Goal: Task Accomplishment & Management: Use online tool/utility

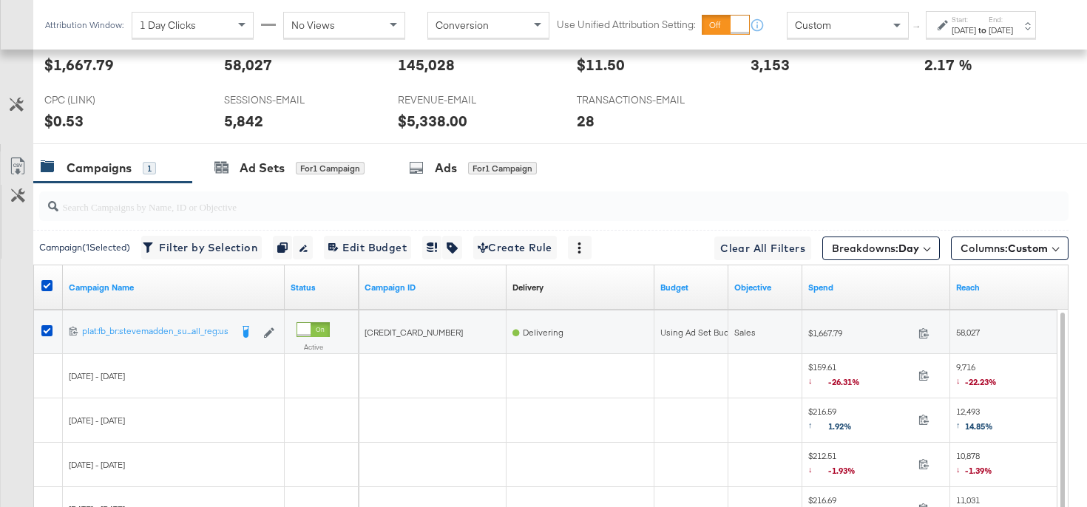
scroll to position [0, 56]
click at [884, 246] on span "Breakdowns: Day" at bounding box center [875, 248] width 87 height 15
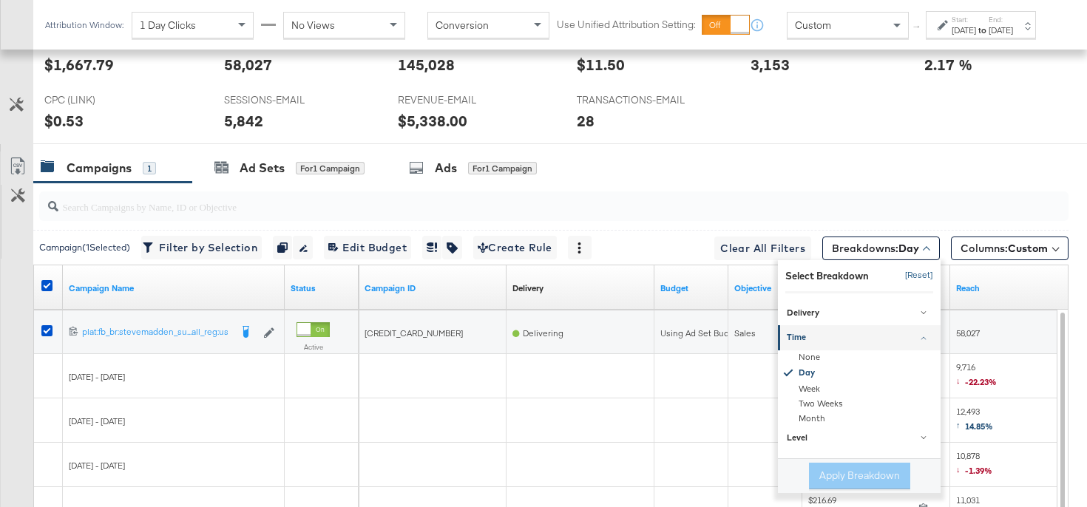
click at [910, 276] on button "[Reset]" at bounding box center [914, 276] width 37 height 24
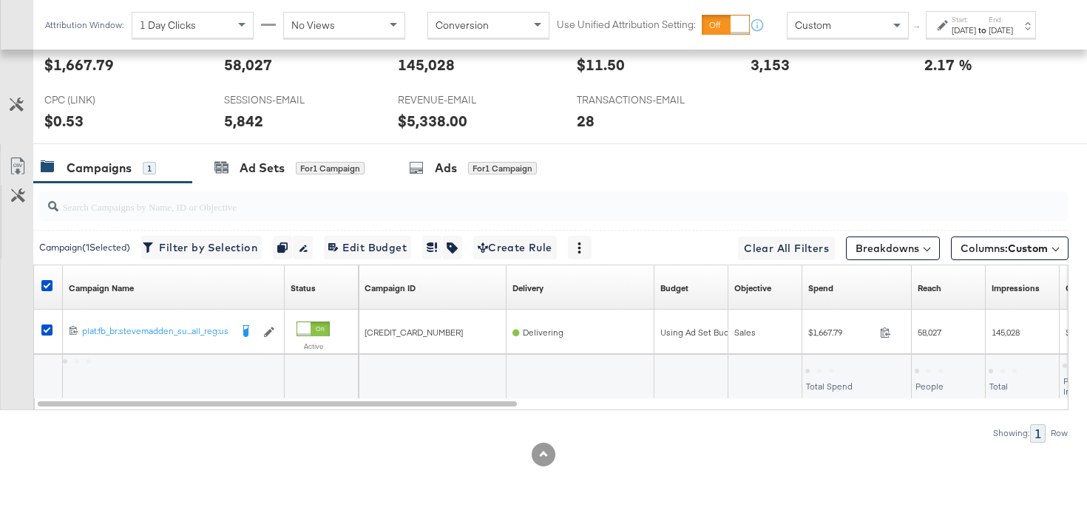
click at [952, 36] on div "Aug 25th 2025" at bounding box center [964, 30] width 24 height 12
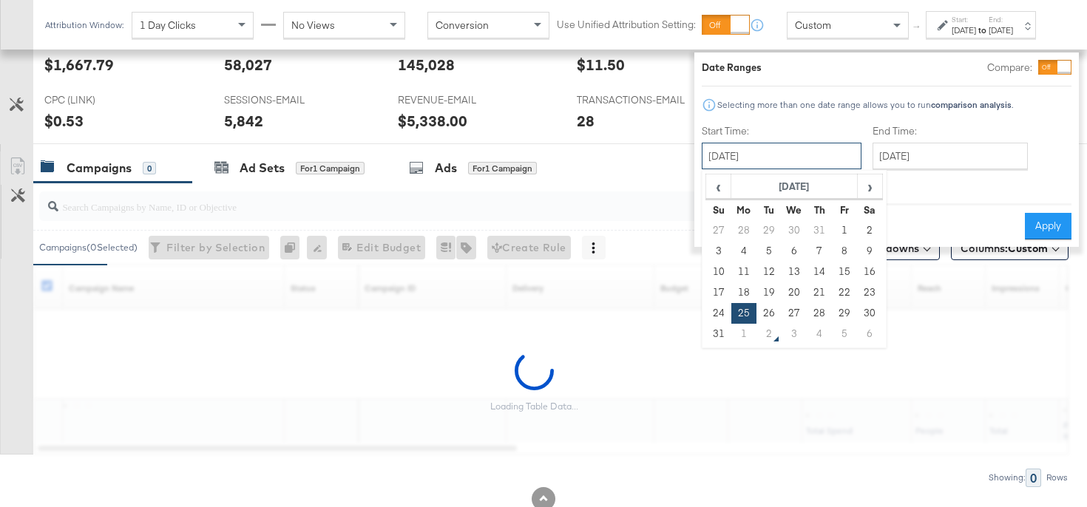
click at [782, 148] on input "August 25th 2025" at bounding box center [782, 156] width 160 height 27
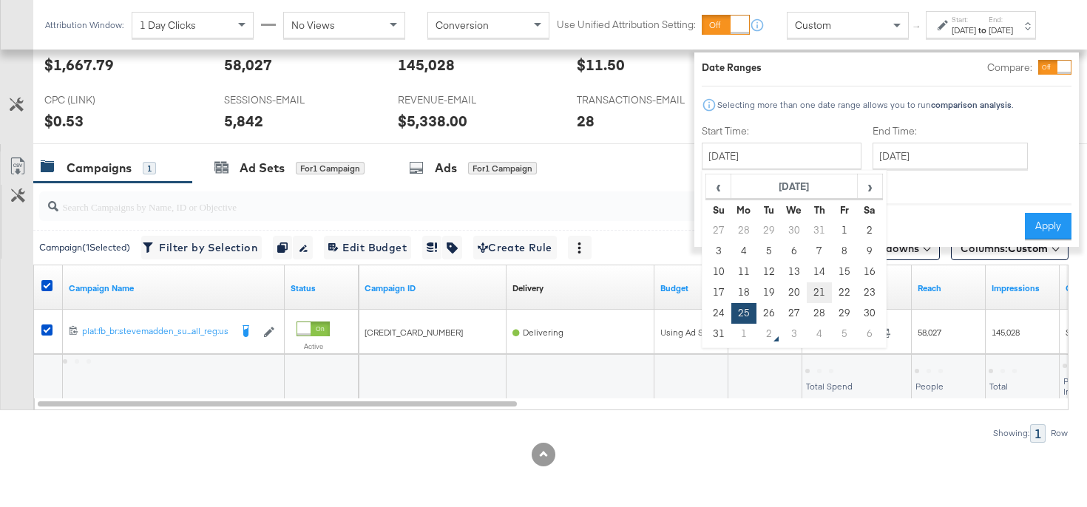
click at [807, 292] on td "21" at bounding box center [819, 292] width 25 height 21
type input "August 21st 2025"
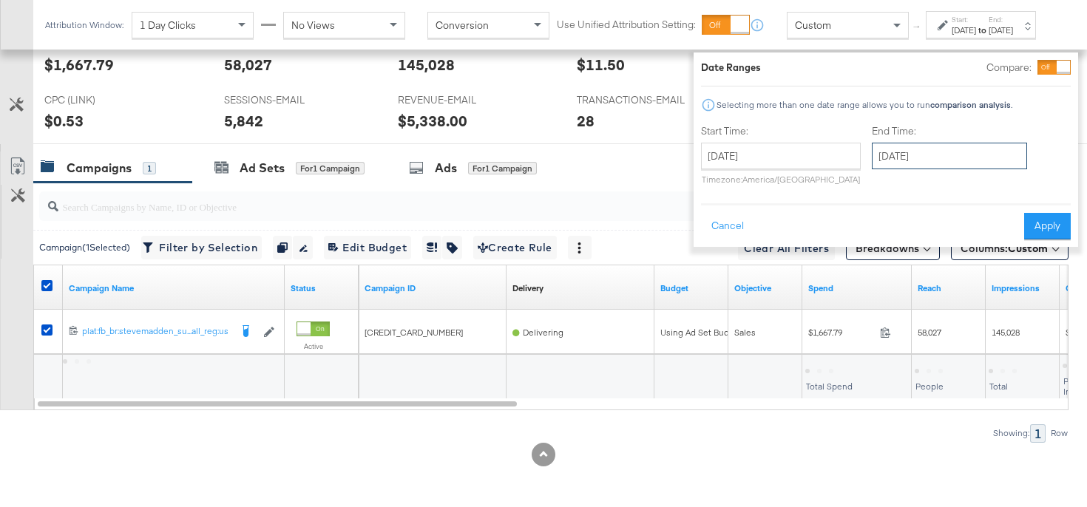
click at [872, 155] on input "September 1st 2025" at bounding box center [949, 156] width 155 height 27
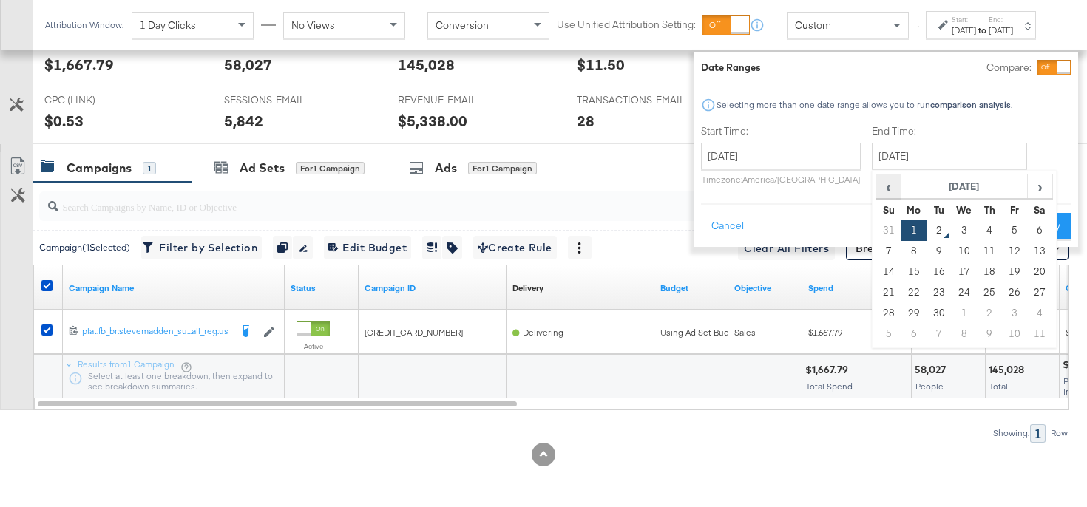
click at [877, 195] on span "‹" at bounding box center [888, 186] width 23 height 22
click at [952, 312] on td "27" at bounding box center [964, 313] width 25 height 21
type input "August 27th 2025"
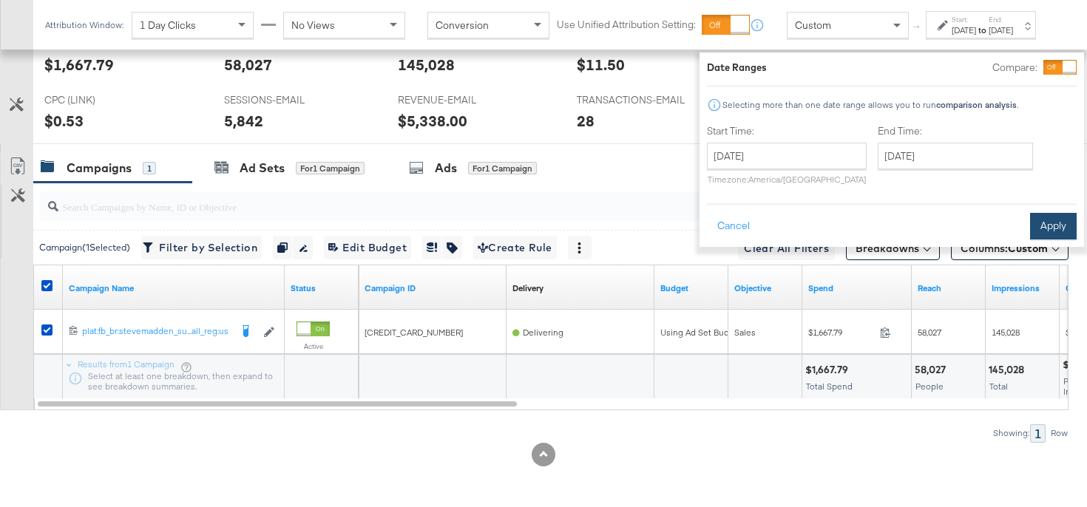
click at [1030, 222] on button "Apply" at bounding box center [1053, 226] width 47 height 27
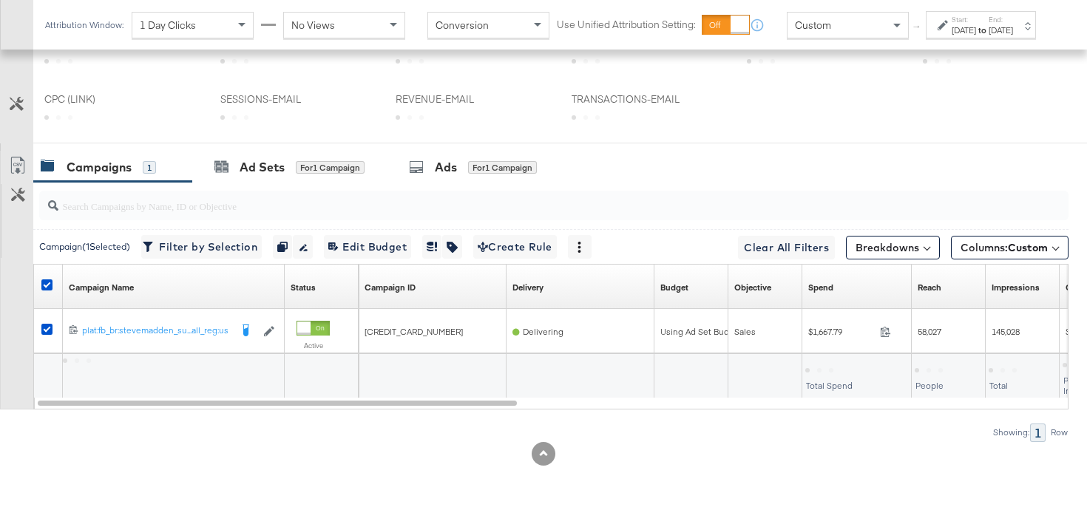
scroll to position [638, 0]
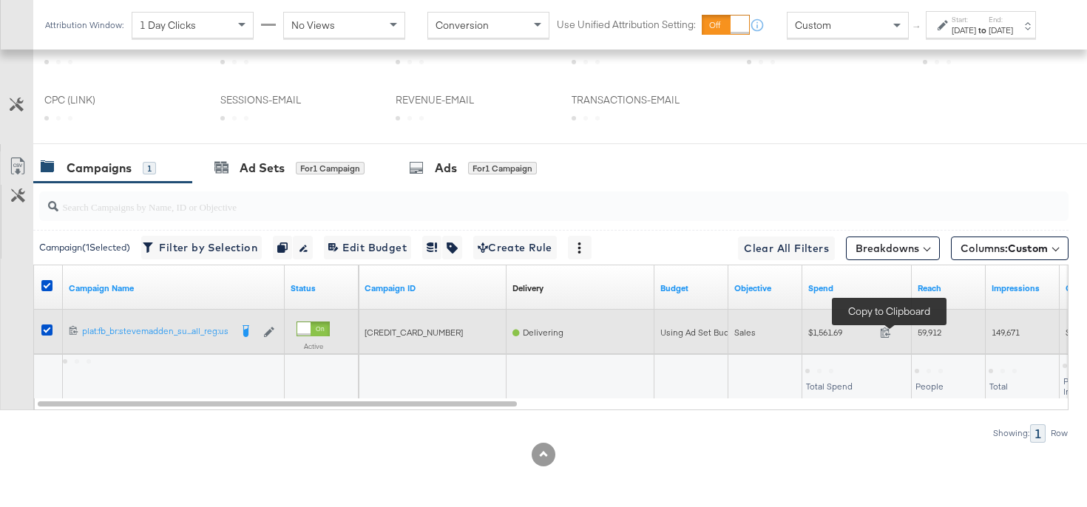
click at [887, 337] on span at bounding box center [890, 334] width 32 height 11
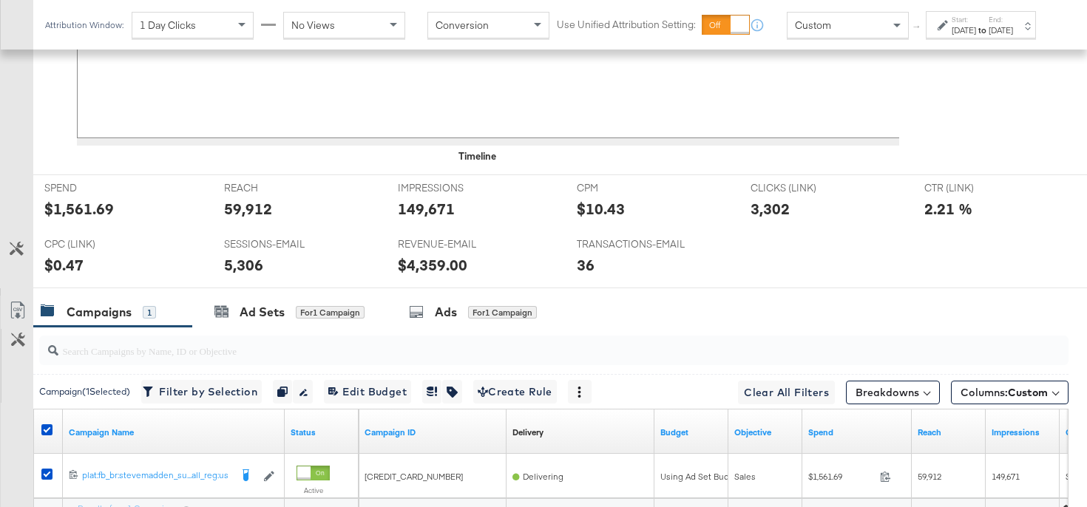
scroll to position [782, 0]
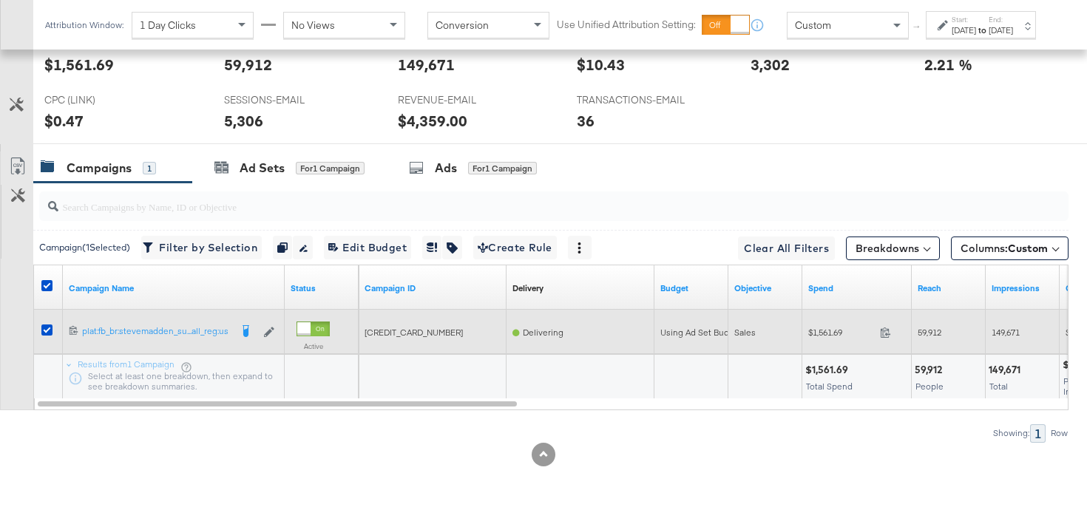
click at [934, 336] on span "59,912" at bounding box center [930, 332] width 24 height 11
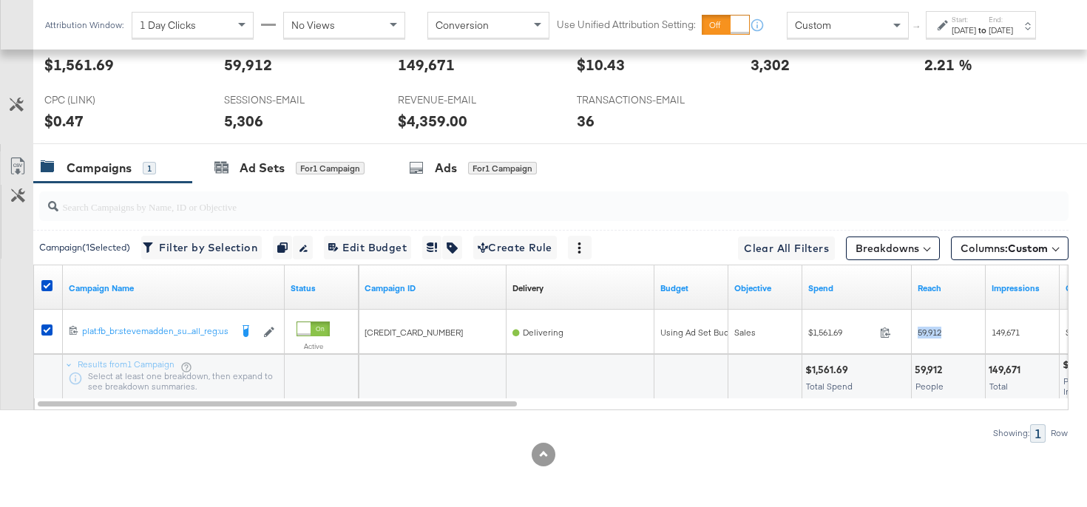
copy span "59,912"
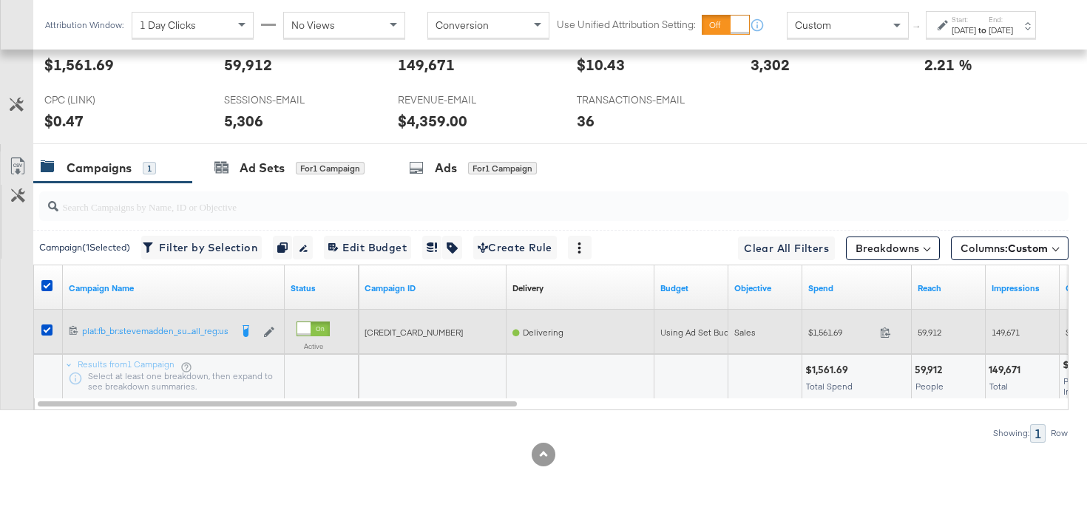
click at [994, 329] on span "149,671" at bounding box center [1006, 332] width 28 height 11
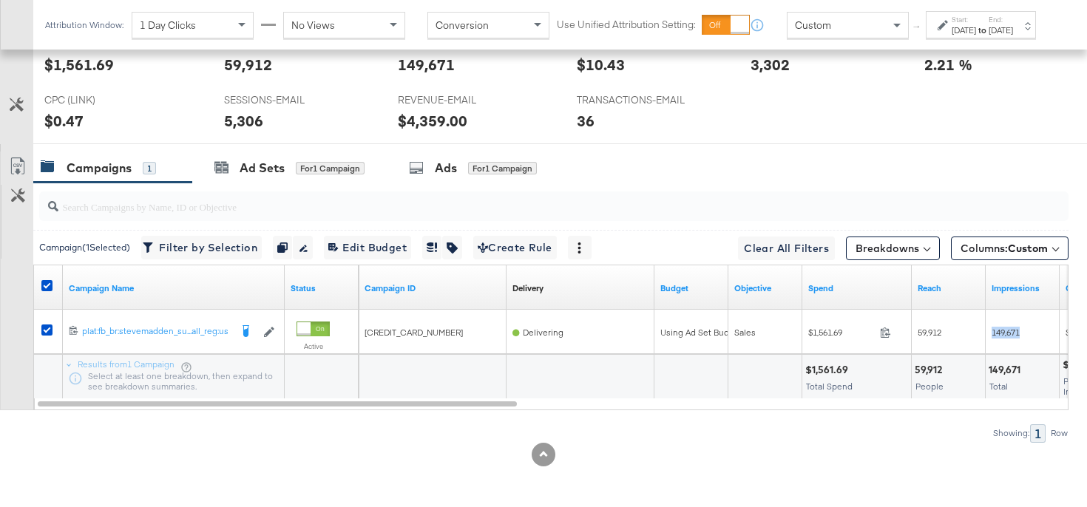
copy span "149,671"
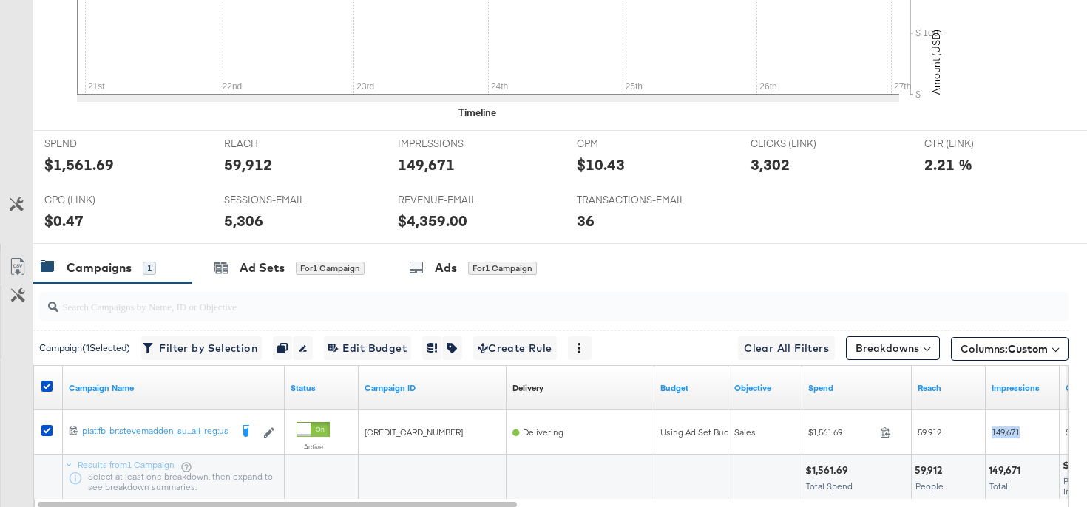
scroll to position [138, 0]
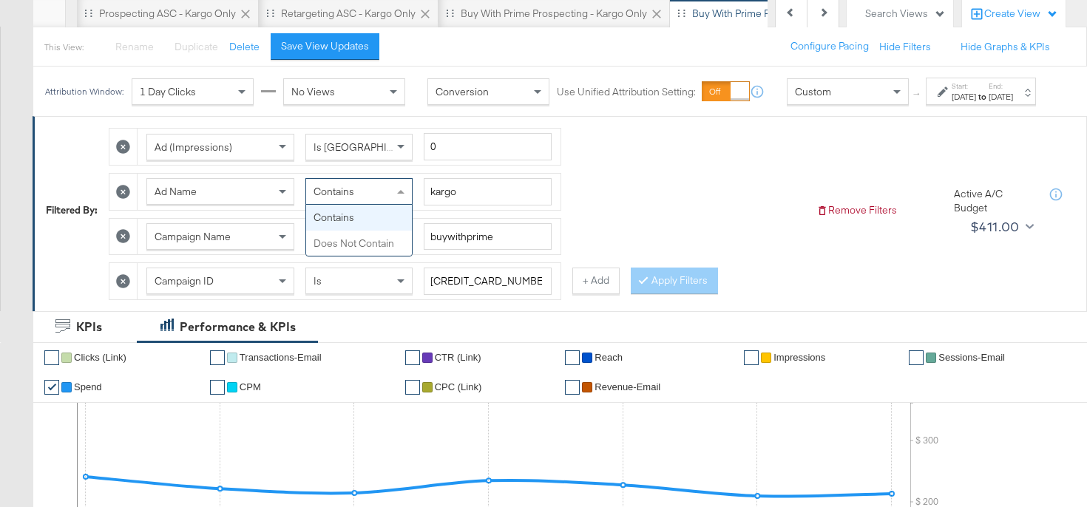
click at [348, 193] on div "Contains" at bounding box center [359, 191] width 106 height 25
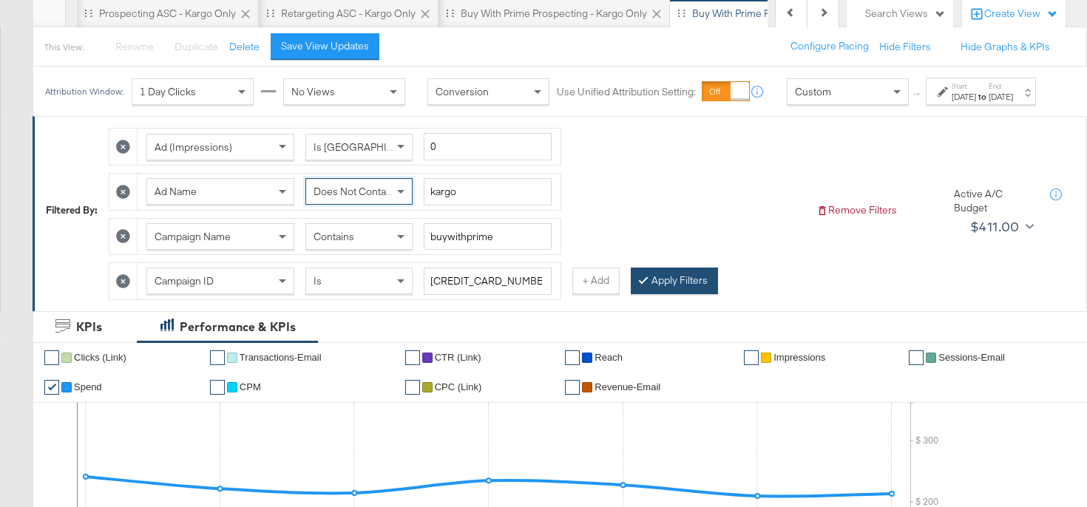
click at [687, 288] on button "Apply Filters" at bounding box center [674, 281] width 87 height 27
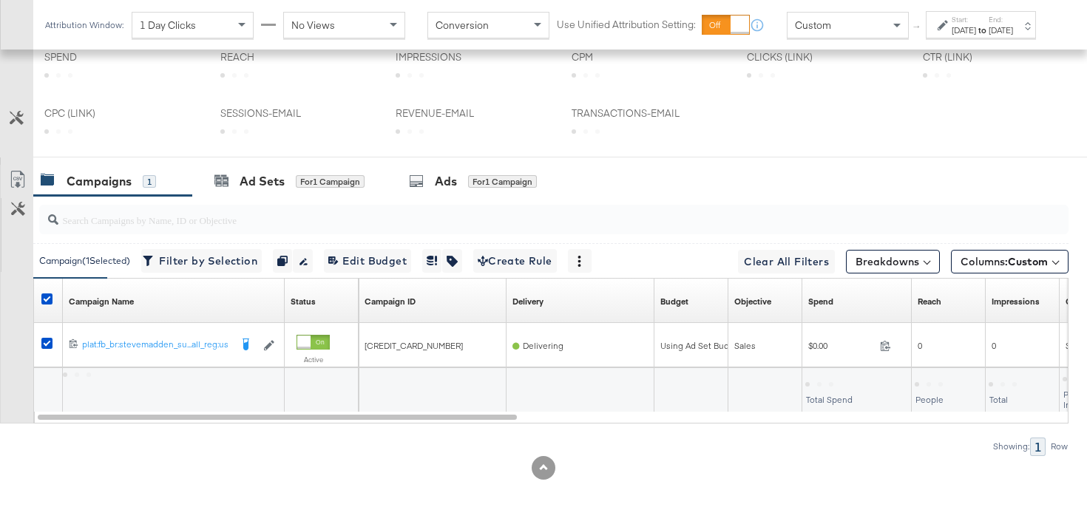
scroll to position [638, 0]
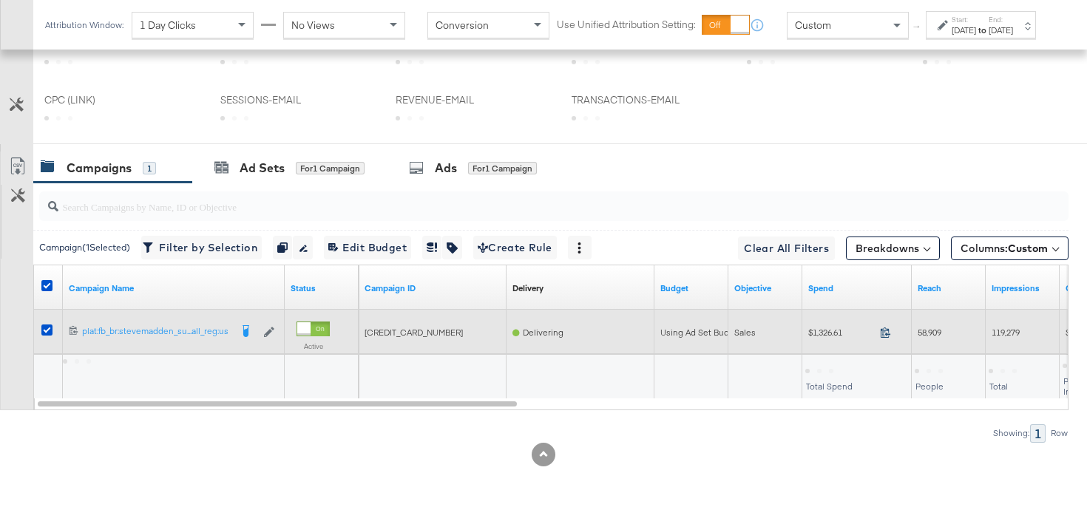
click at [887, 333] on icon at bounding box center [885, 332] width 11 height 11
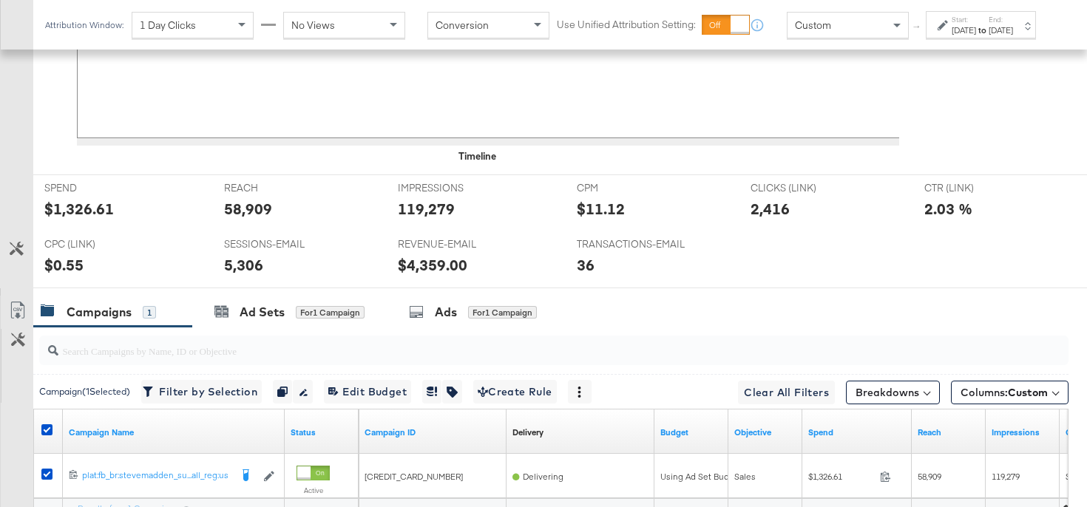
scroll to position [782, 0]
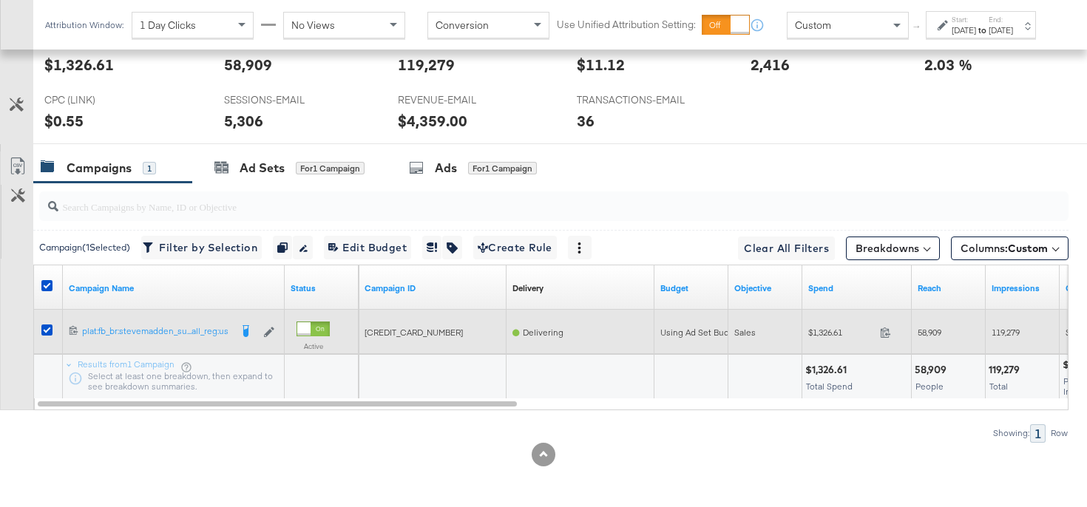
click at [935, 331] on span "58,909" at bounding box center [930, 332] width 24 height 11
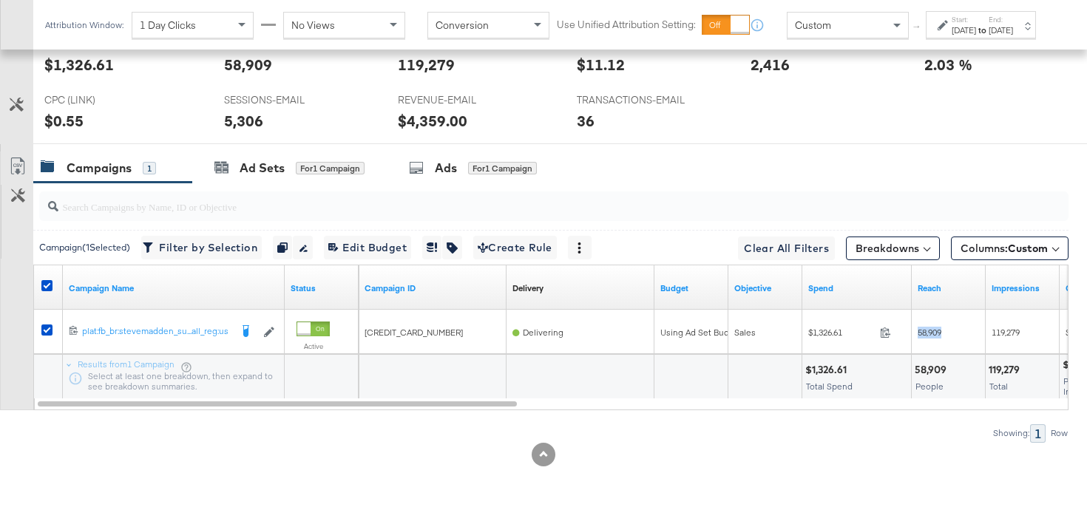
copy span "58,909"
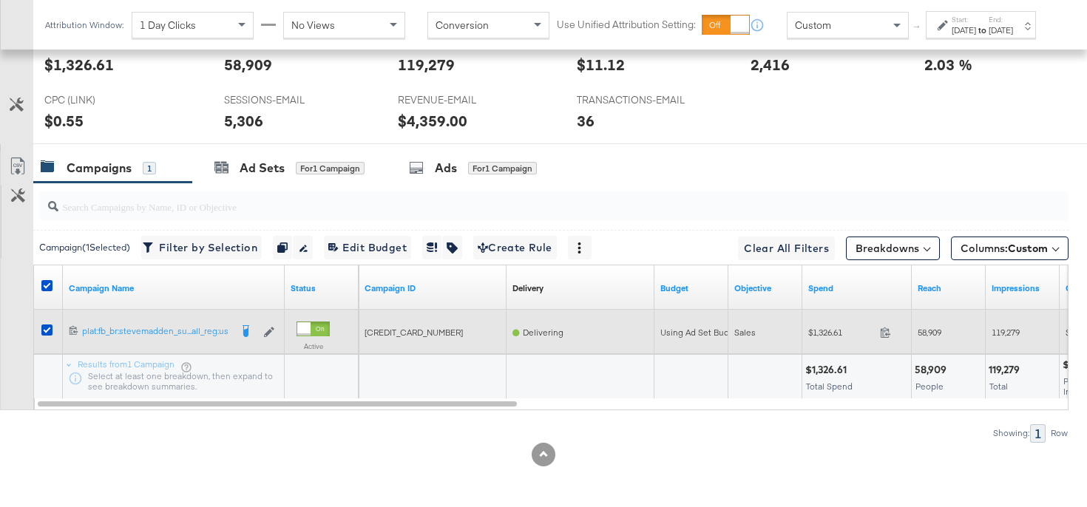
click at [1006, 331] on span "119,279" at bounding box center [1006, 332] width 28 height 11
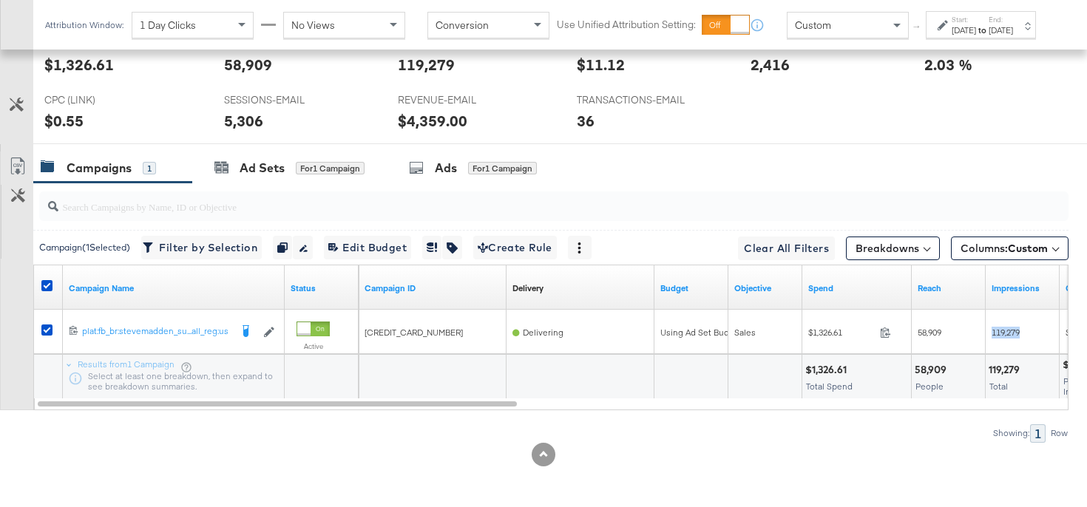
copy span "119,279"
click at [952, 36] on div "Aug 21st 2025" at bounding box center [964, 30] width 24 height 12
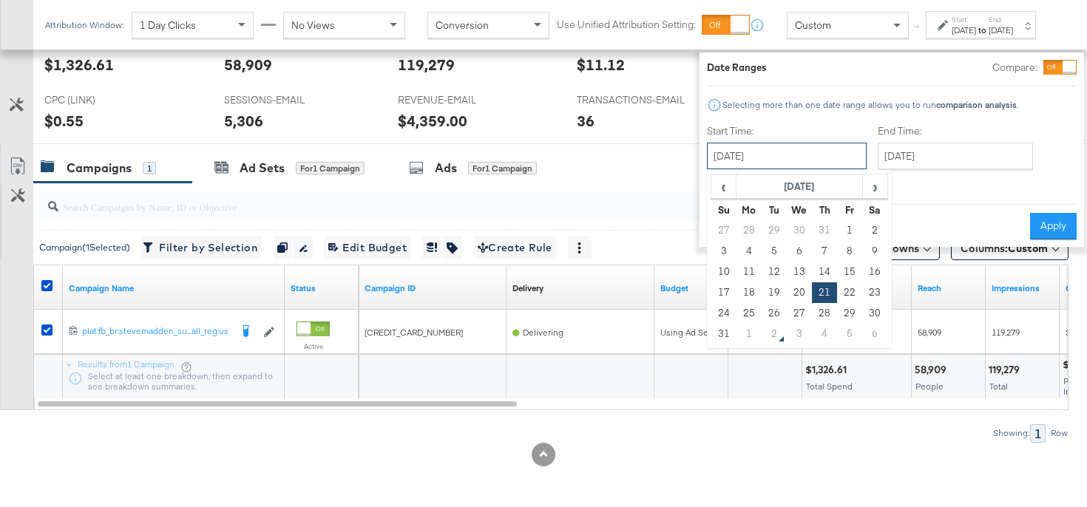
click at [787, 158] on input "August 21st 2025" at bounding box center [787, 156] width 160 height 27
click at [736, 313] on td "25" at bounding box center [748, 313] width 25 height 21
type input "August 25th 2025"
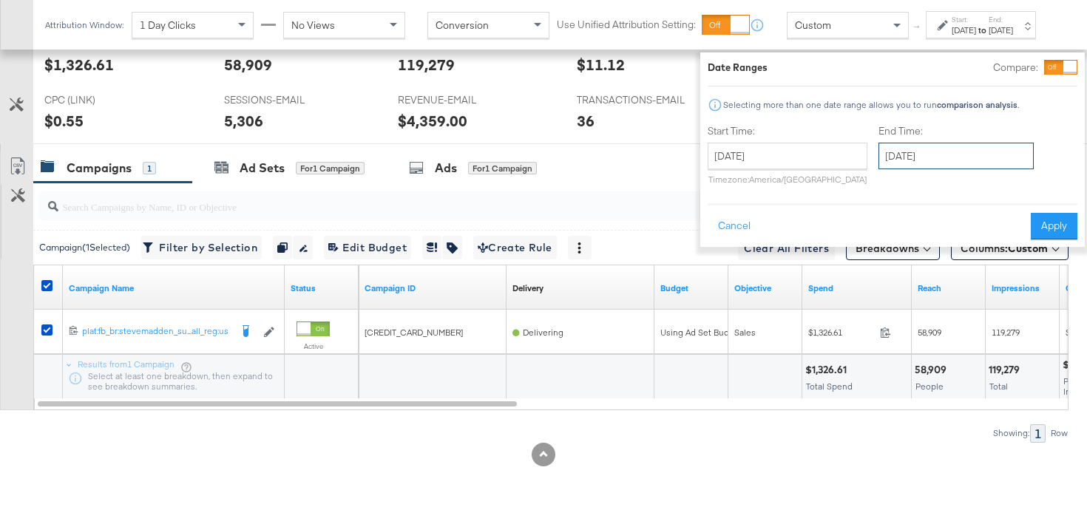
click at [878, 166] on input "August 27th 2025" at bounding box center [955, 156] width 155 height 27
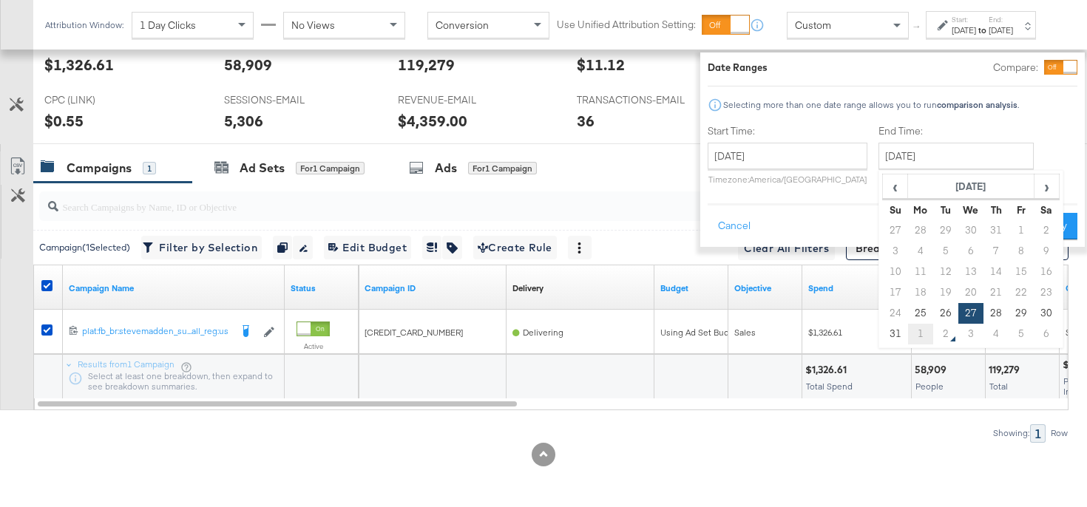
click at [908, 326] on td "1" at bounding box center [920, 334] width 25 height 21
type input "September 1st 2025"
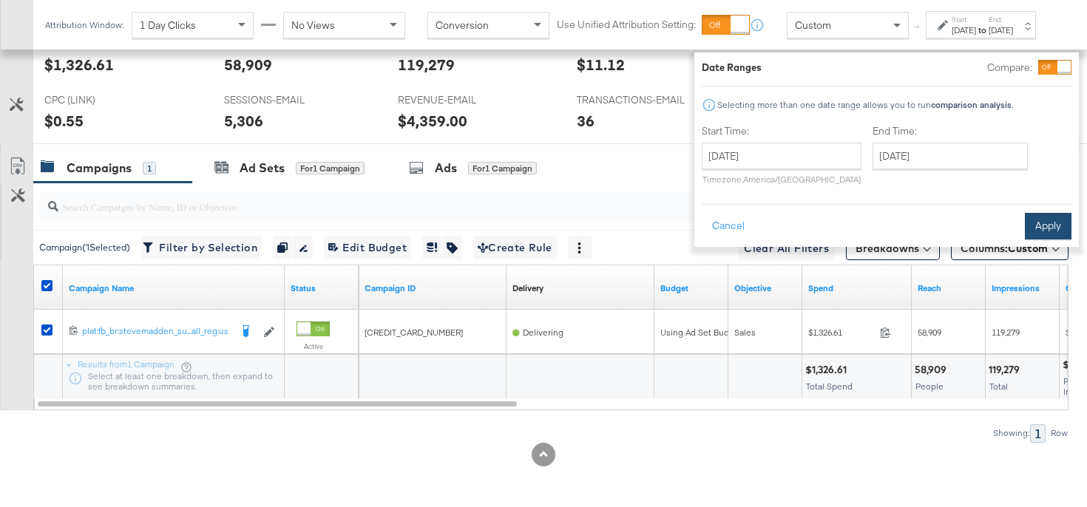
click at [1025, 231] on button "Apply" at bounding box center [1048, 226] width 47 height 27
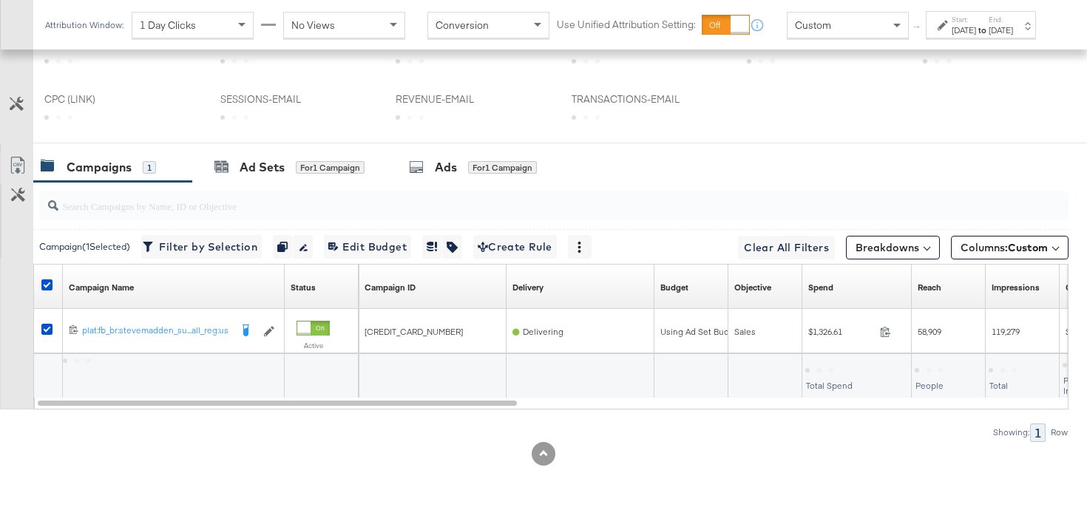
scroll to position [638, 0]
click at [898, 257] on button "Breakdowns" at bounding box center [893, 249] width 94 height 24
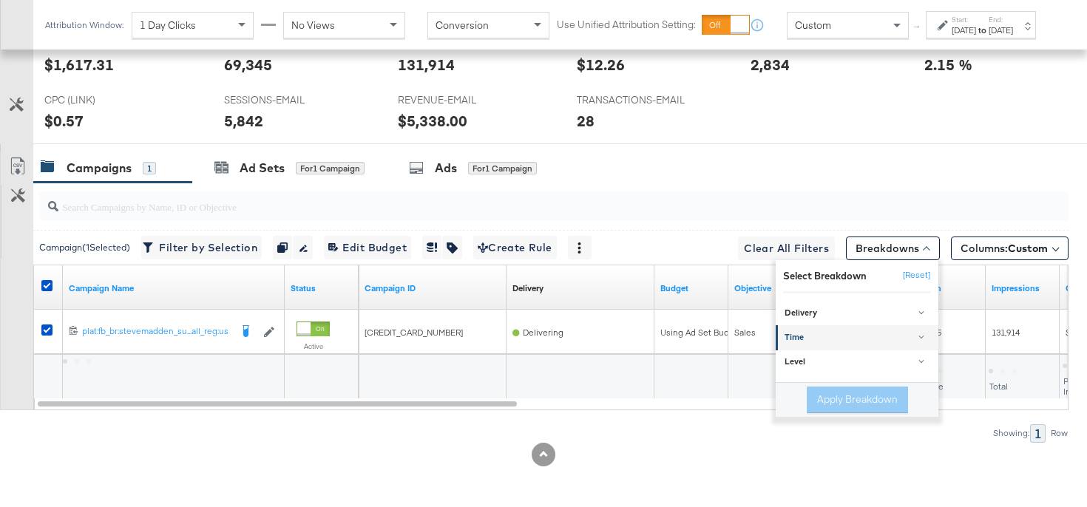
click at [861, 337] on div "Time" at bounding box center [858, 338] width 147 height 12
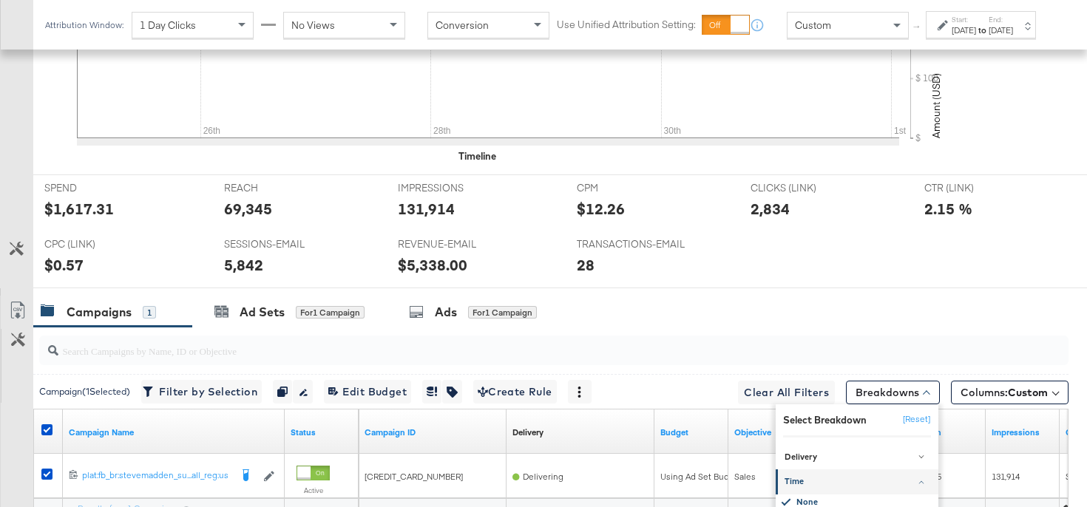
scroll to position [782, 0]
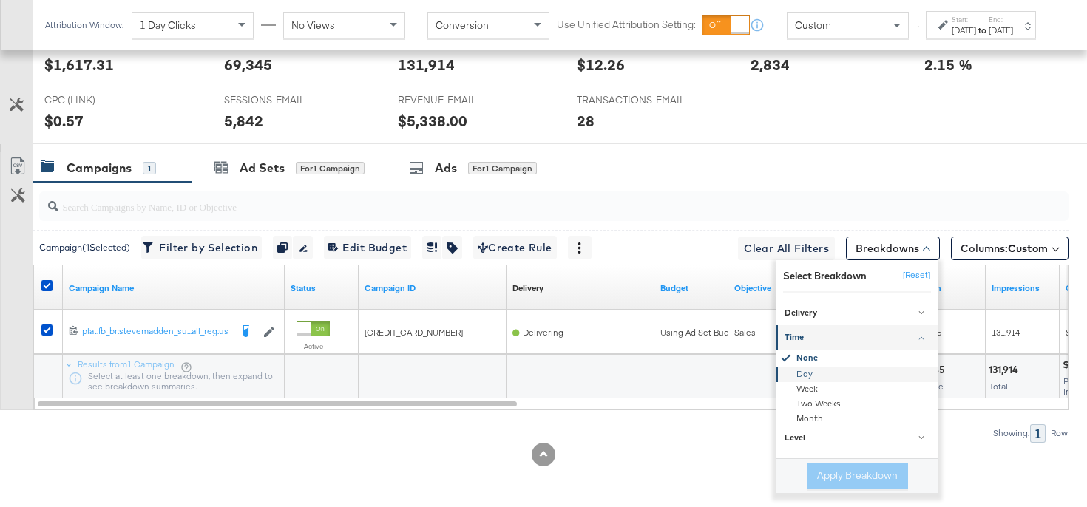
click at [810, 374] on div "Day" at bounding box center [858, 375] width 160 height 15
click at [833, 473] on button "Apply Breakdown" at bounding box center [857, 476] width 101 height 27
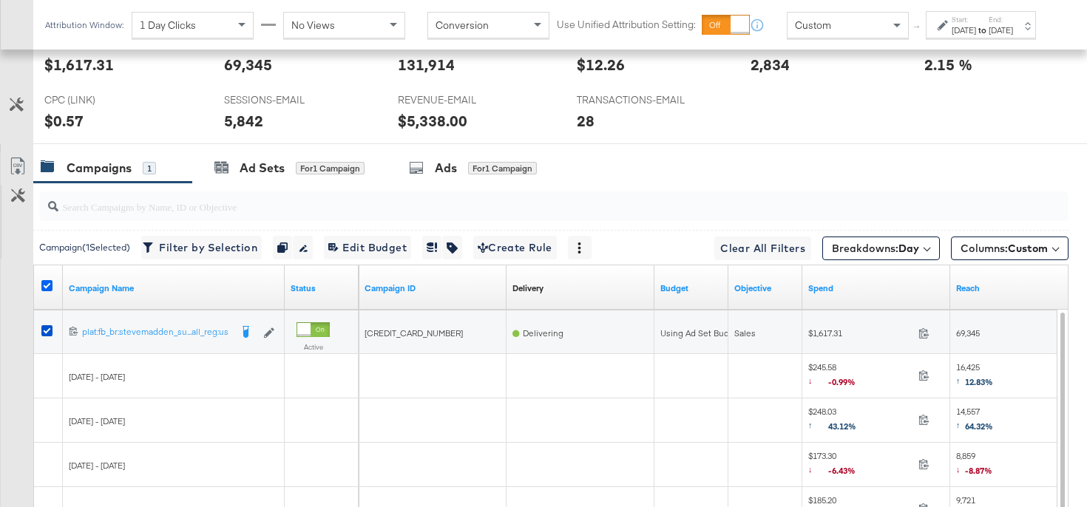
click at [46, 286] on icon at bounding box center [46, 285] width 11 height 11
click at [0, 0] on input "checkbox" at bounding box center [0, 0] width 0 height 0
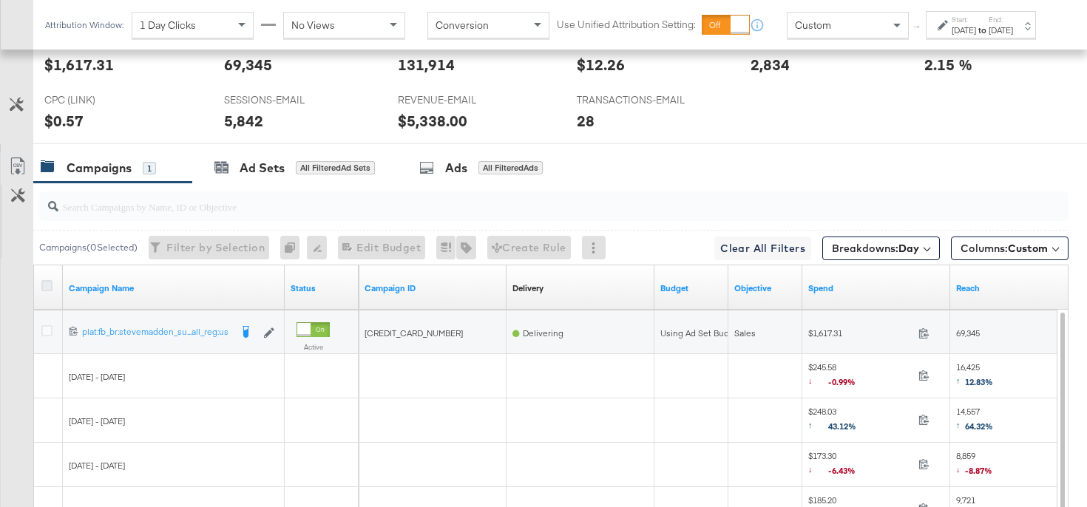
click at [46, 286] on icon at bounding box center [46, 285] width 11 height 11
click at [0, 0] on input "checkbox" at bounding box center [0, 0] width 0 height 0
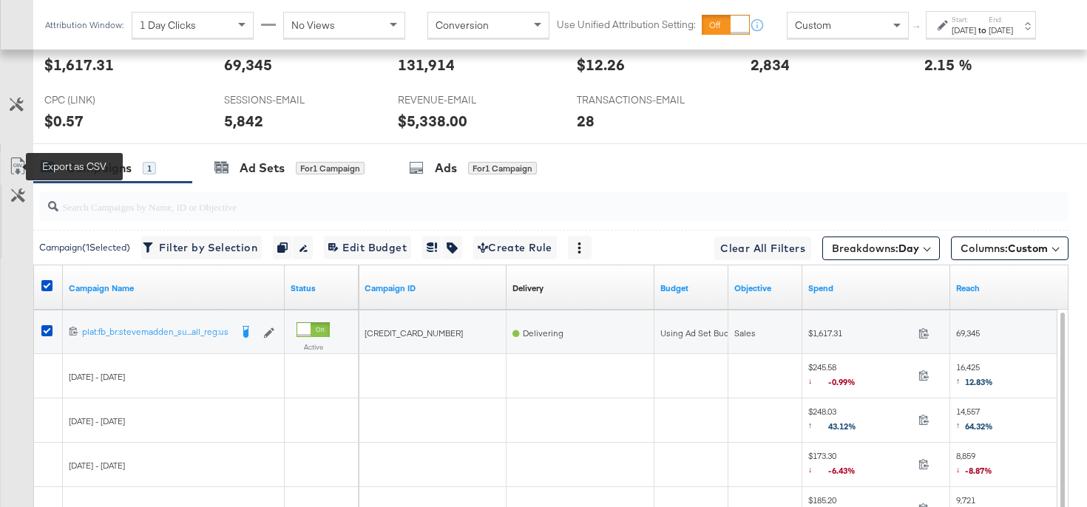
click at [18, 161] on icon at bounding box center [18, 167] width 18 height 18
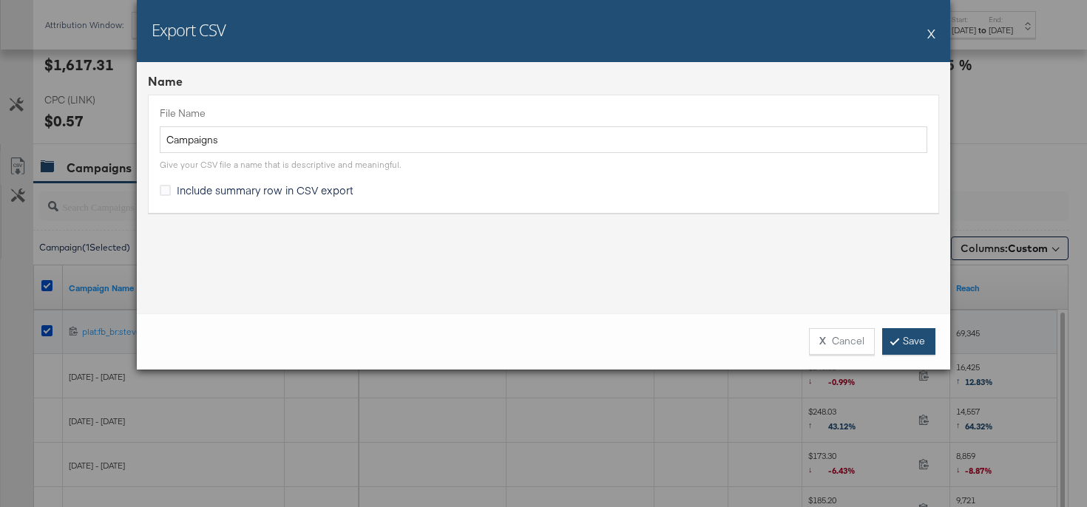
click at [929, 336] on link "Save" at bounding box center [908, 341] width 53 height 27
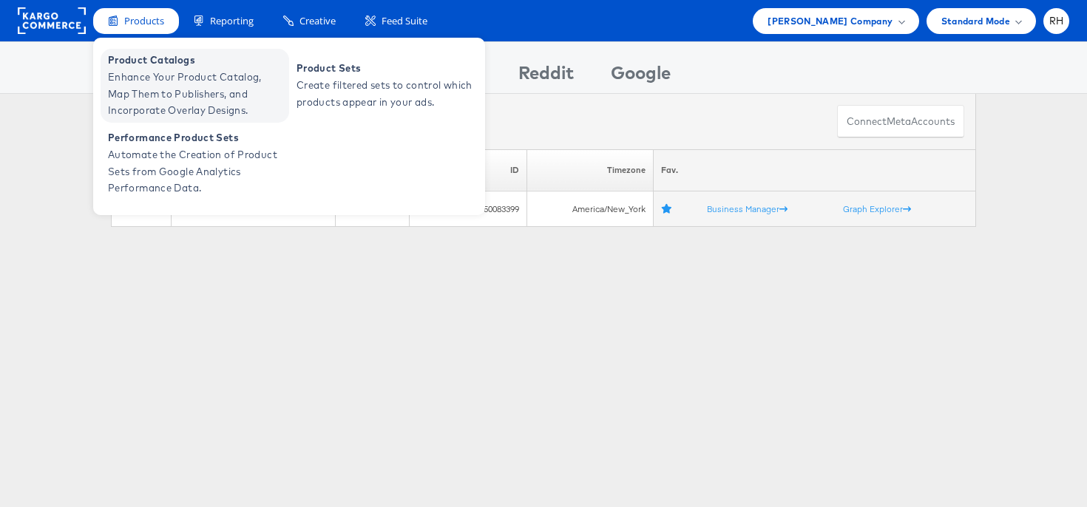
click at [155, 80] on span "Enhance Your Product Catalog, Map Them to Publishers, and Incorporate Overlay D…" at bounding box center [196, 94] width 177 height 50
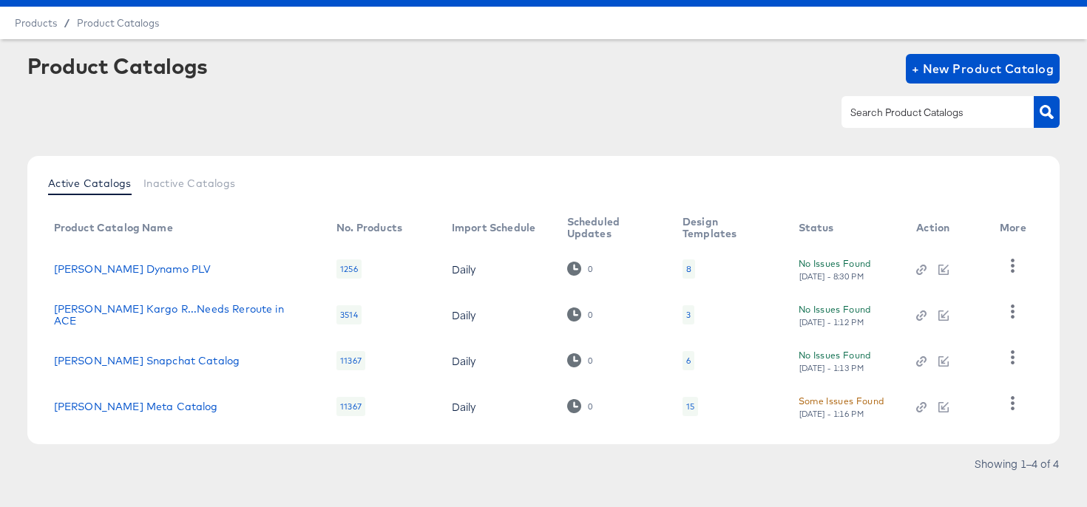
scroll to position [54, 0]
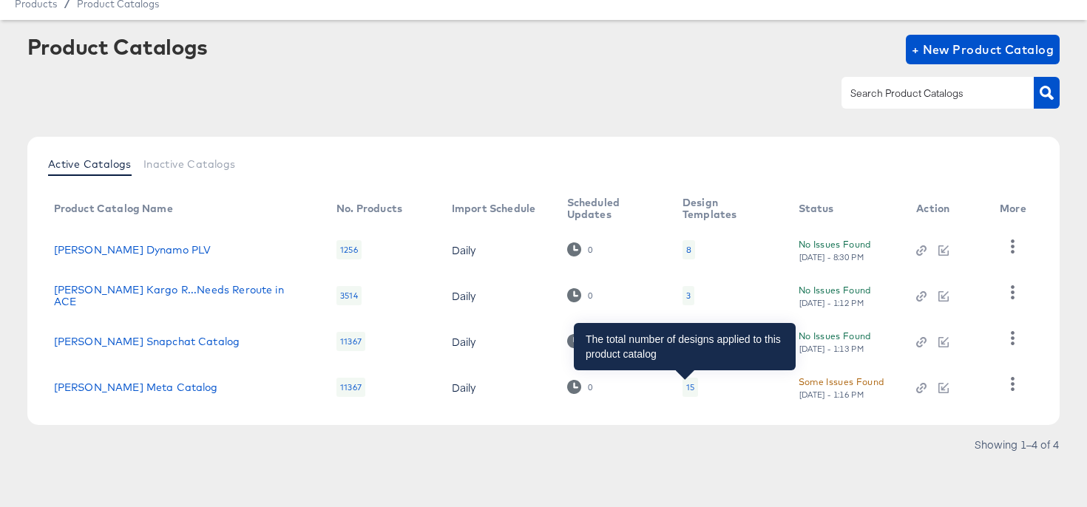
click at [686, 388] on div "15" at bounding box center [690, 388] width 8 height 12
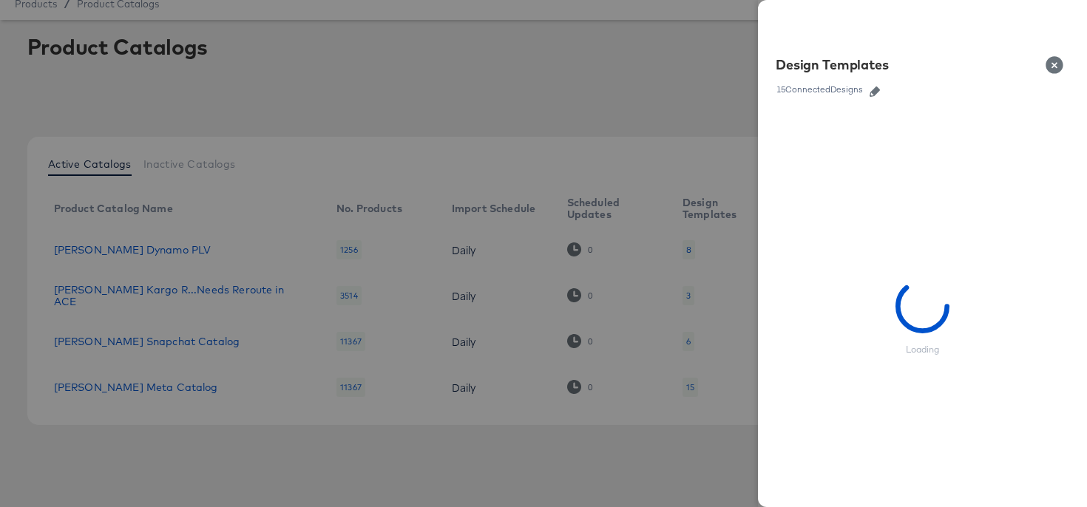
click at [875, 94] on icon "button" at bounding box center [875, 92] width 10 height 10
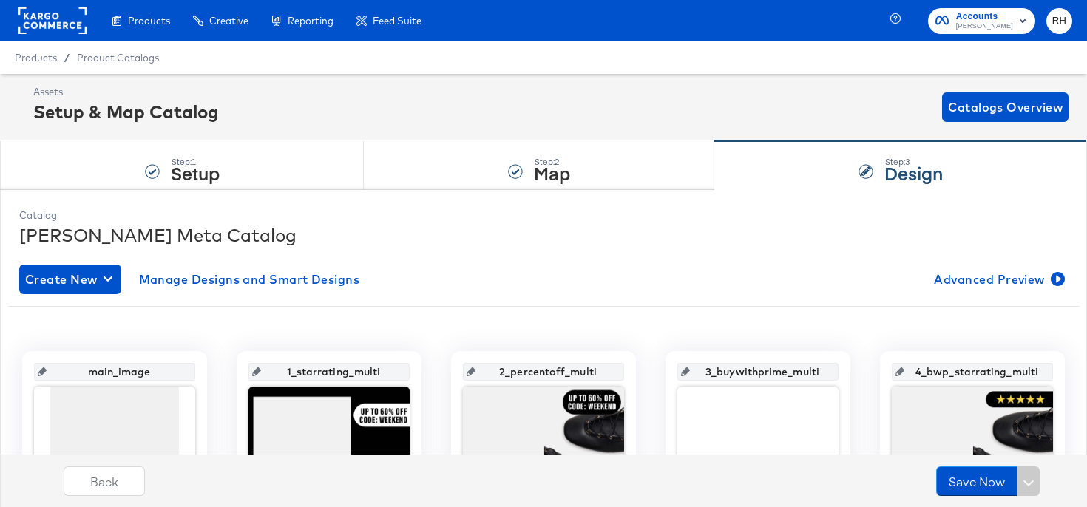
click at [67, 24] on rect at bounding box center [52, 20] width 68 height 27
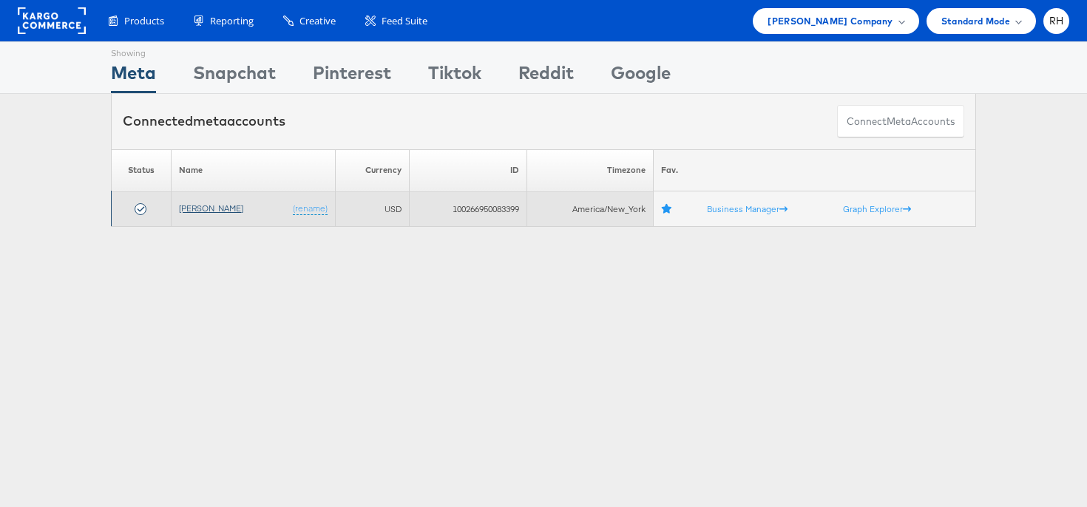
click at [206, 209] on link "[PERSON_NAME]" at bounding box center [211, 208] width 64 height 11
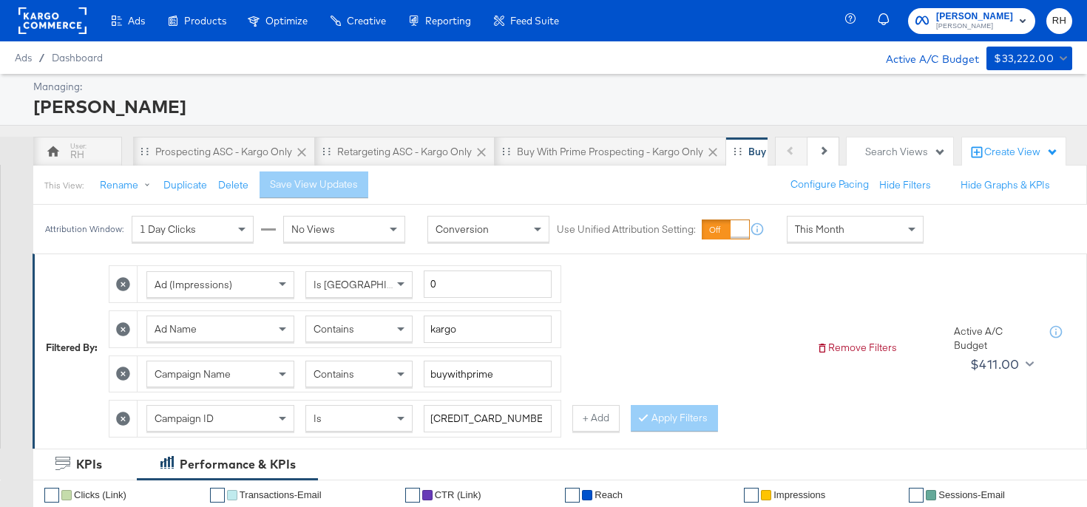
click at [229, 166] on div "This View: Rename Duplicate Delete Save View Updates Configure Pacing Hide Filt…" at bounding box center [560, 185] width 1054 height 40
click at [229, 151] on div "Prospecting ASC - Kargo only" at bounding box center [223, 152] width 137 height 14
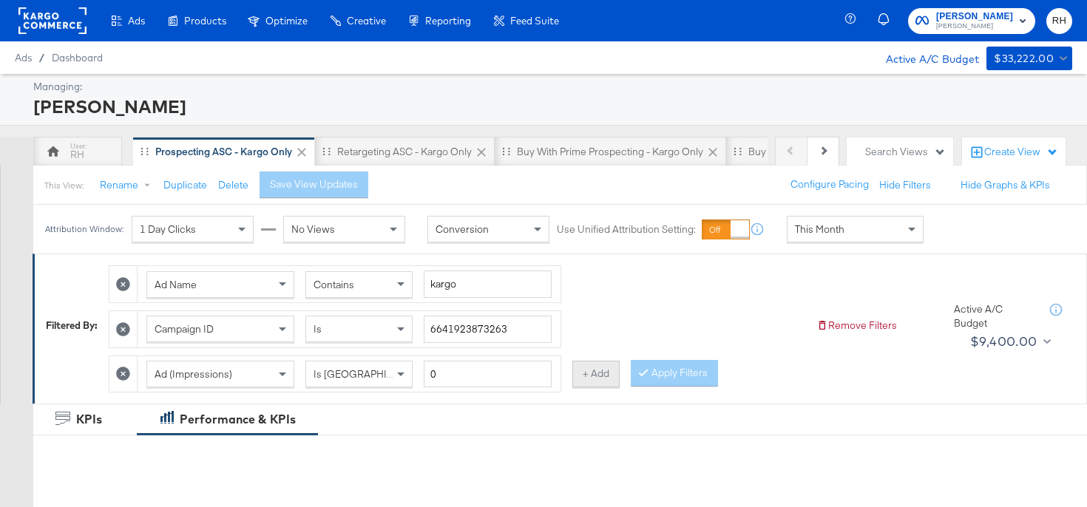
click at [583, 372] on button "+ Add" at bounding box center [595, 374] width 47 height 27
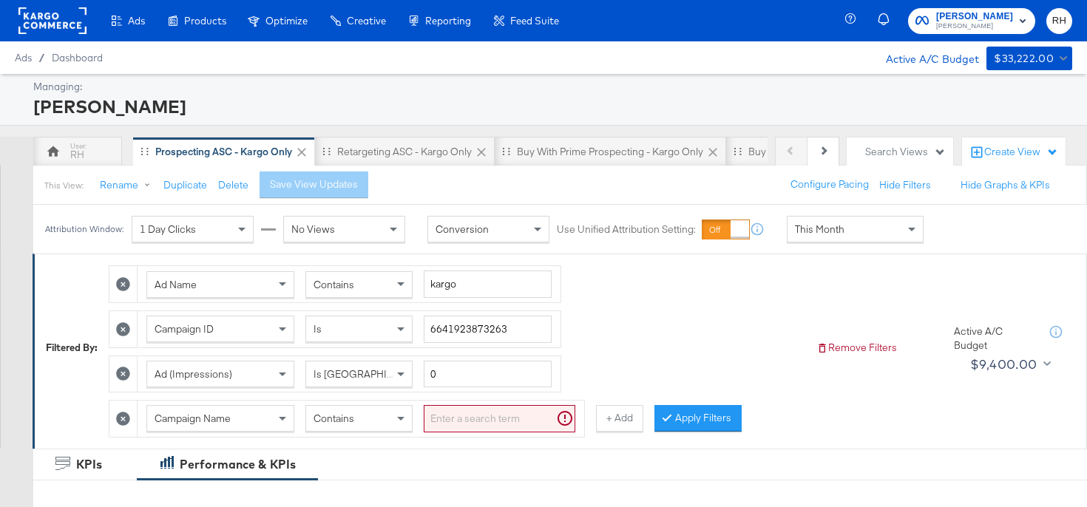
click at [223, 410] on div "Campaign Name" at bounding box center [220, 418] width 148 height 27
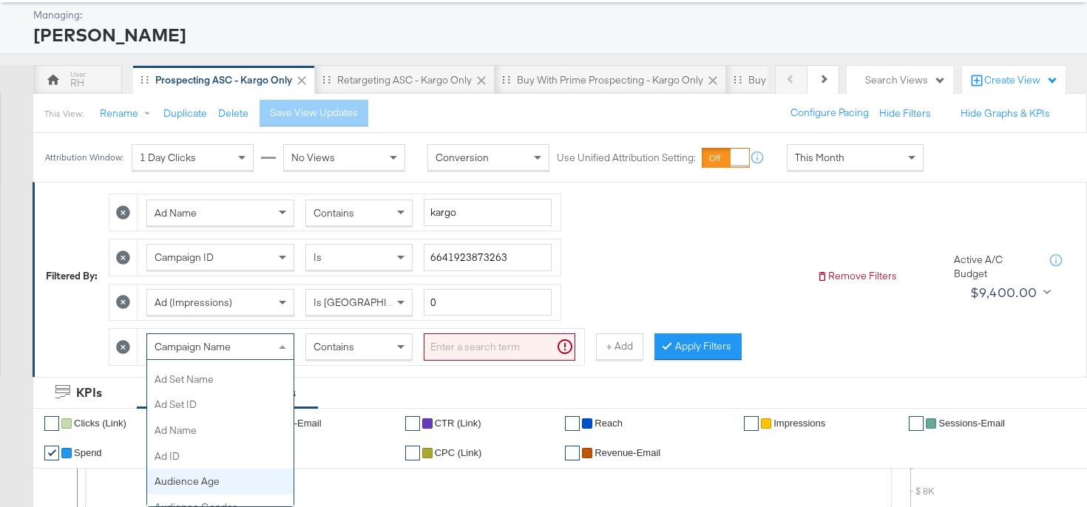
scroll to position [199, 0]
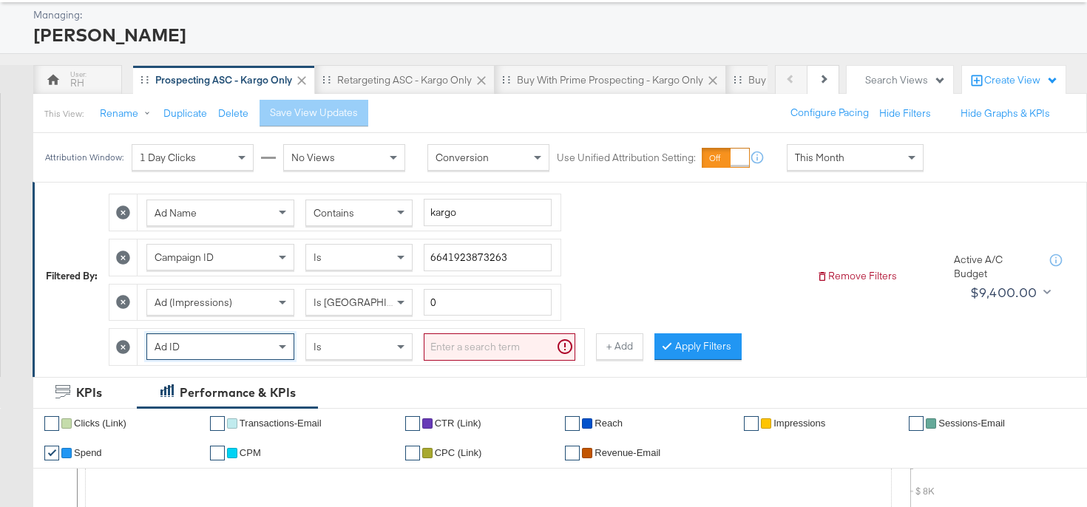
click at [487, 348] on input "search" at bounding box center [500, 346] width 152 height 27
paste input "6852456204663"
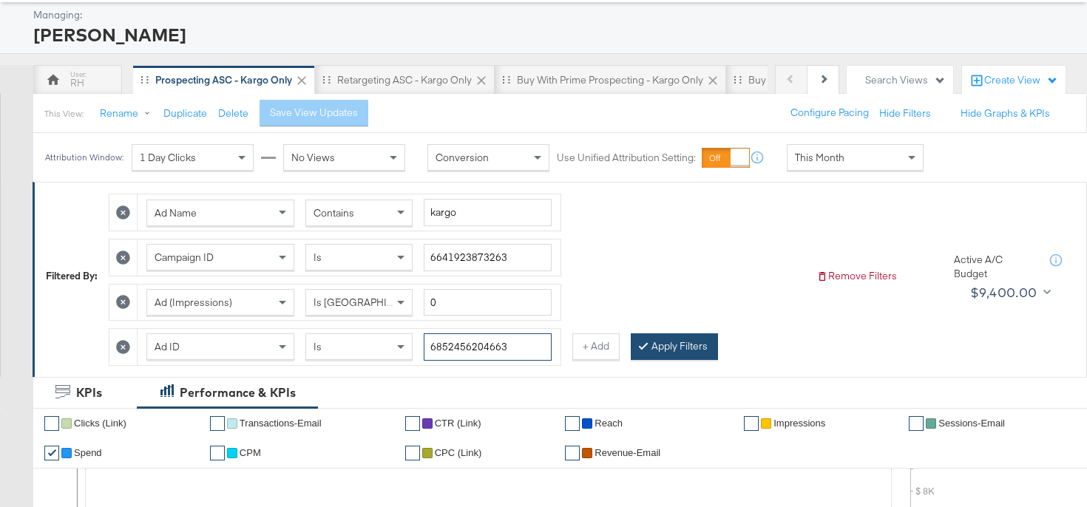
type input "6852456204663"
click at [692, 345] on button "Apply Filters" at bounding box center [674, 346] width 87 height 27
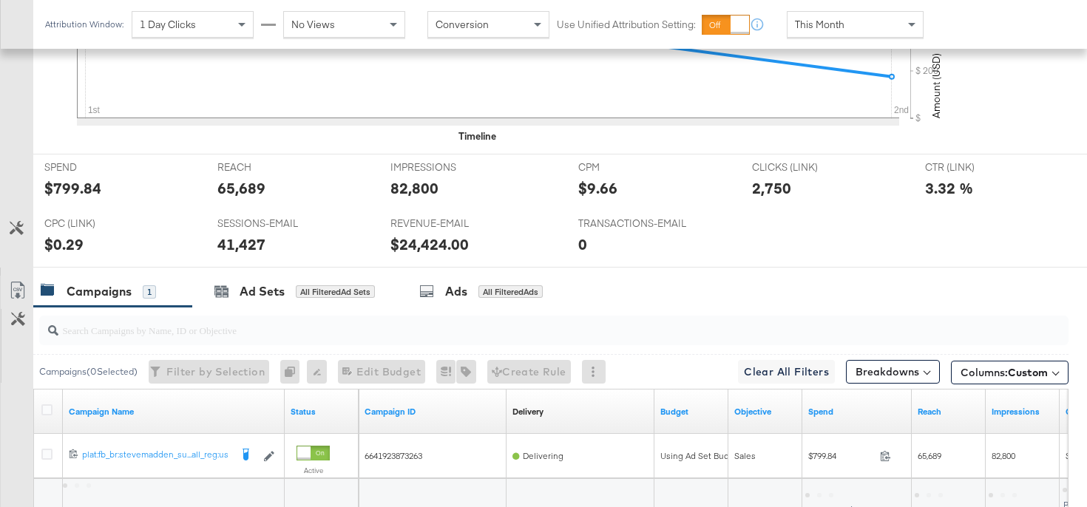
scroll to position [695, 0]
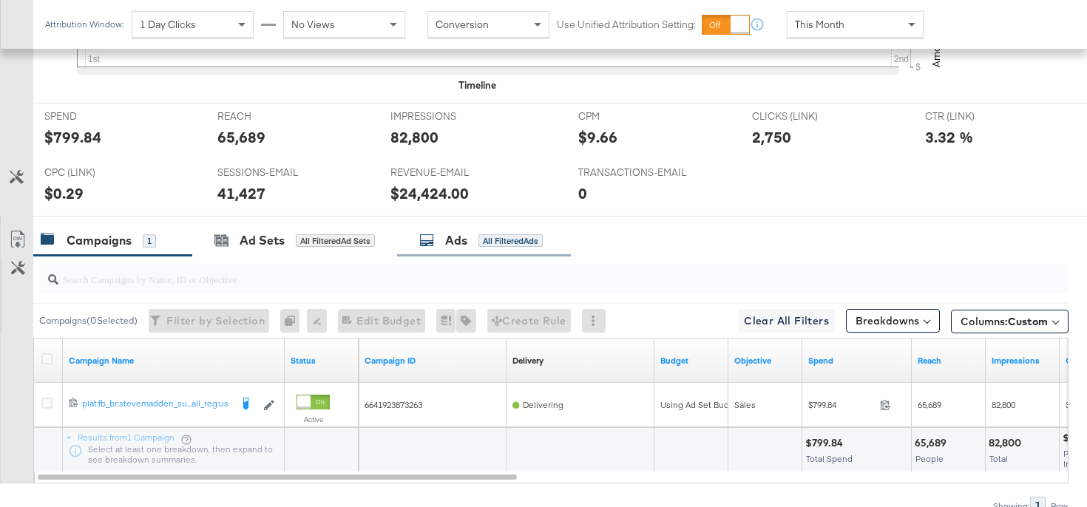
click at [495, 250] on div "Ads All Filtered Ads" at bounding box center [484, 241] width 174 height 32
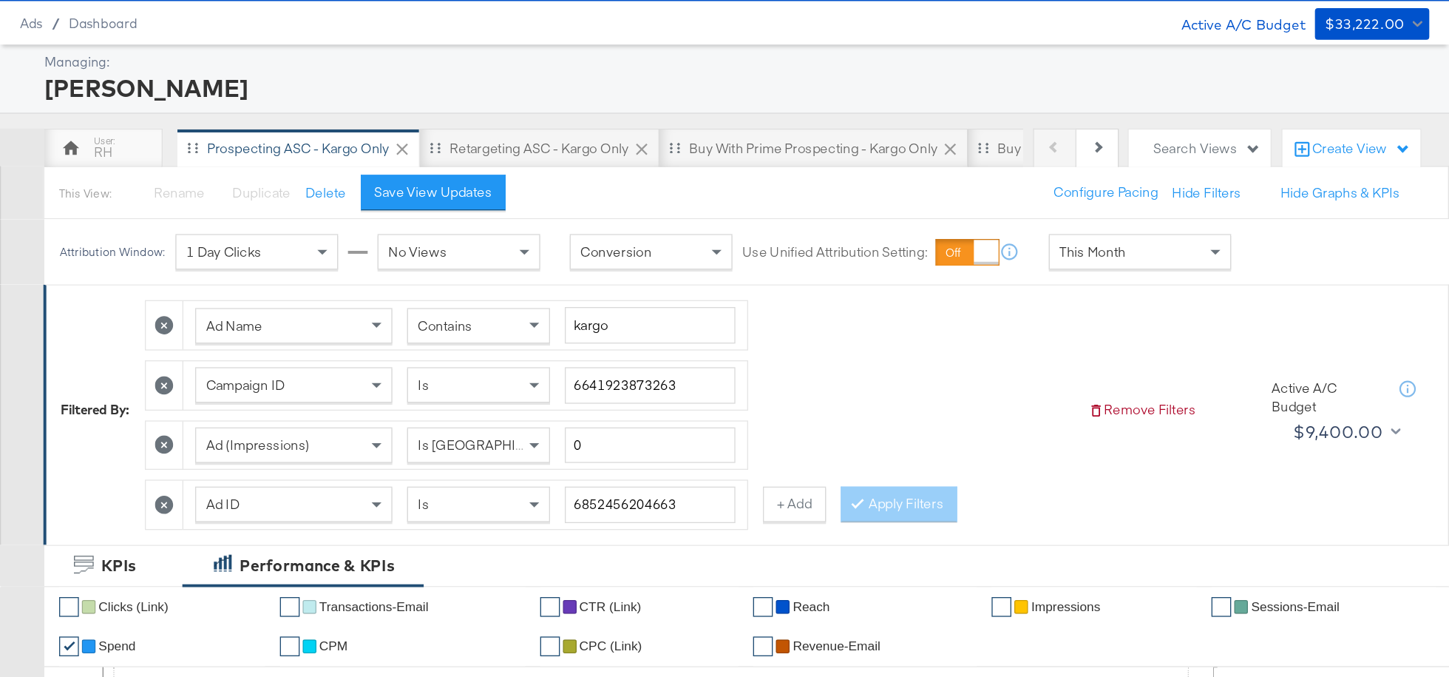
scroll to position [0, 0]
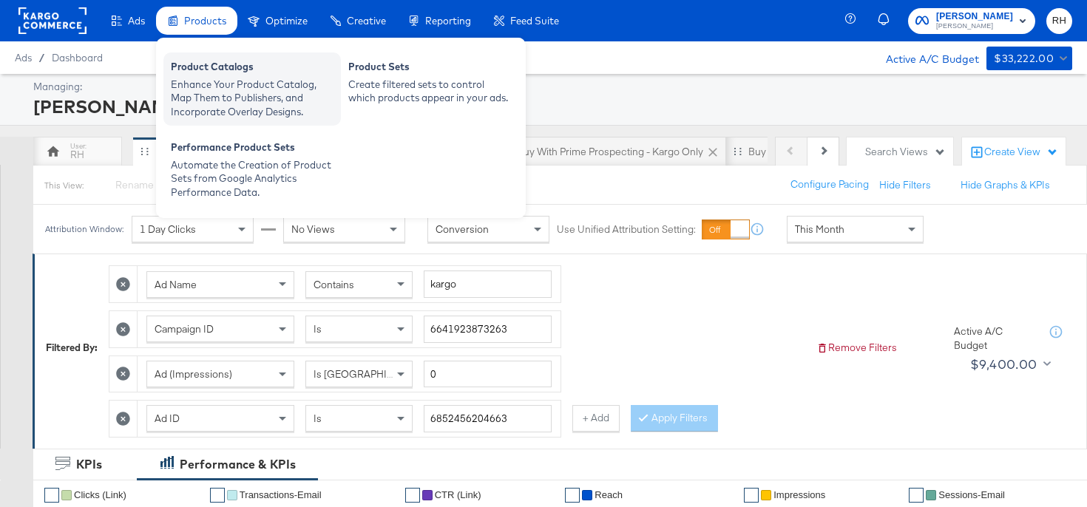
click at [191, 72] on div "Product Catalogs" at bounding box center [252, 69] width 163 height 18
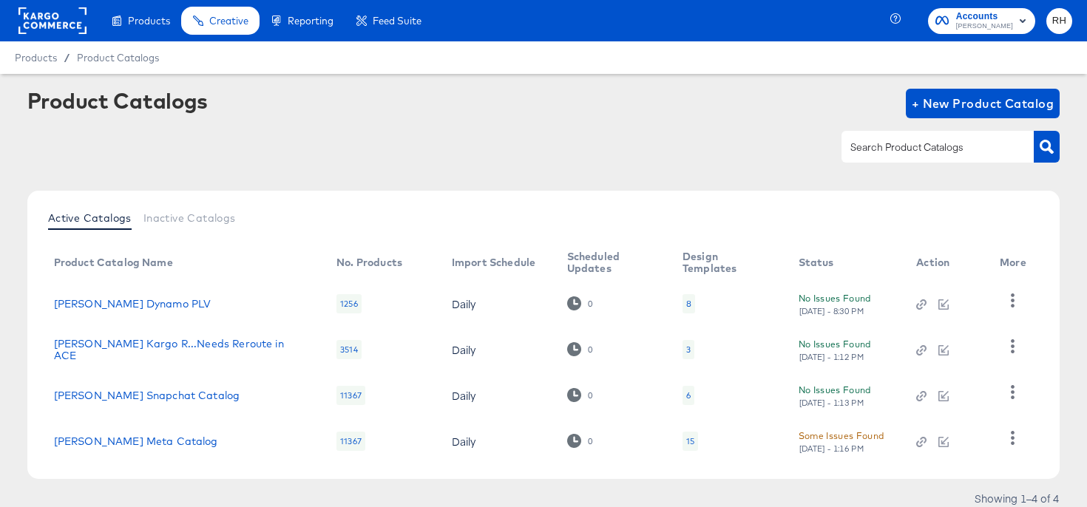
click at [686, 440] on div "15" at bounding box center [690, 442] width 8 height 12
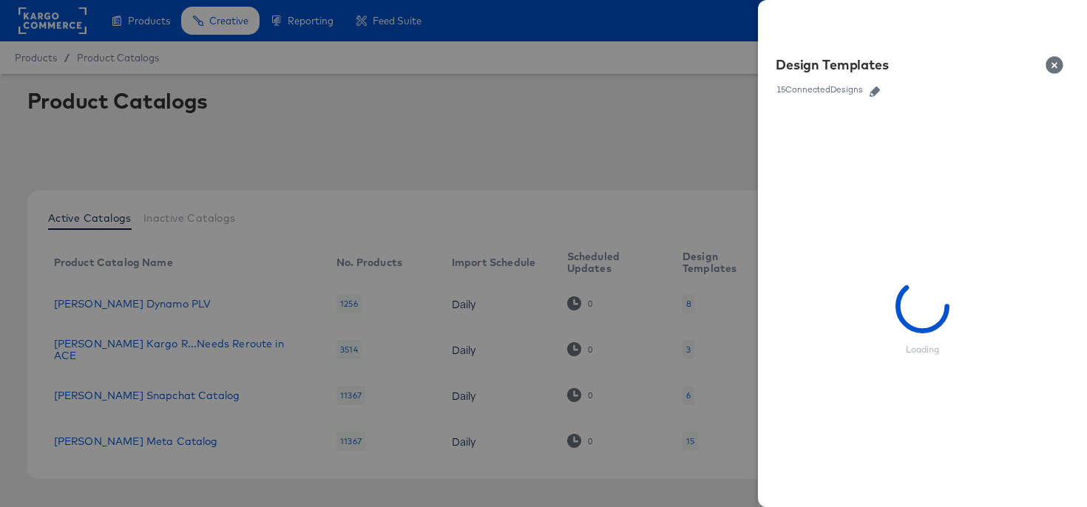
click at [882, 92] on button "button" at bounding box center [875, 92] width 22 height 10
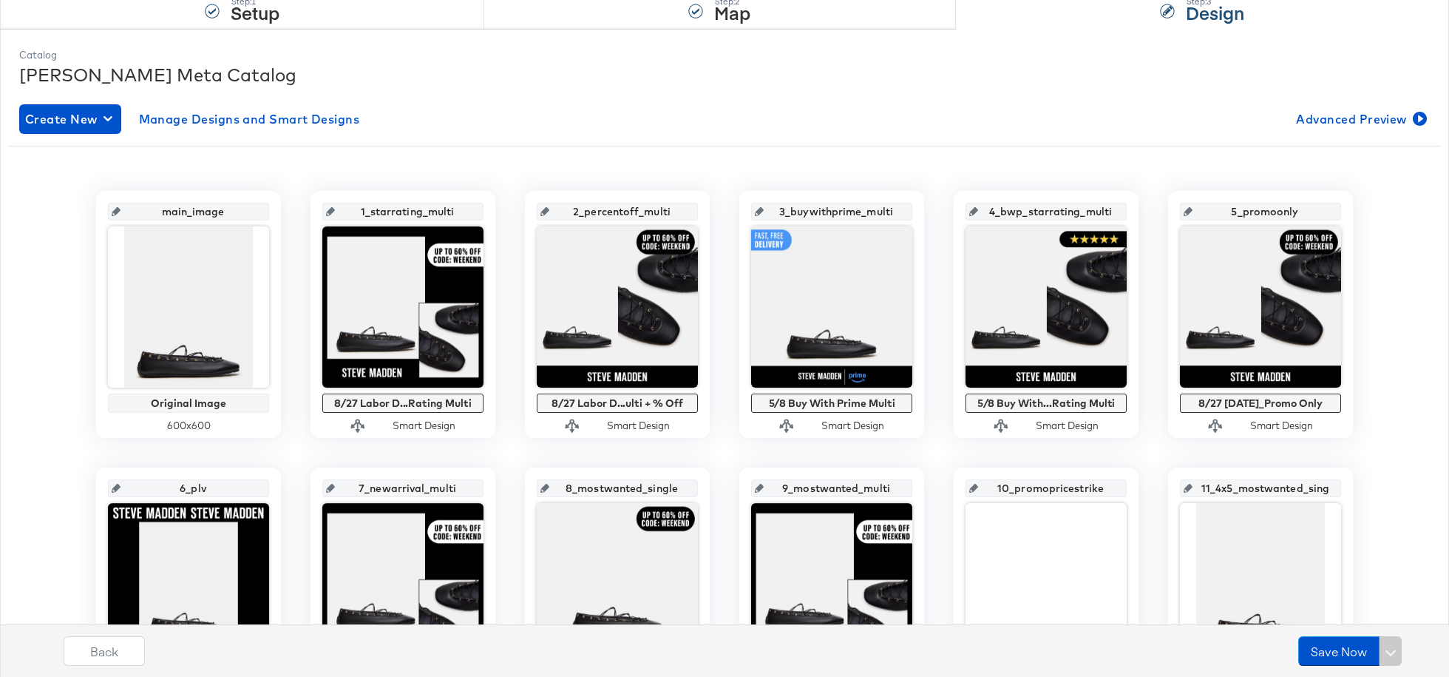
scroll to position [193, 0]
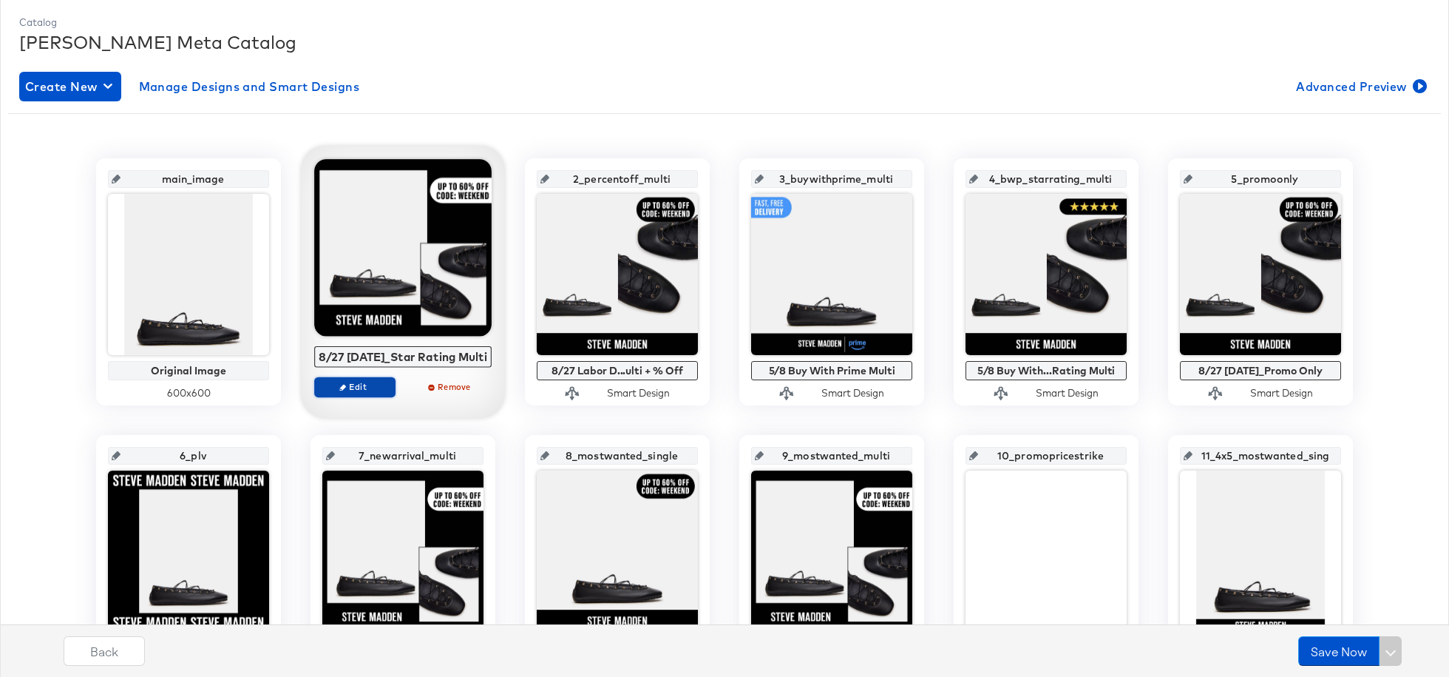
click at [356, 392] on span "Edit" at bounding box center [355, 386] width 68 height 11
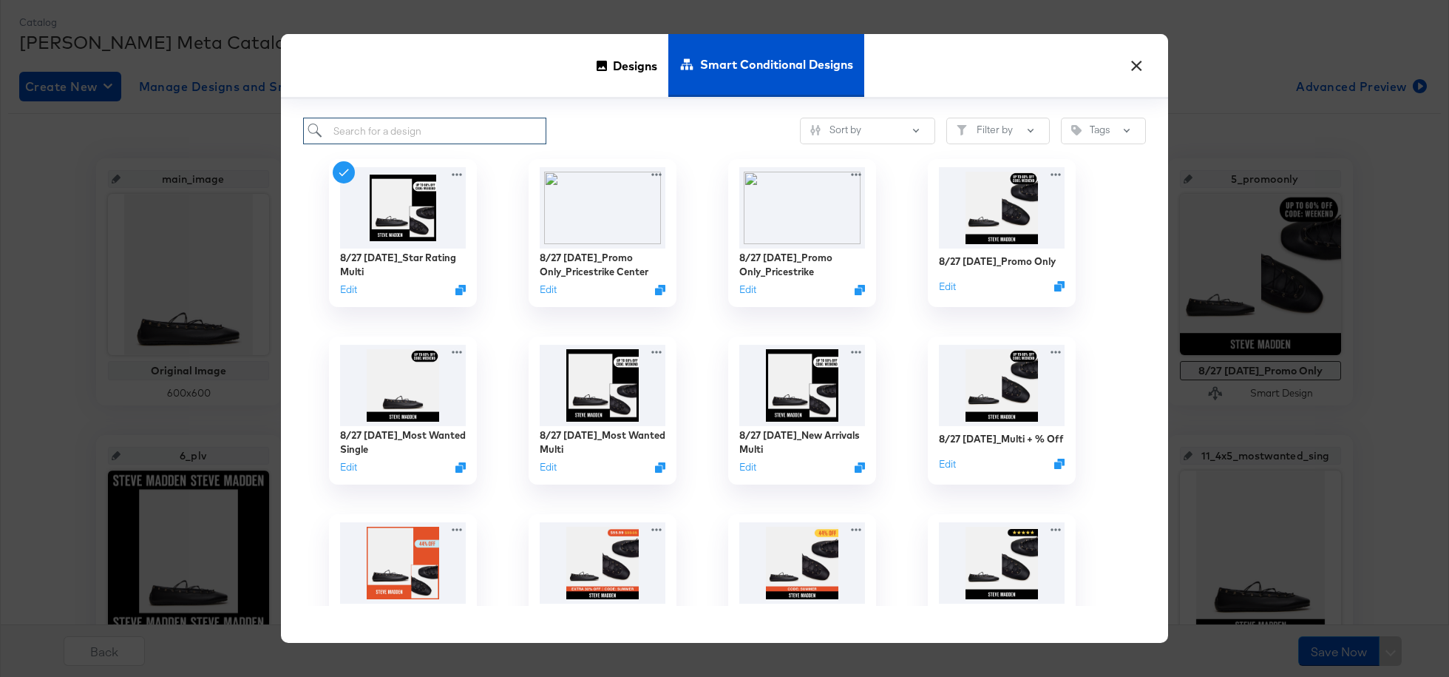
click at [467, 135] on input "search" at bounding box center [424, 131] width 243 height 27
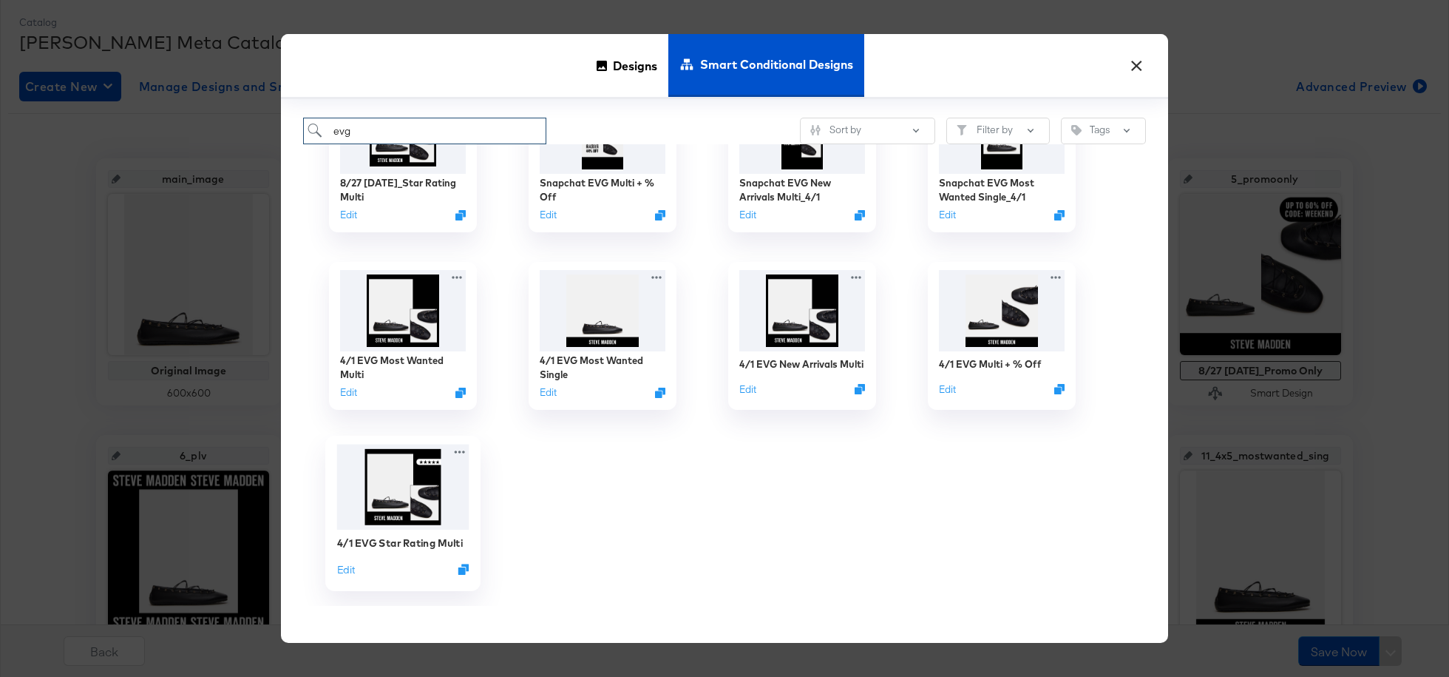
scroll to position [84, 0]
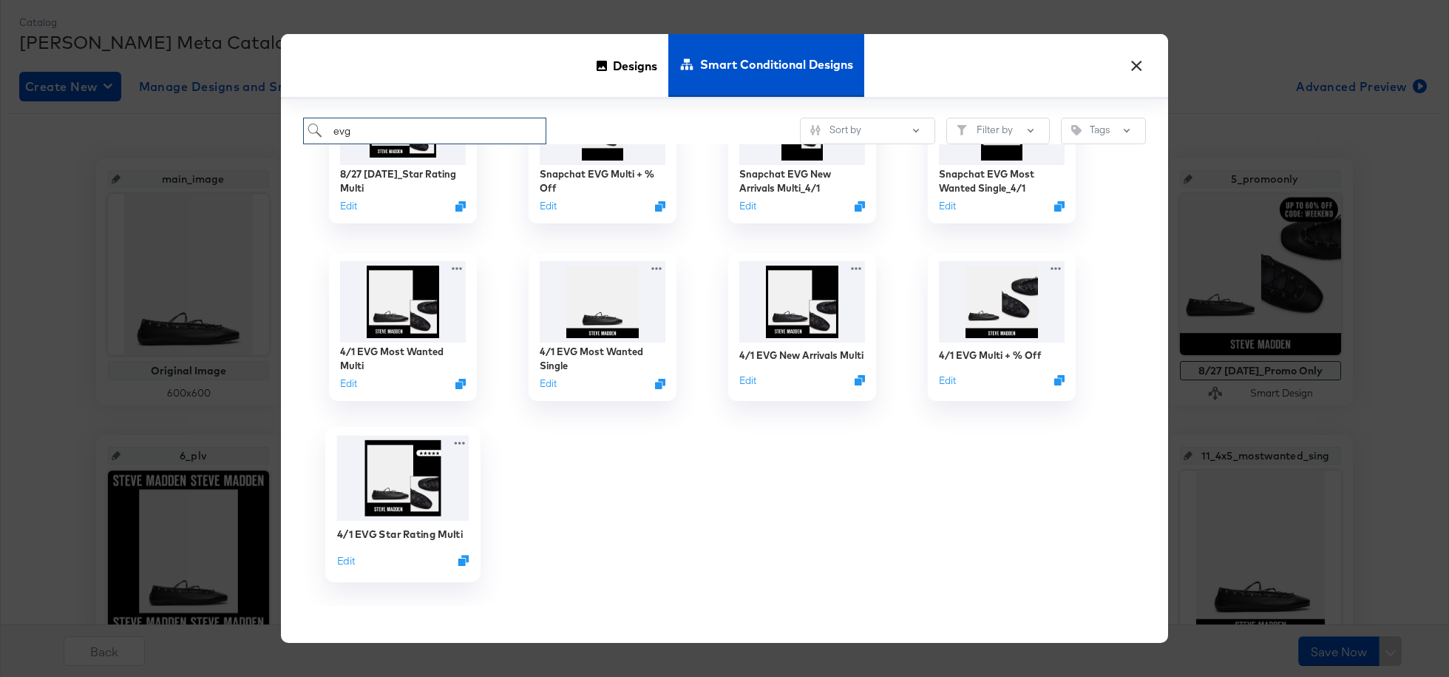
type input "evg"
click at [384, 507] on img at bounding box center [403, 479] width 132 height 86
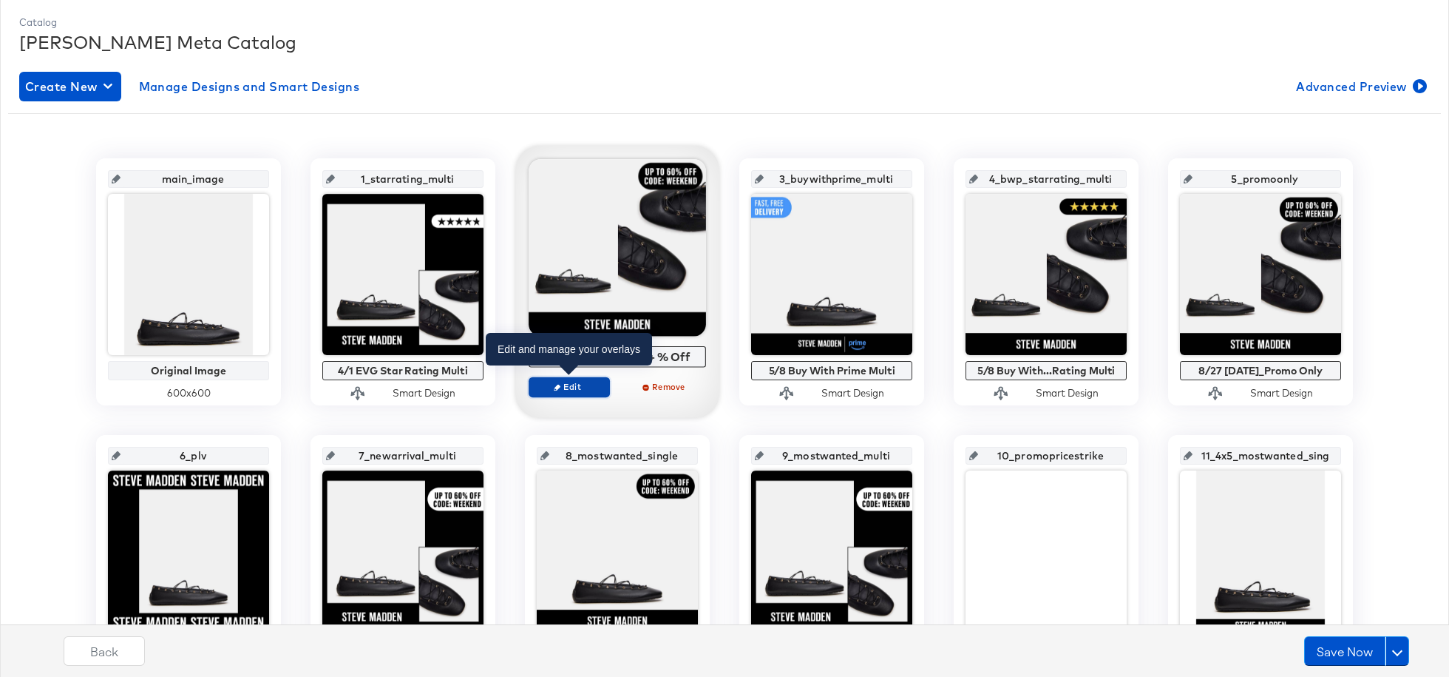
click at [575, 387] on span "Edit" at bounding box center [569, 386] width 68 height 11
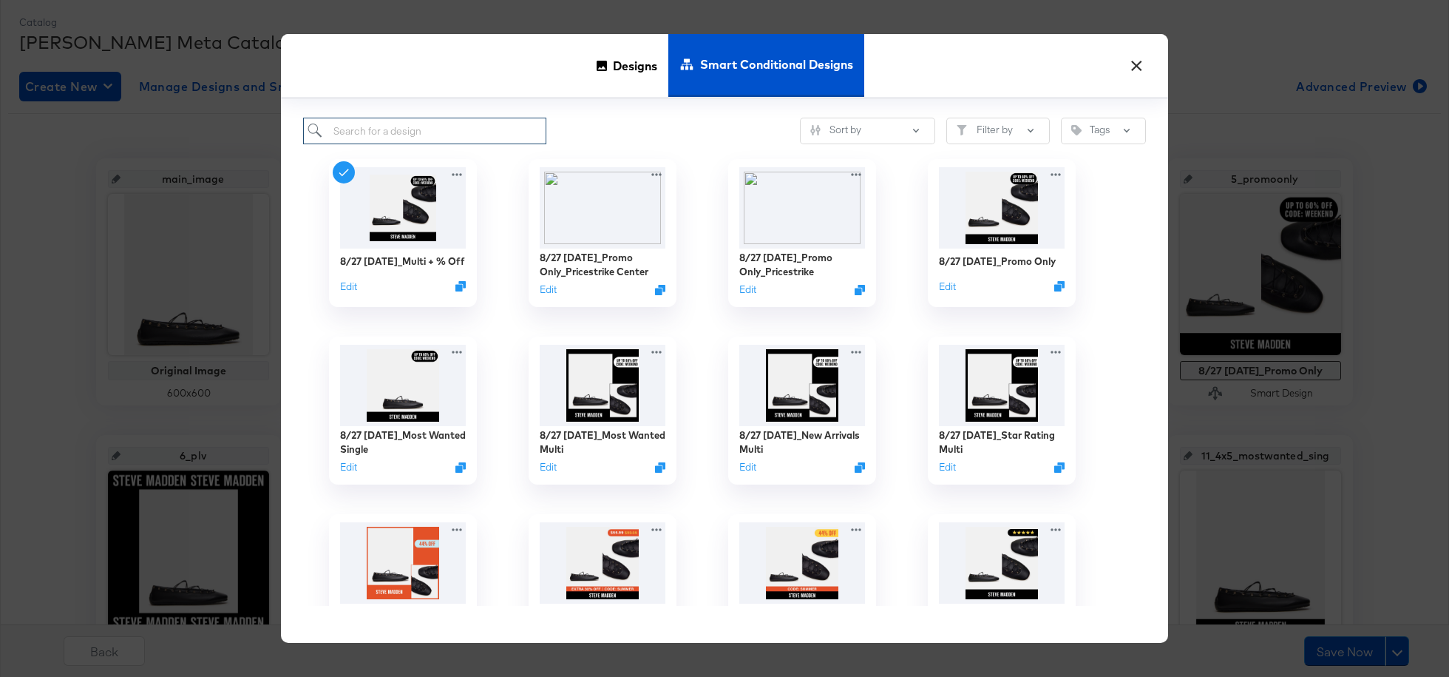
click at [489, 138] on input "search" at bounding box center [424, 131] width 243 height 27
type input "evg"
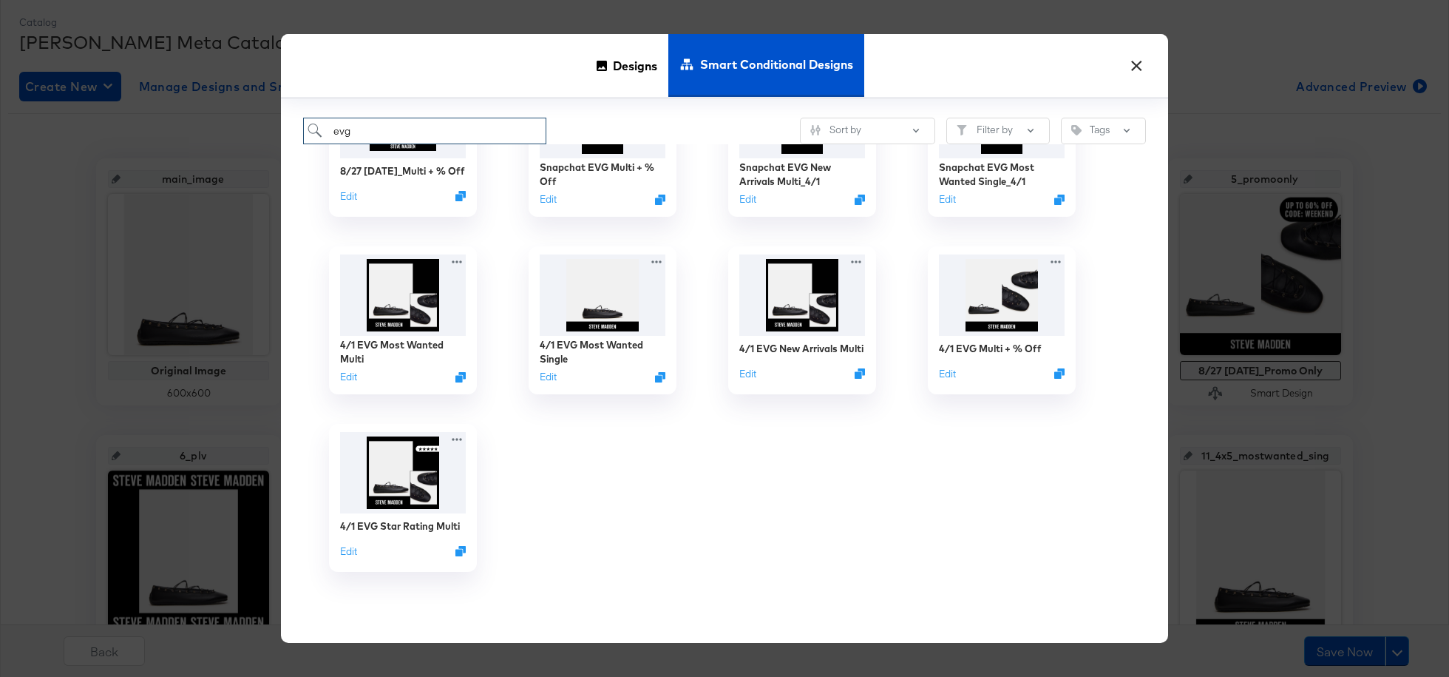
scroll to position [108, 0]
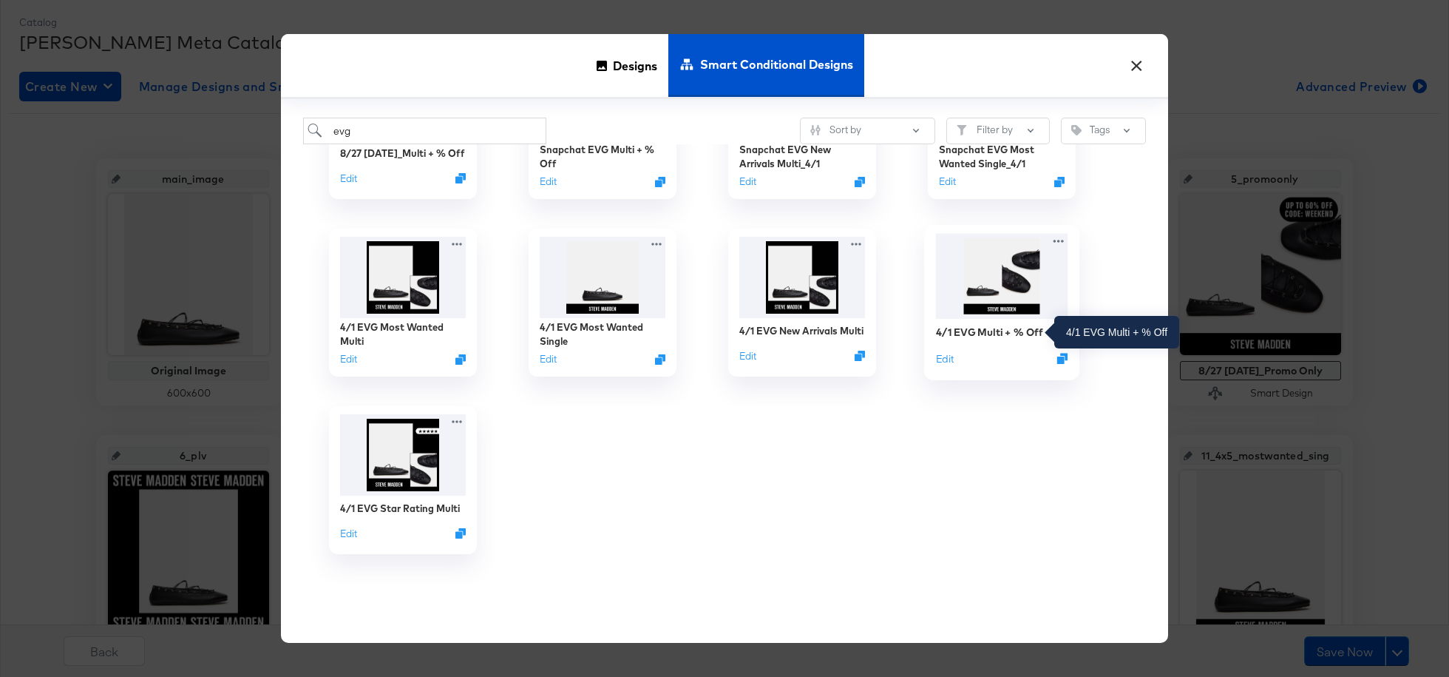
click at [981, 333] on div "4/1 EVG Multi + % Off" at bounding box center [990, 332] width 108 height 14
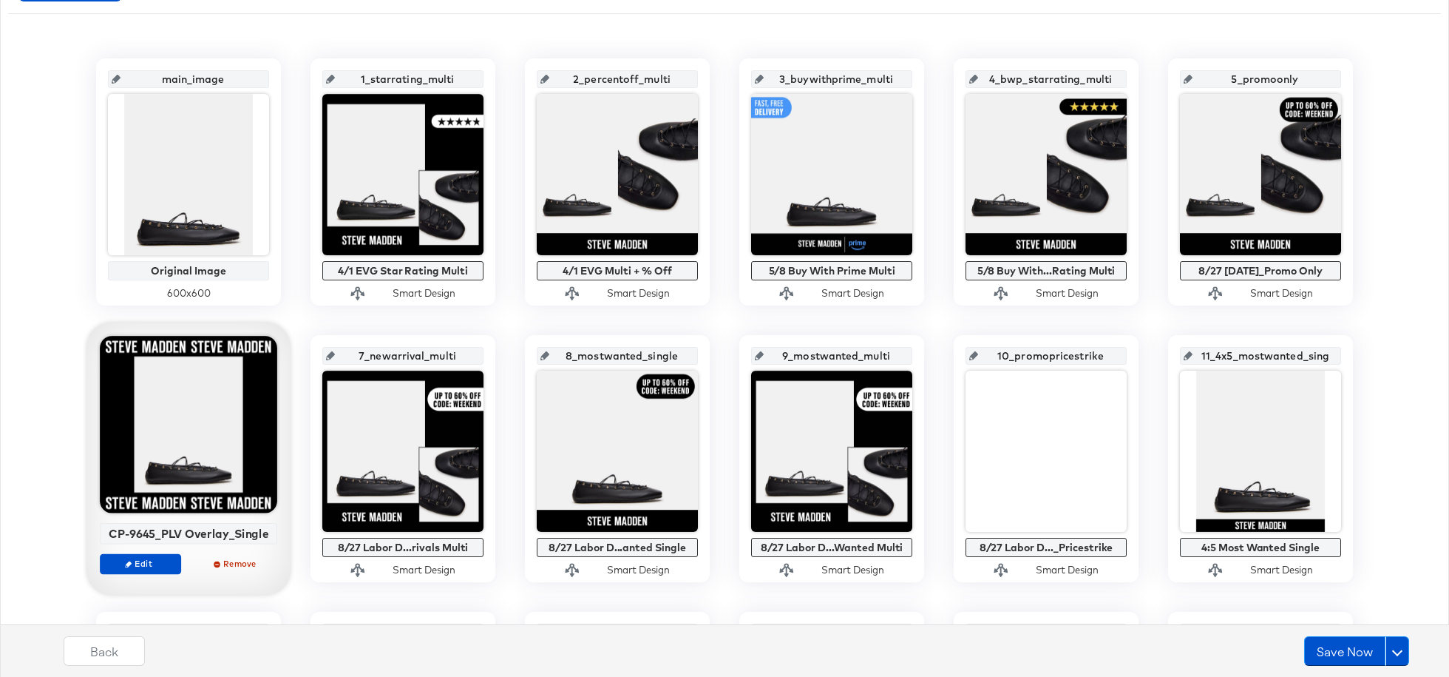
scroll to position [294, 0]
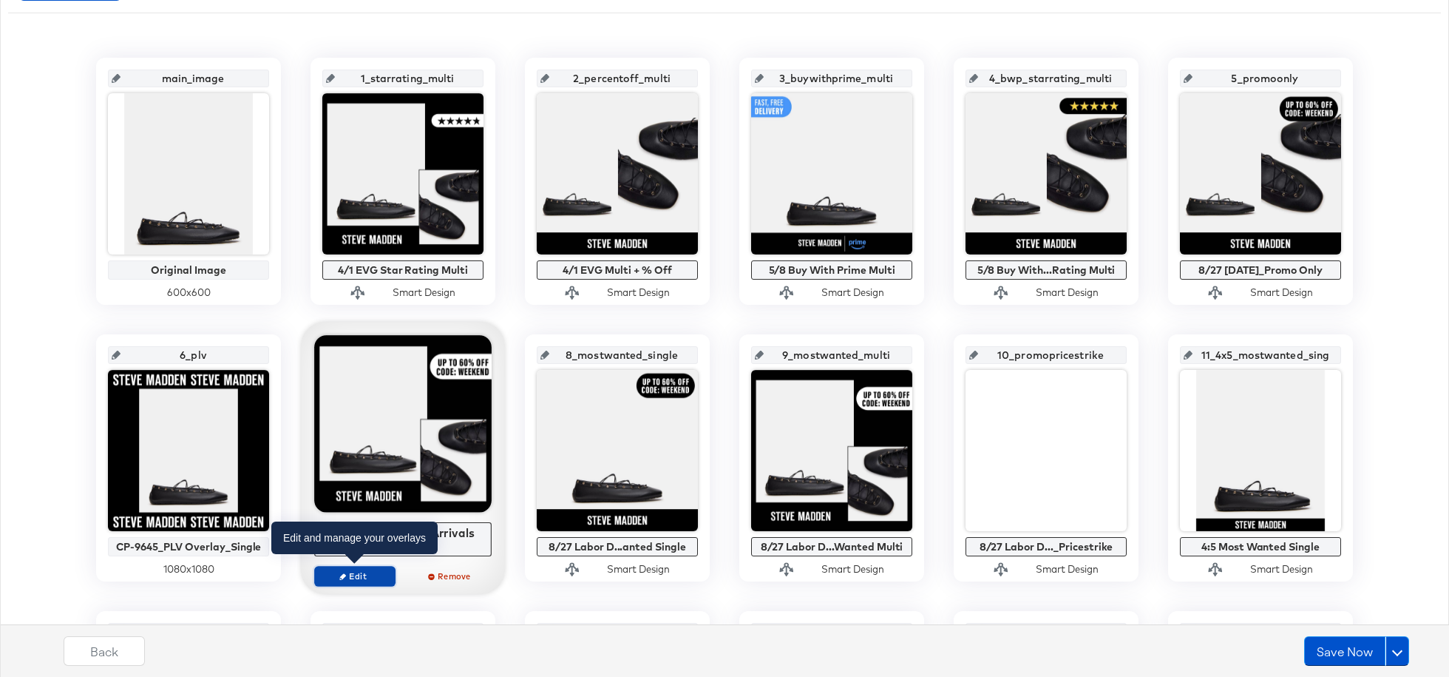
click at [365, 507] on span "Edit" at bounding box center [355, 575] width 68 height 11
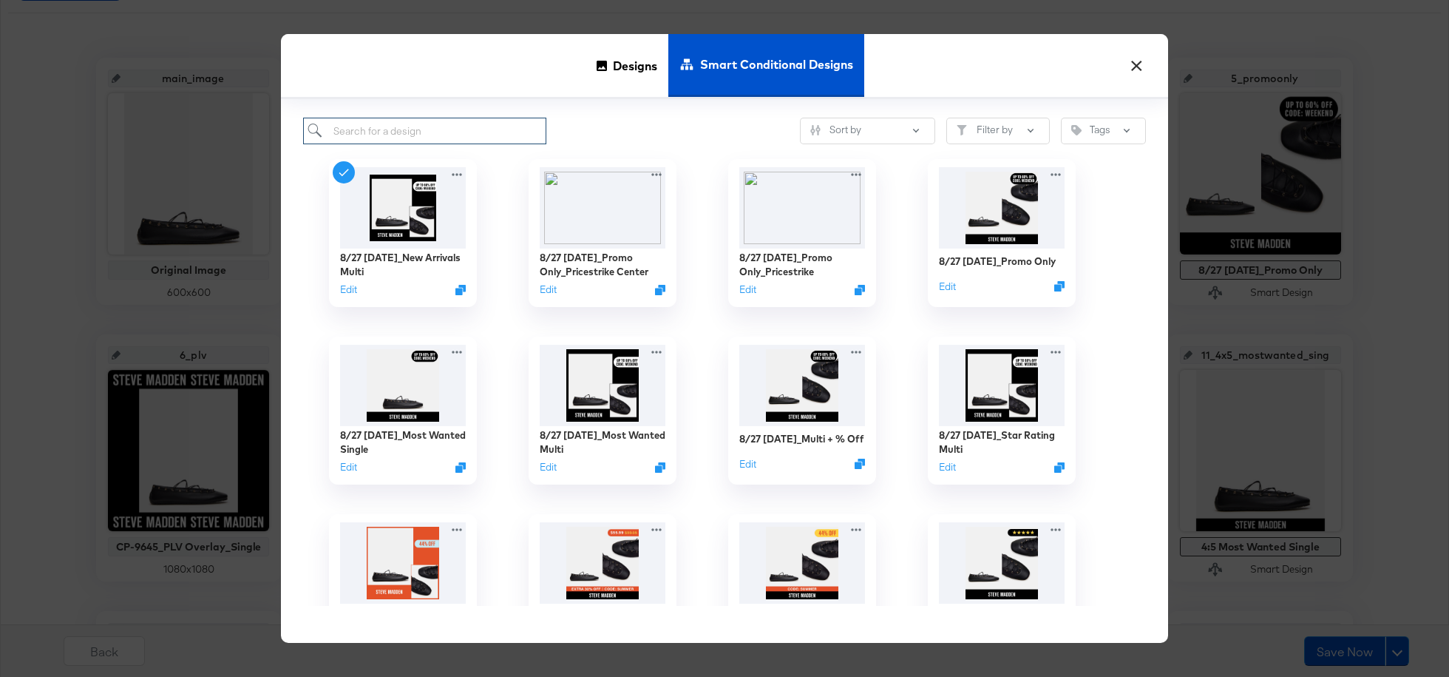
click at [433, 132] on input "search" at bounding box center [424, 131] width 243 height 27
type input "evg"
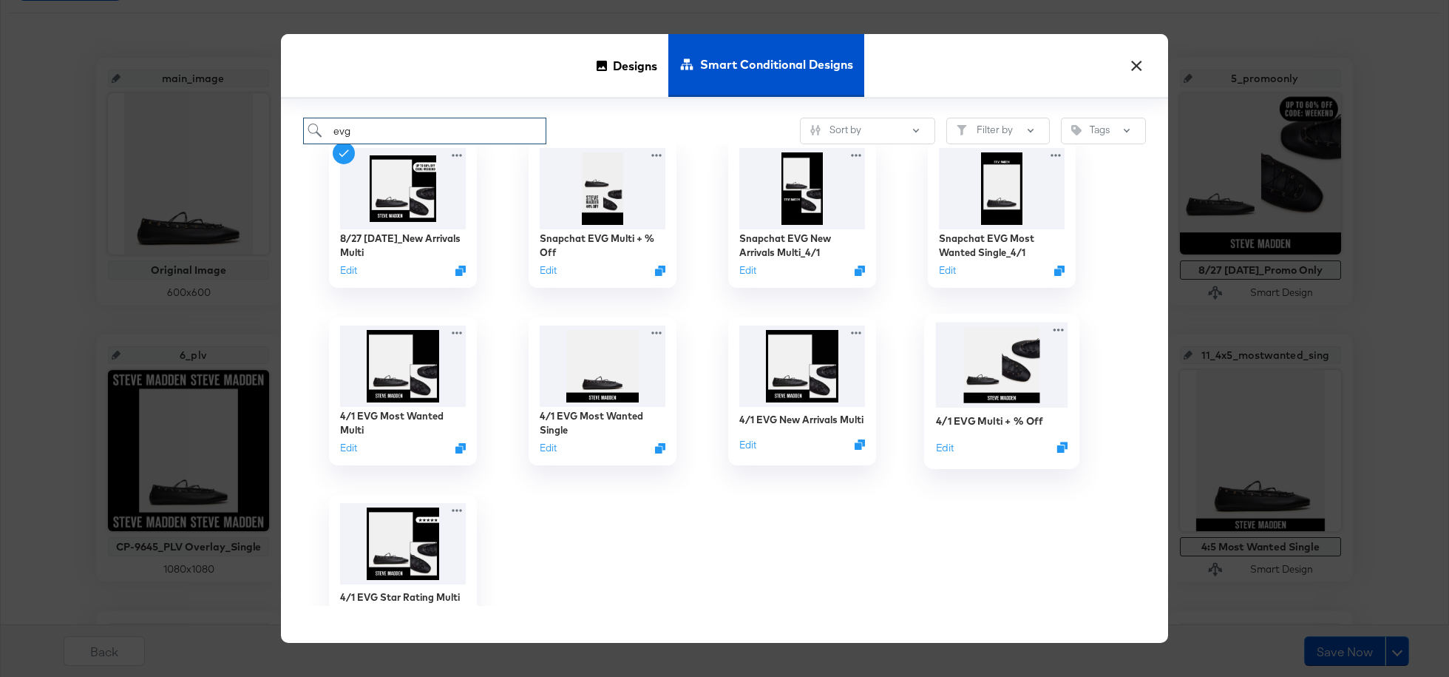
scroll to position [28, 0]
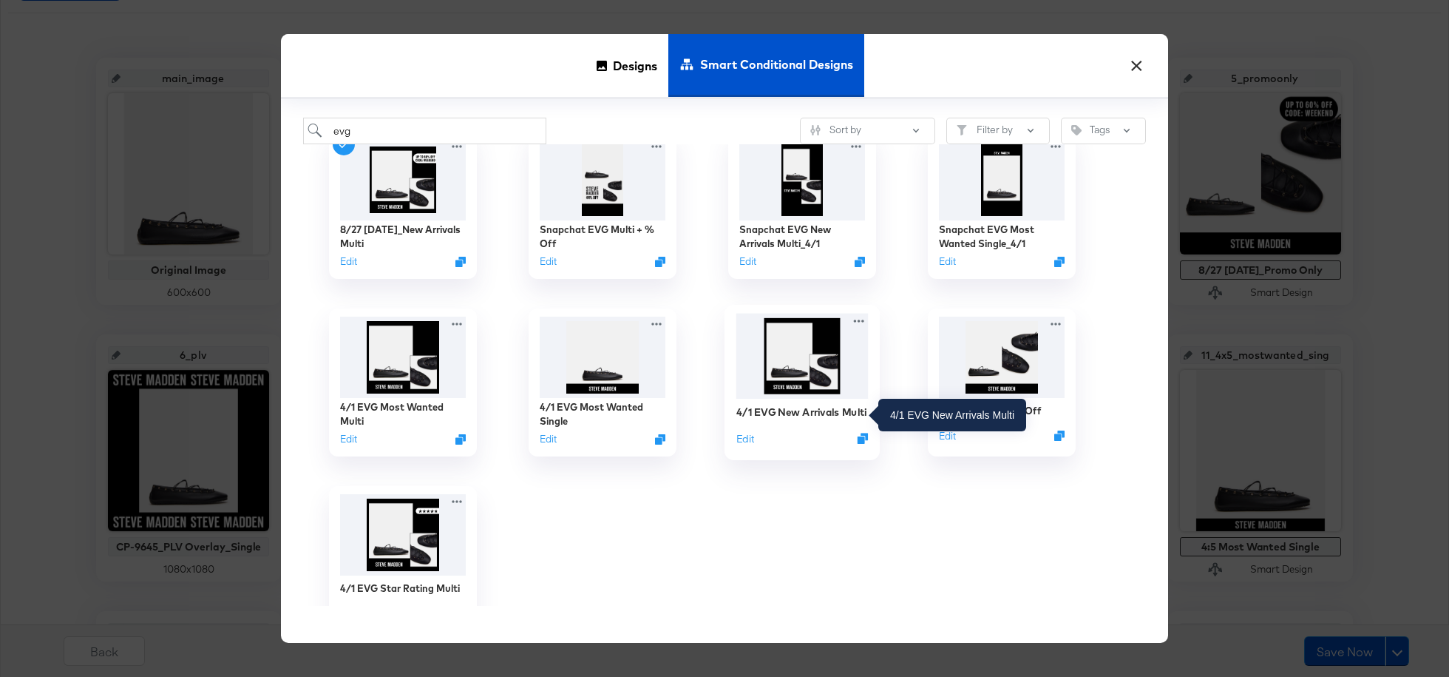
click at [835, 404] on div "4/1 EVG New Arrivals Multi" at bounding box center [801, 411] width 130 height 14
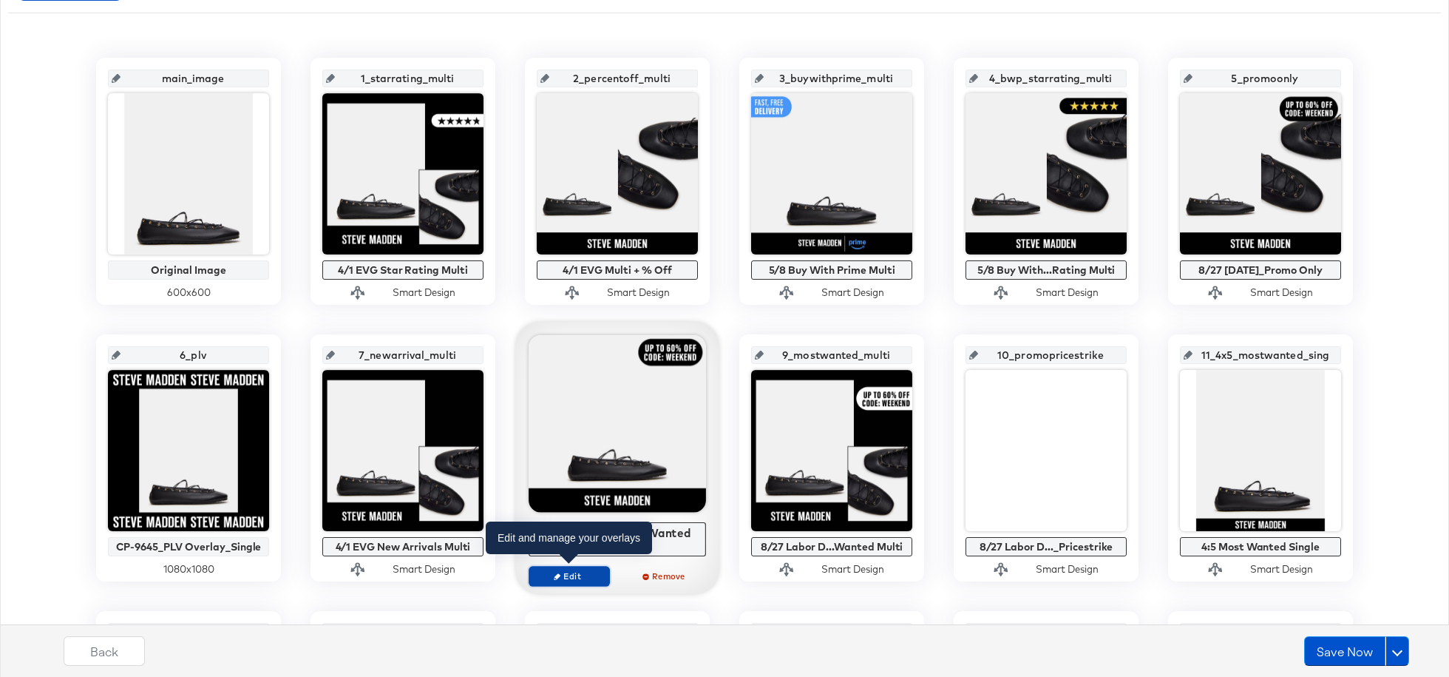
click at [550, 507] on button "Edit" at bounding box center [569, 576] width 81 height 21
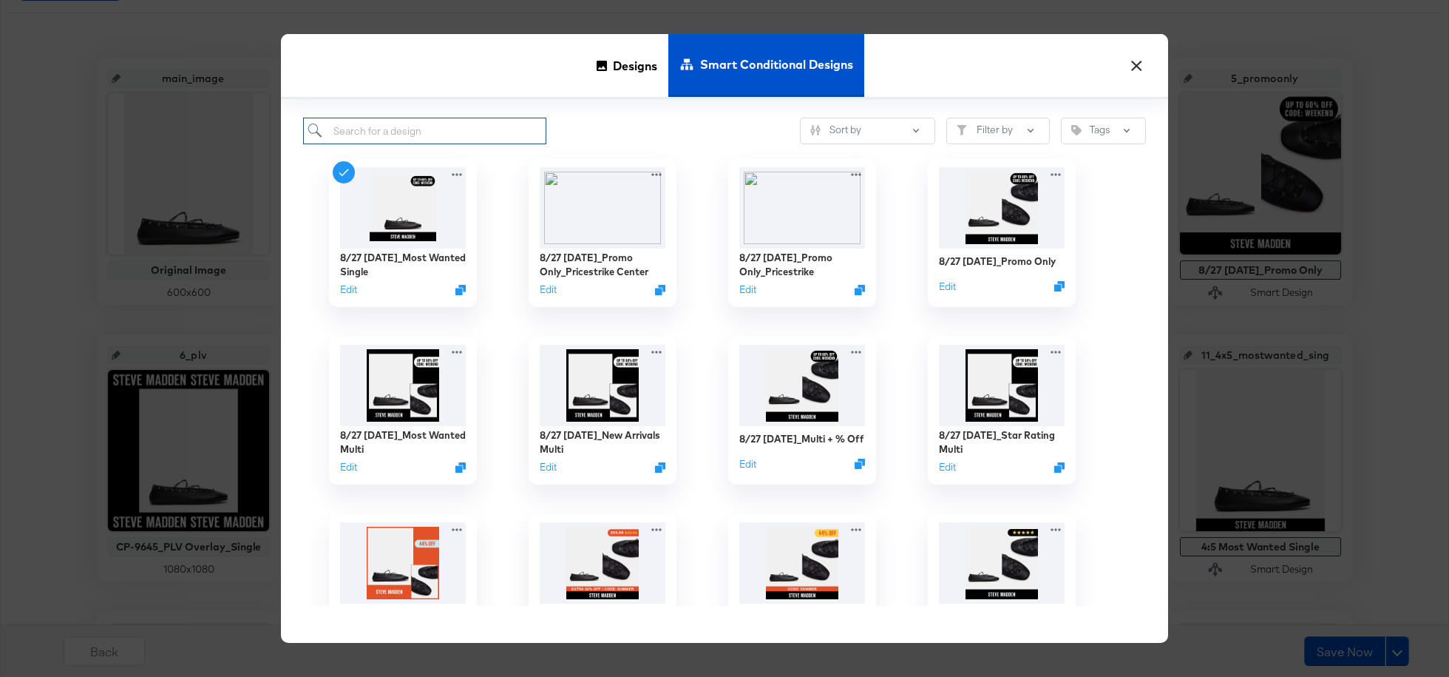
click at [406, 126] on input "search" at bounding box center [424, 131] width 243 height 27
type input "evg"
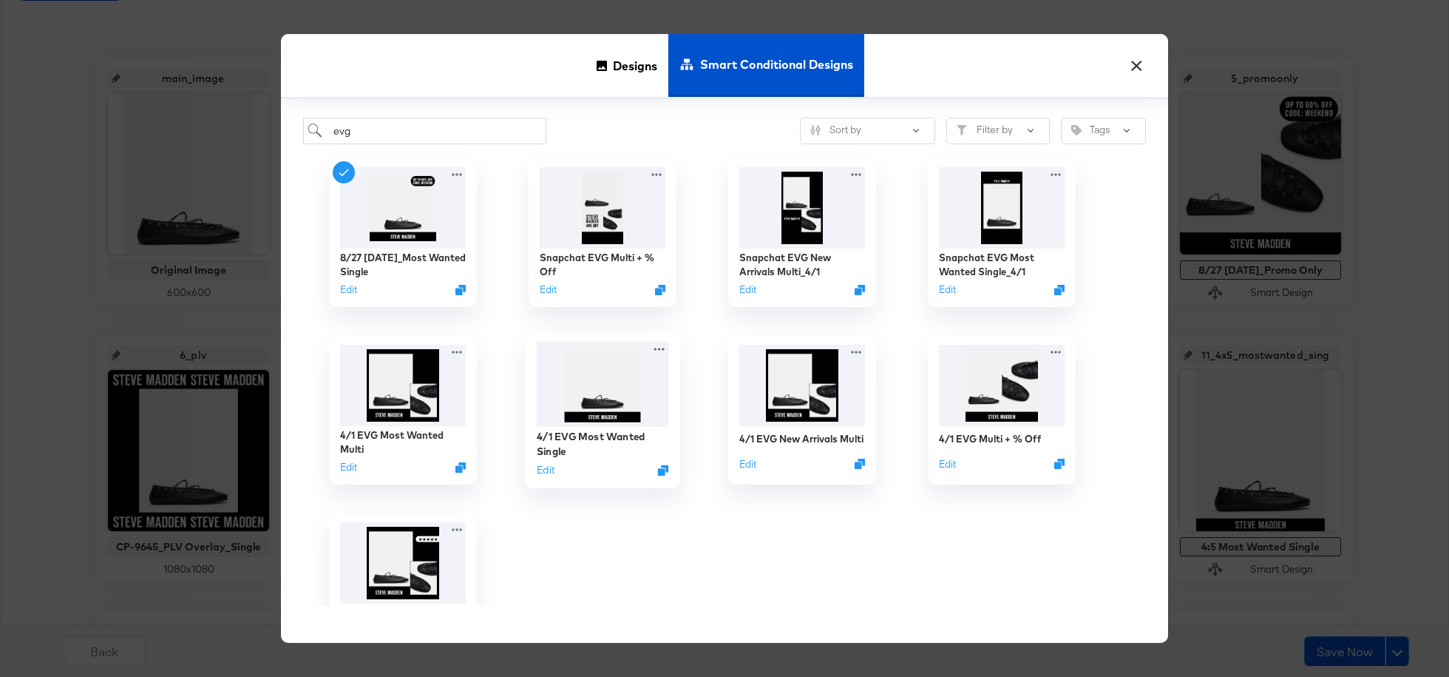
click at [579, 399] on img at bounding box center [603, 384] width 132 height 85
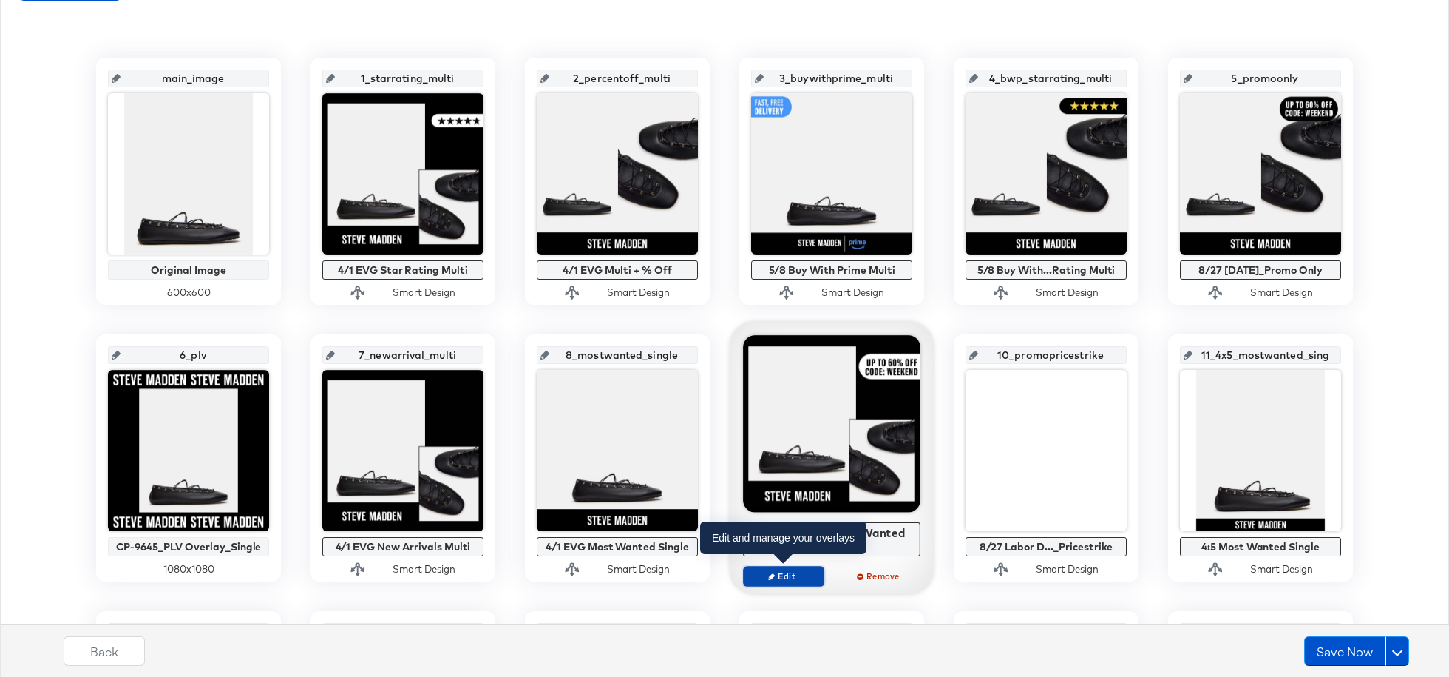
click at [790, 507] on span "Edit" at bounding box center [784, 575] width 68 height 11
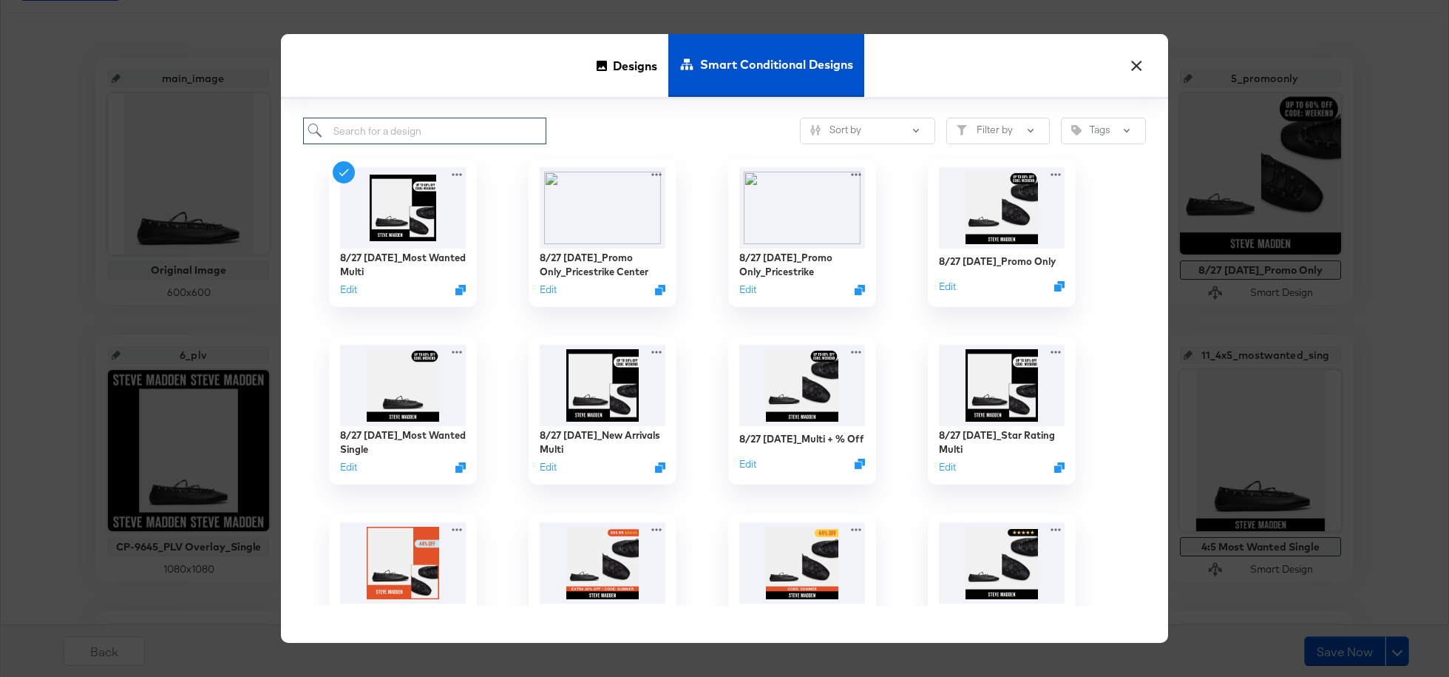
click at [461, 135] on input "search" at bounding box center [424, 131] width 243 height 27
type input "evg"
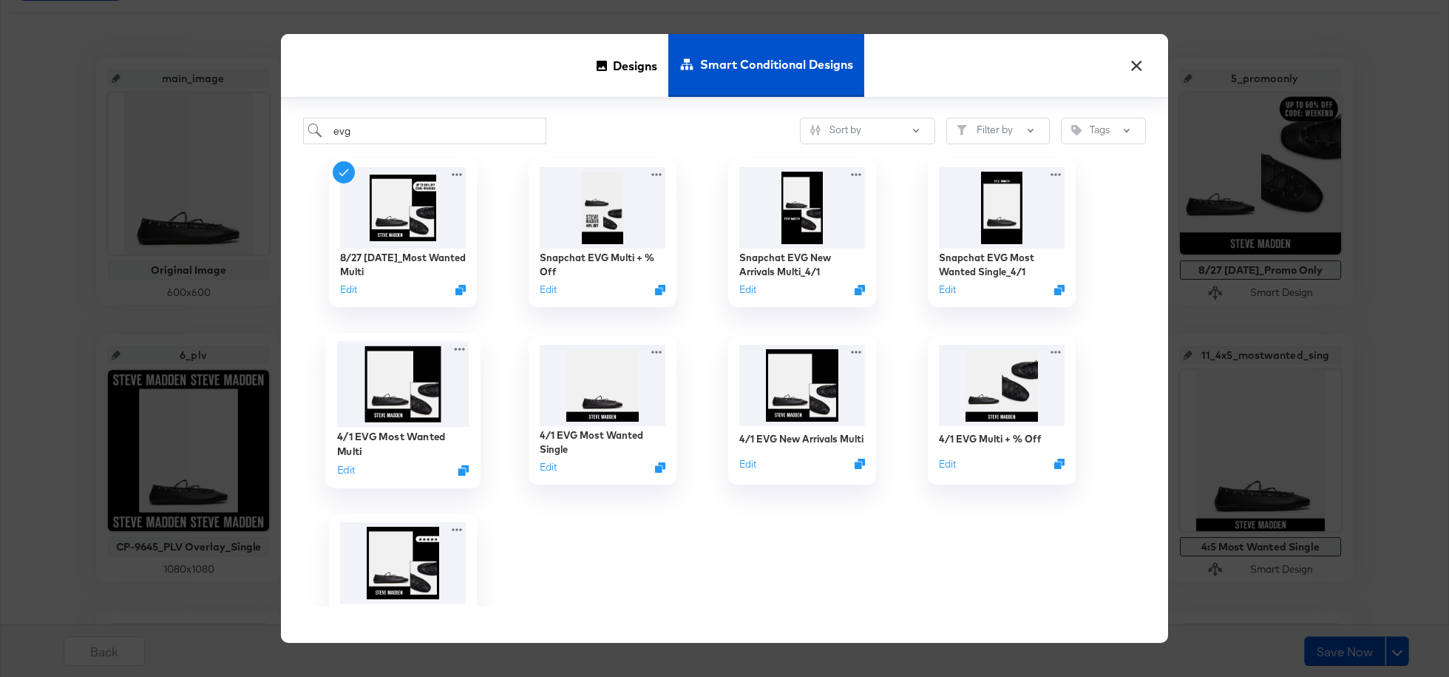
click at [416, 385] on img at bounding box center [403, 384] width 132 height 85
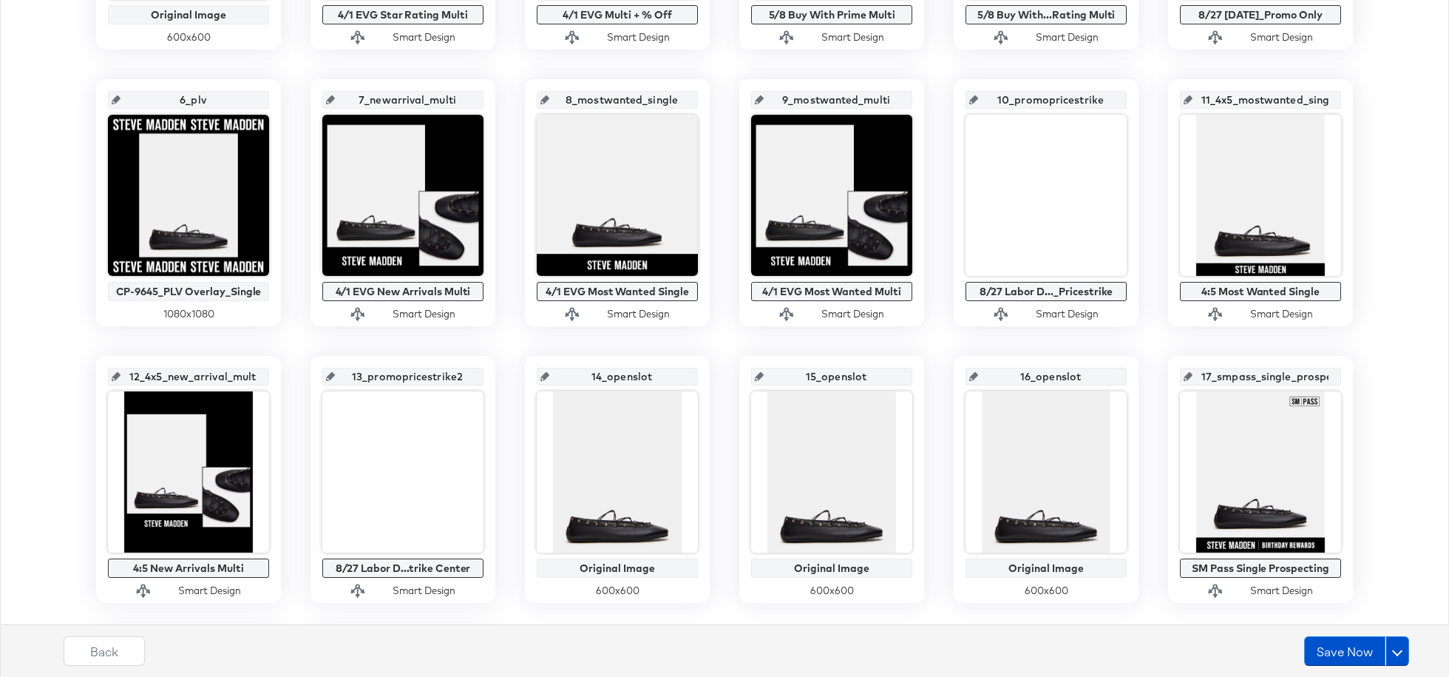
scroll to position [271, 0]
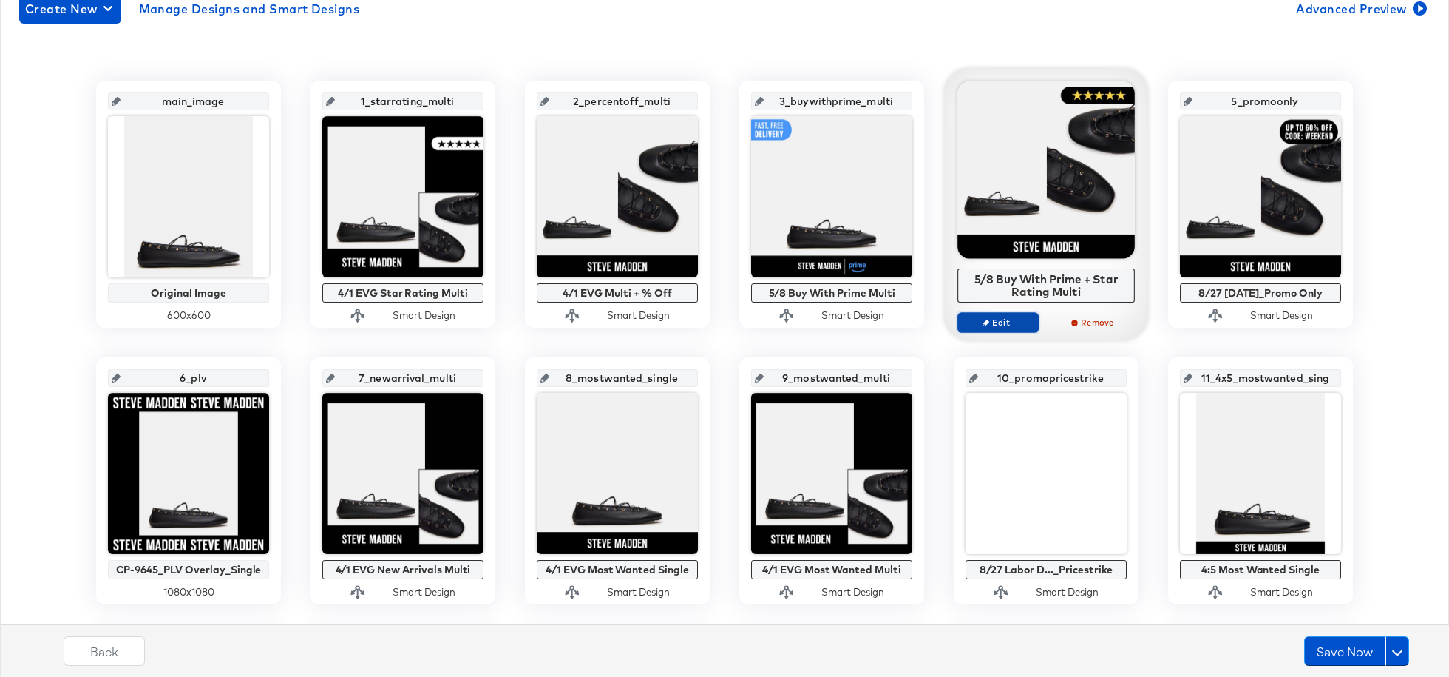
click at [992, 322] on span "Edit" at bounding box center [998, 321] width 68 height 11
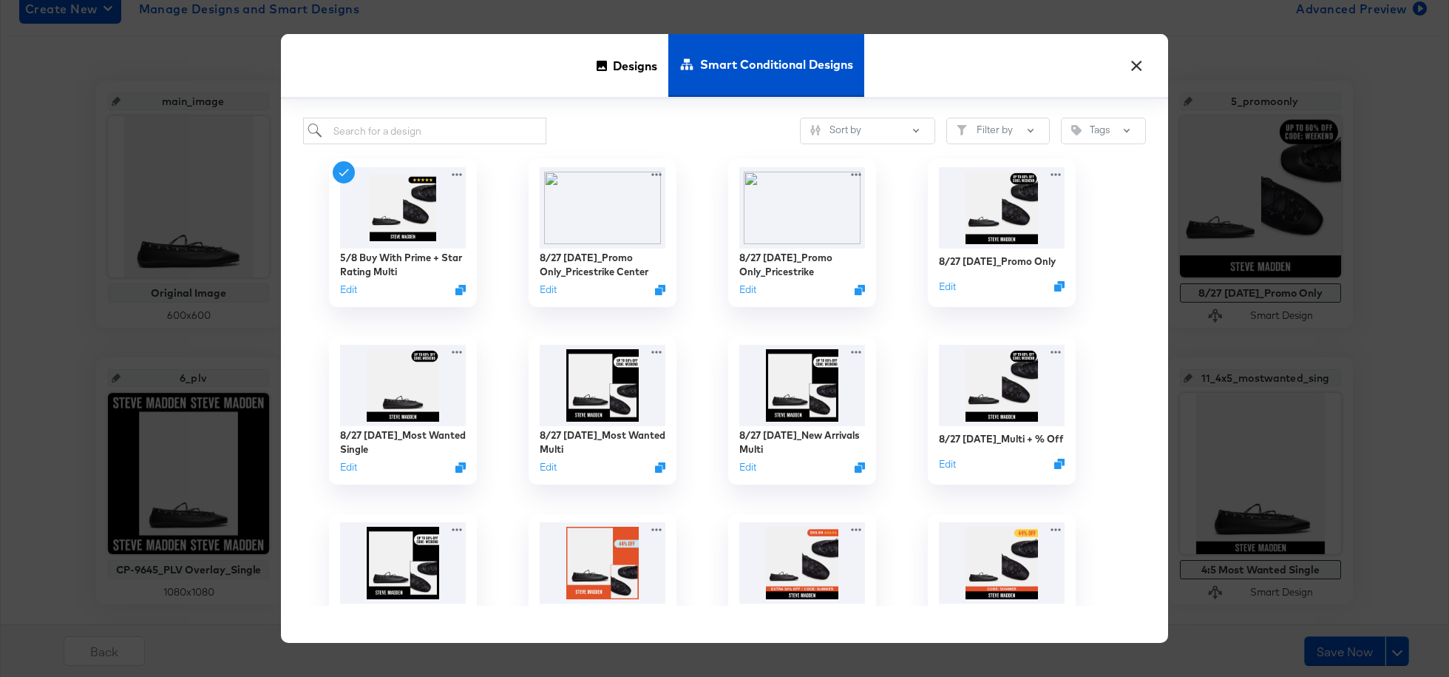
click at [1086, 67] on button "×" at bounding box center [1136, 62] width 27 height 27
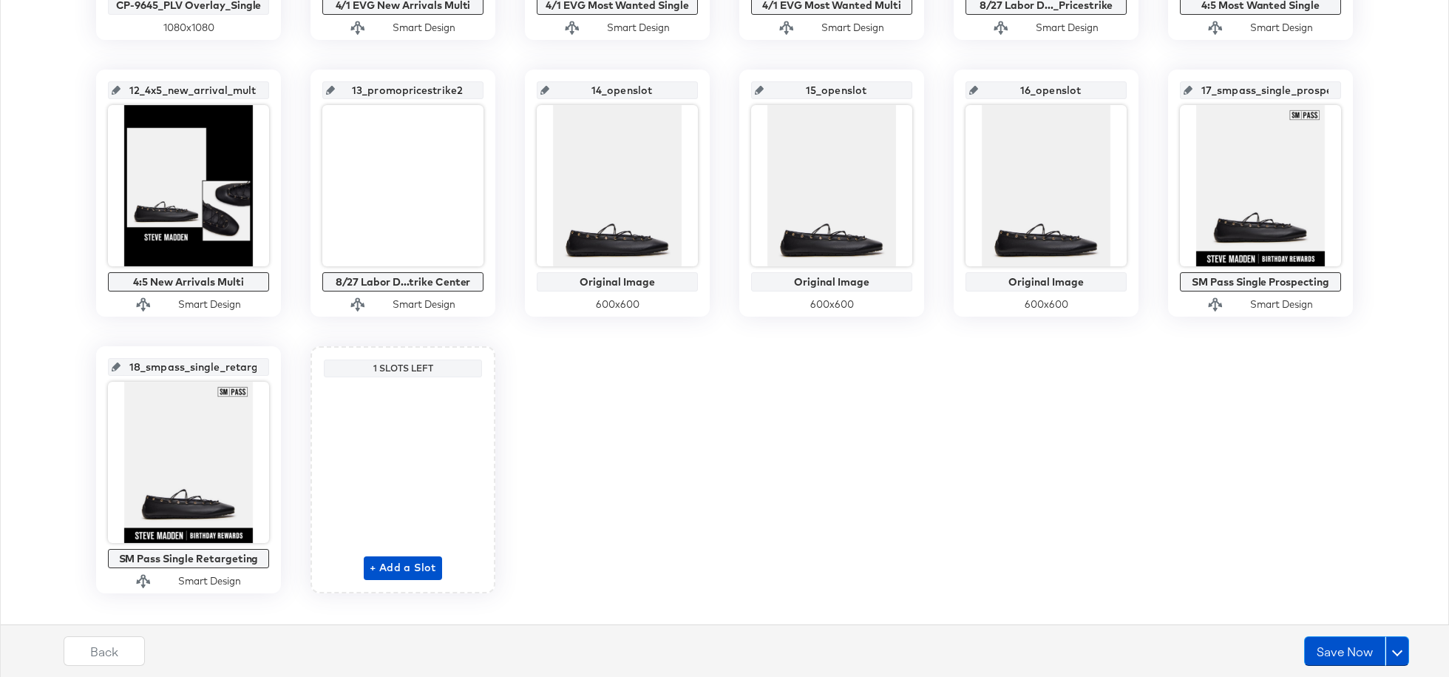
scroll to position [853, 0]
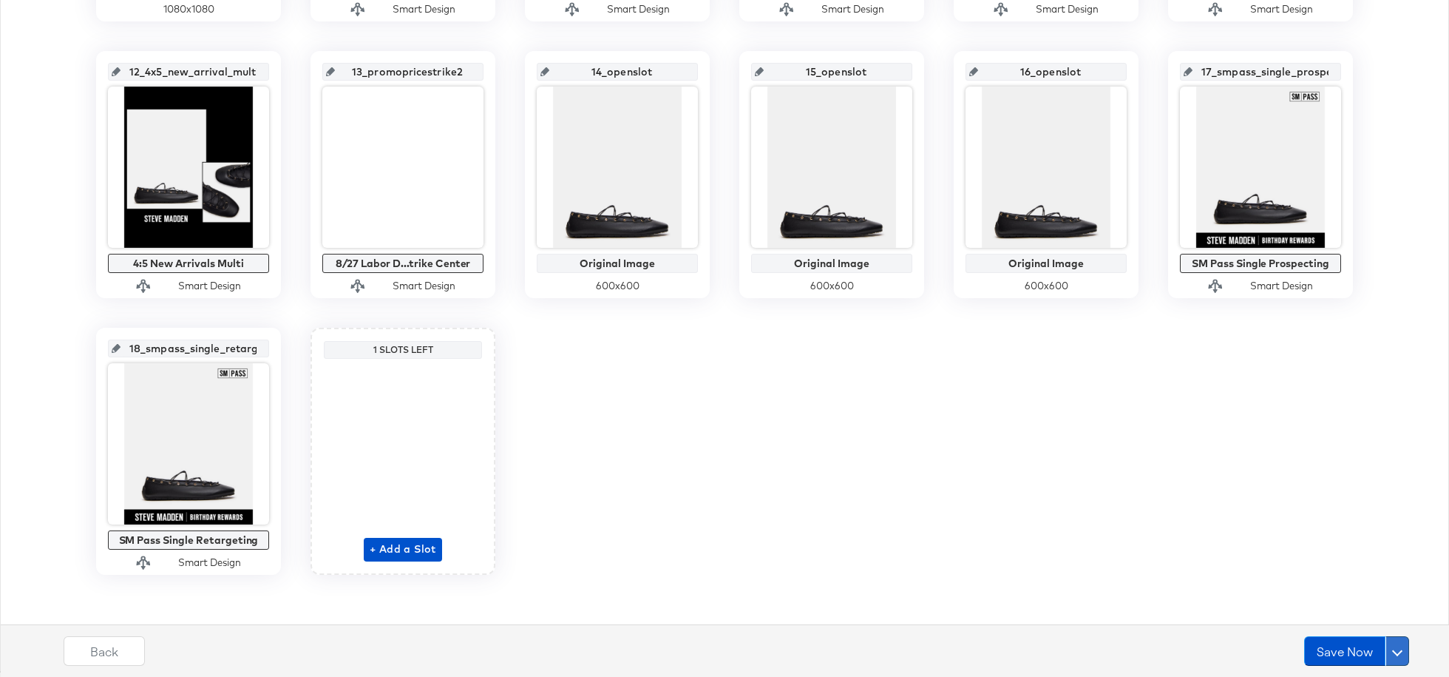
click at [1086, 507] on button at bounding box center [1398, 651] width 24 height 30
click at [1086, 507] on div "Schedule Save" at bounding box center [1362, 622] width 67 height 14
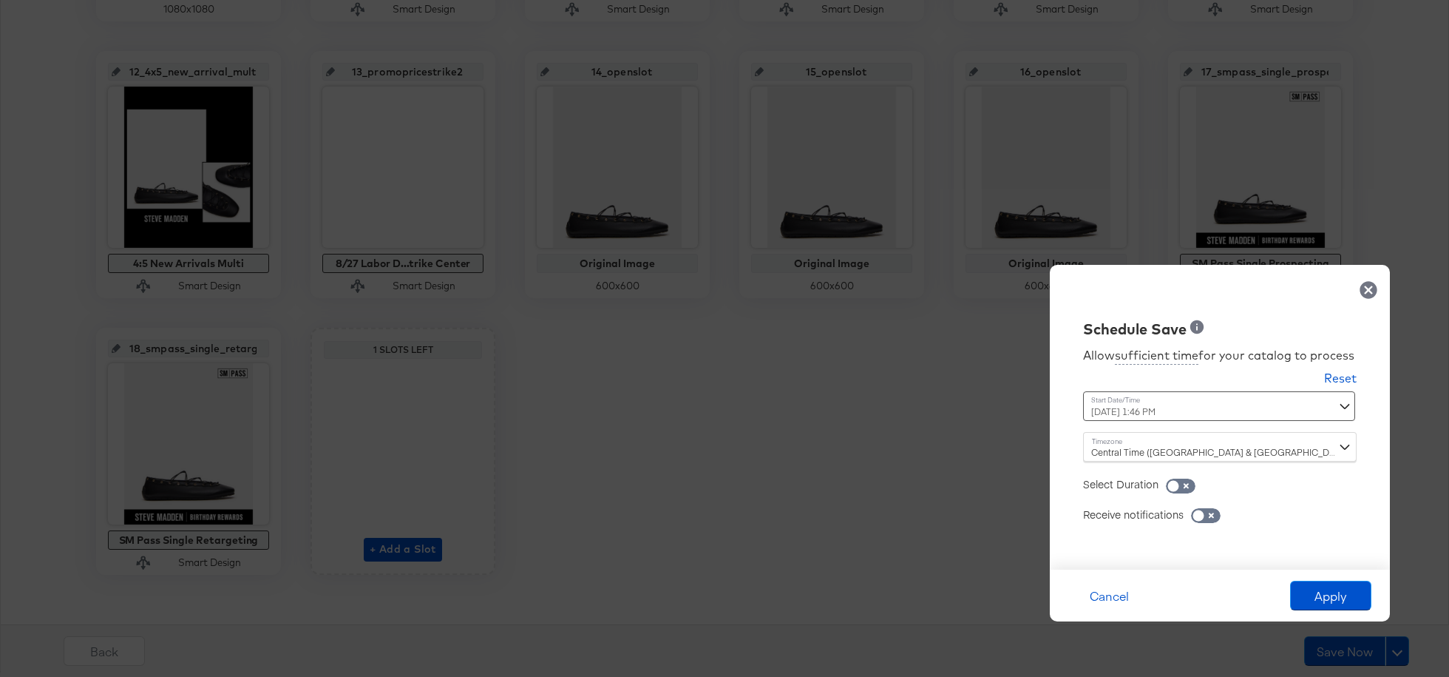
click at [1086, 411] on div "[DATE] 1:46 PM ‹ [DATE] › Su Mo Tu We Th Fr Sa 31 1 2 3 4 5 6 7 8 9 10 11 12 13…" at bounding box center [1183, 406] width 200 height 30
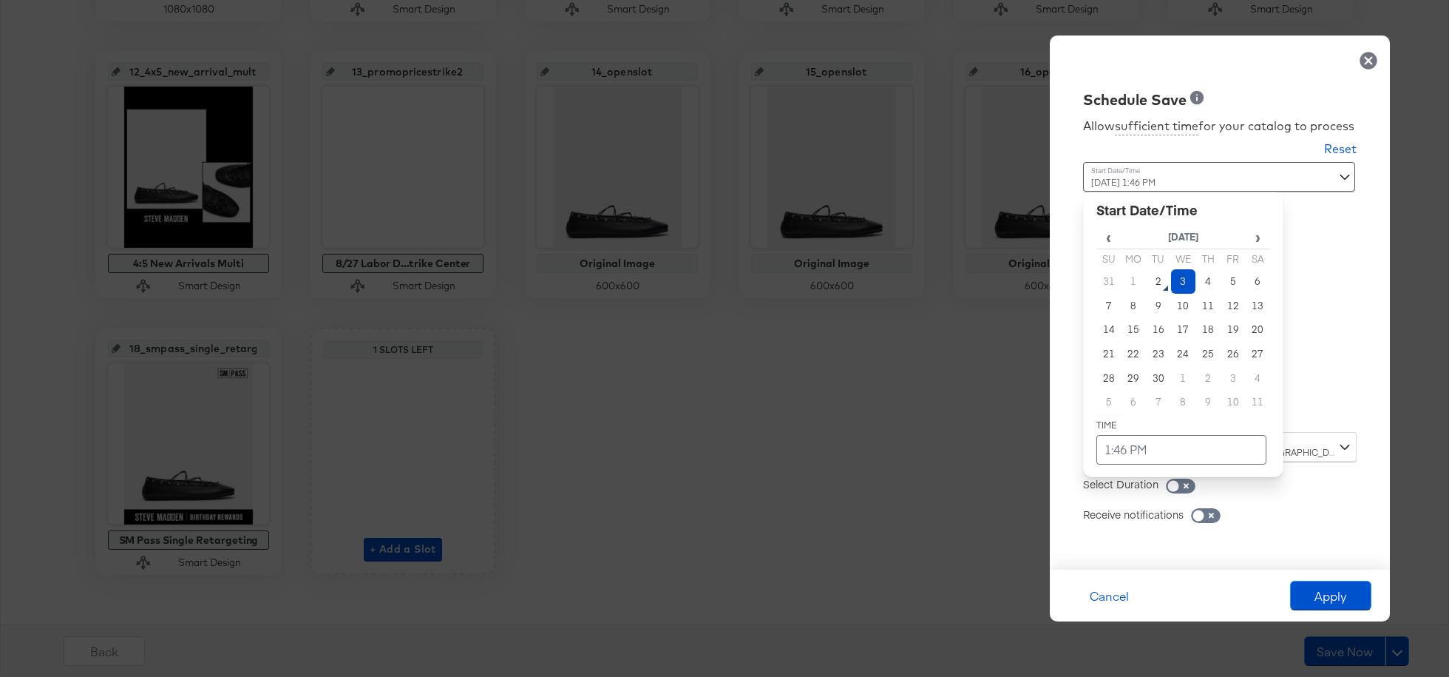
click at [1086, 274] on td "3" at bounding box center [1183, 281] width 25 height 24
click at [1086, 450] on td "1:46 PM" at bounding box center [1182, 450] width 170 height 30
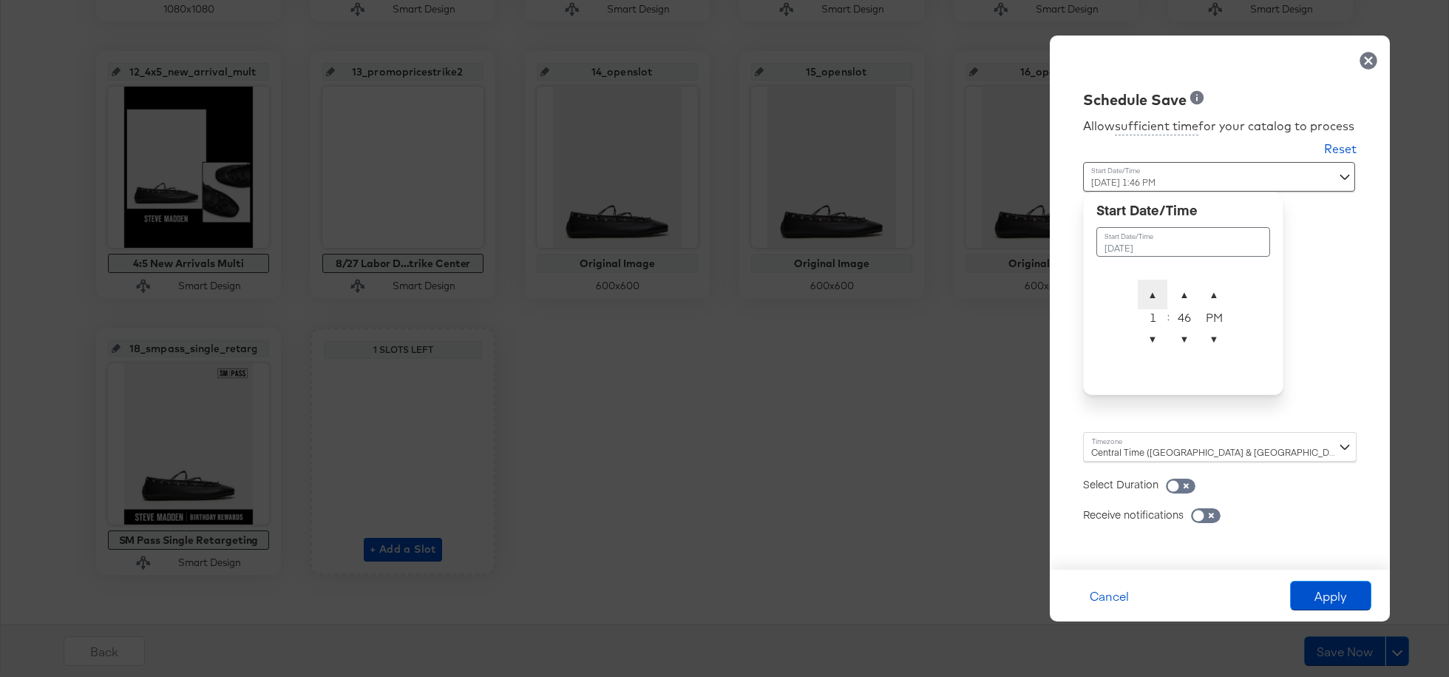
click at [1086, 291] on span "▲" at bounding box center [1153, 295] width 30 height 30
click at [1086, 339] on span "▼" at bounding box center [1185, 339] width 30 height 30
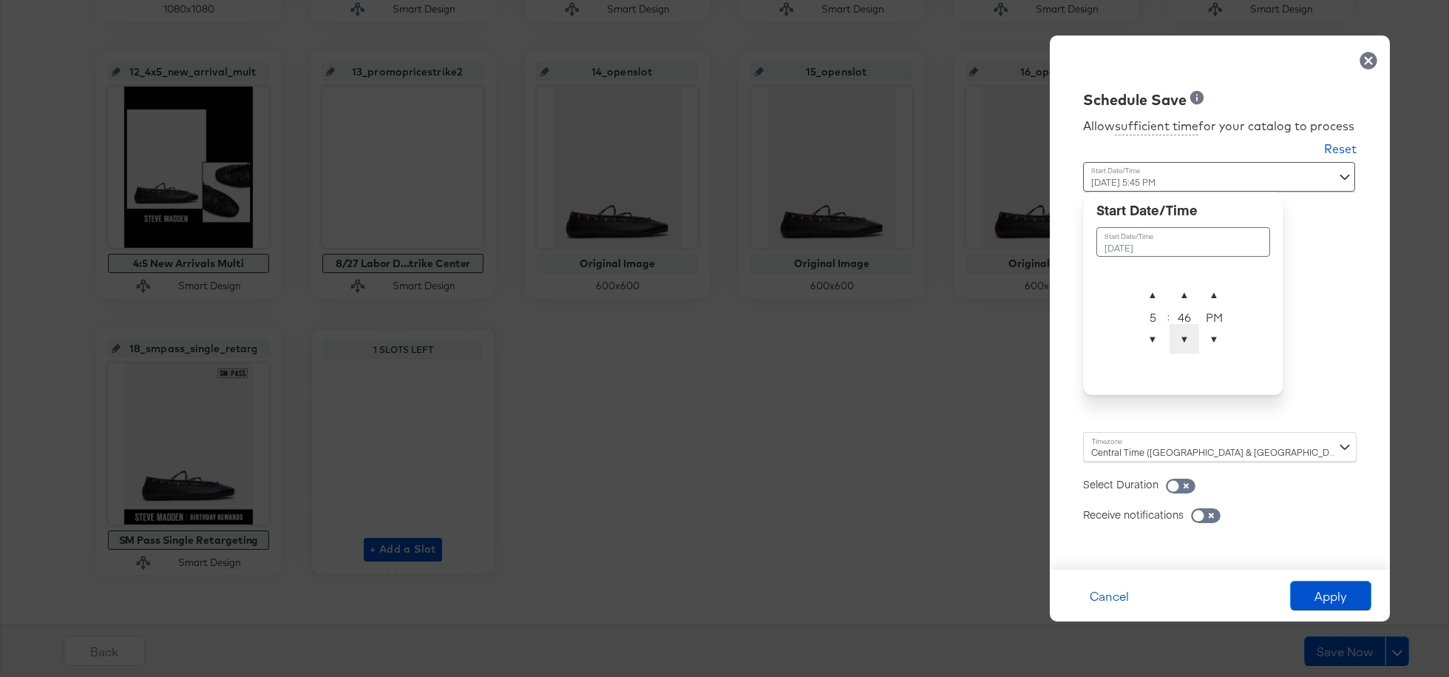
click at [1086, 339] on span "▼" at bounding box center [1185, 339] width 30 height 30
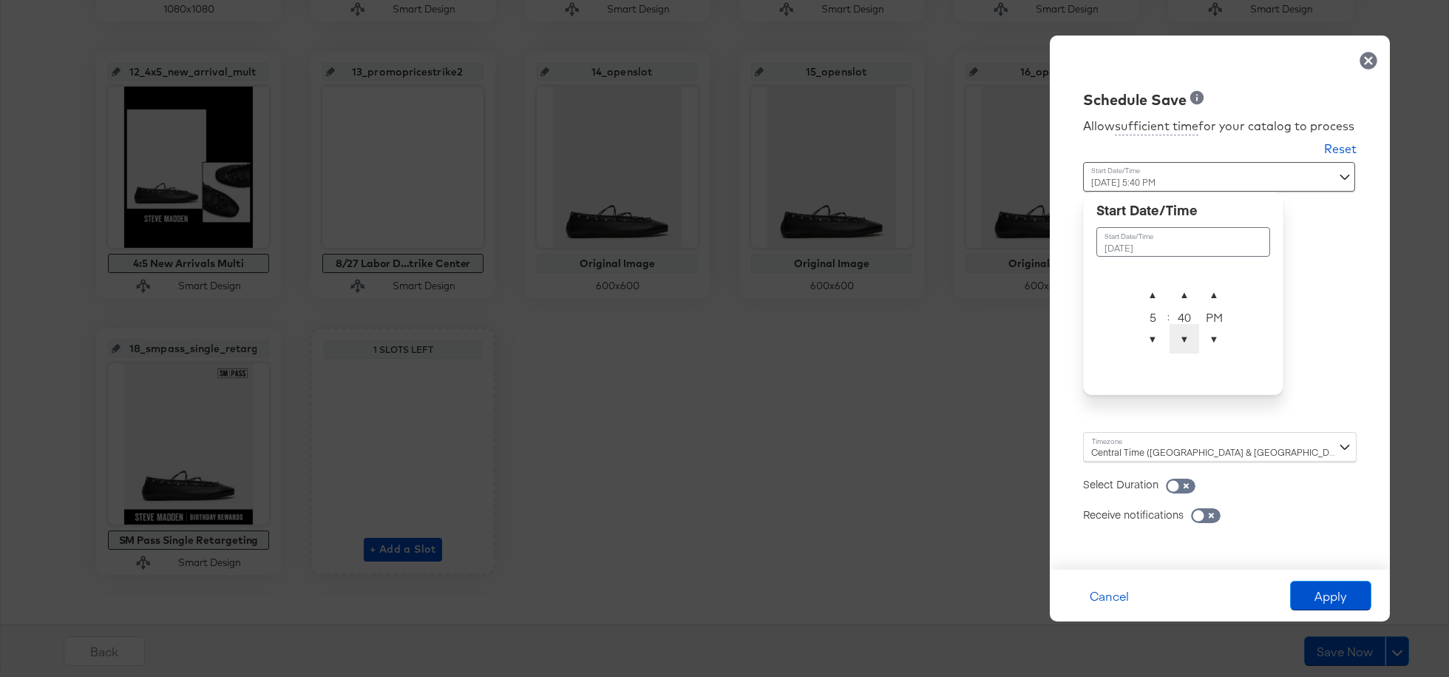
click at [1086, 339] on span "▼" at bounding box center [1185, 339] width 30 height 30
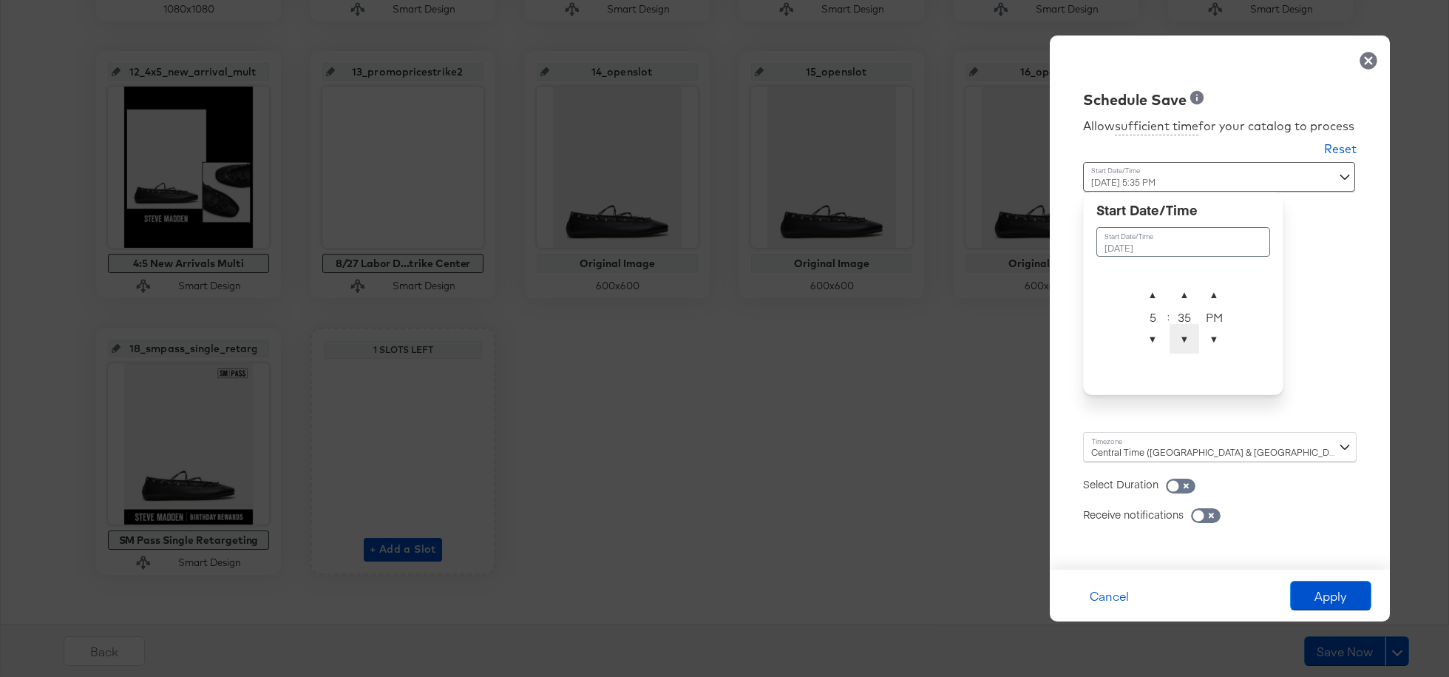
click at [1086, 339] on span "▼" at bounding box center [1185, 339] width 30 height 30
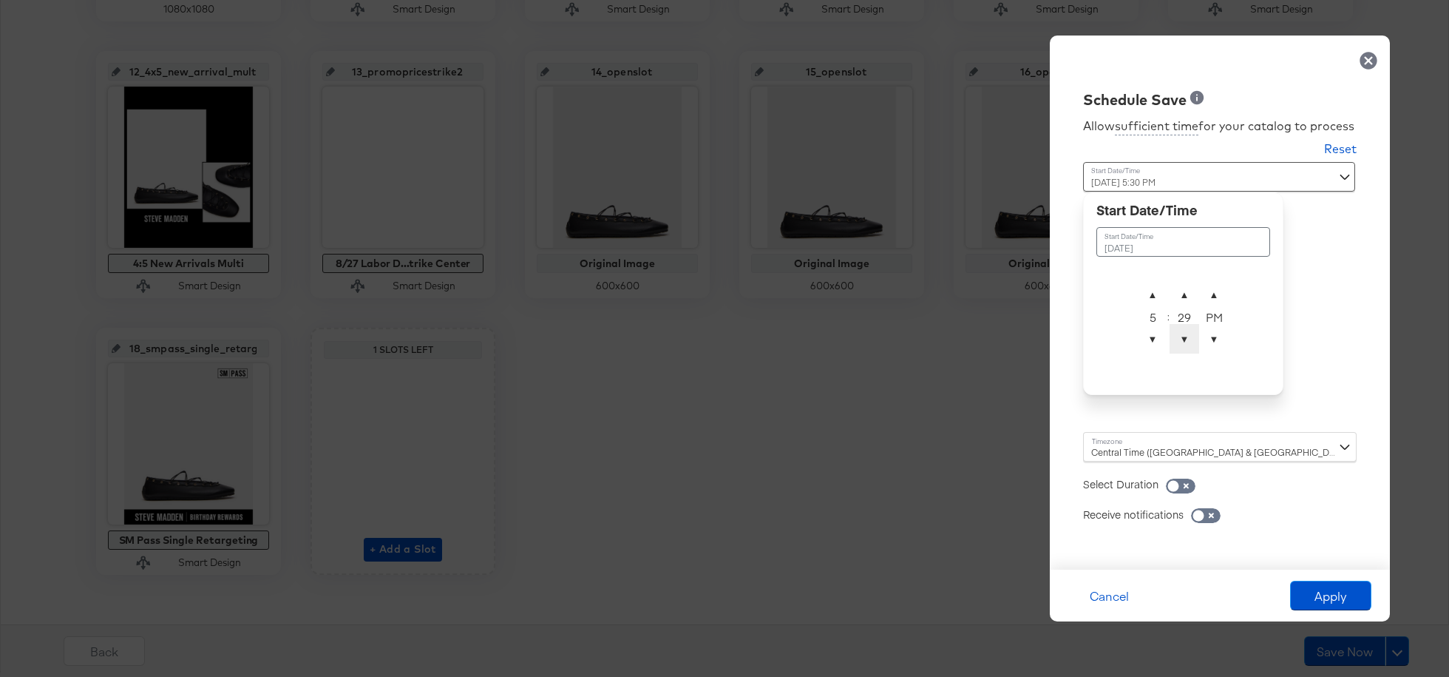
click at [1086, 339] on span "▼" at bounding box center [1185, 339] width 30 height 30
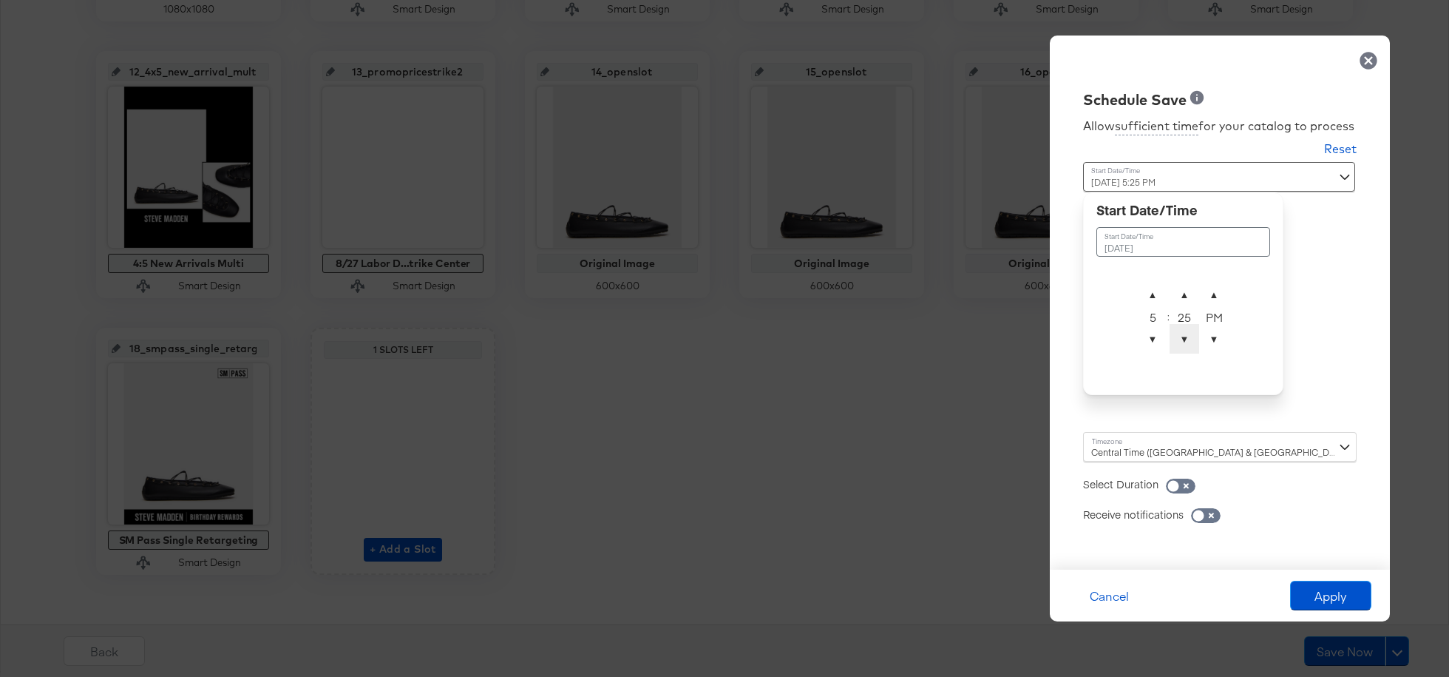
click at [1086, 339] on span "▼" at bounding box center [1185, 339] width 30 height 30
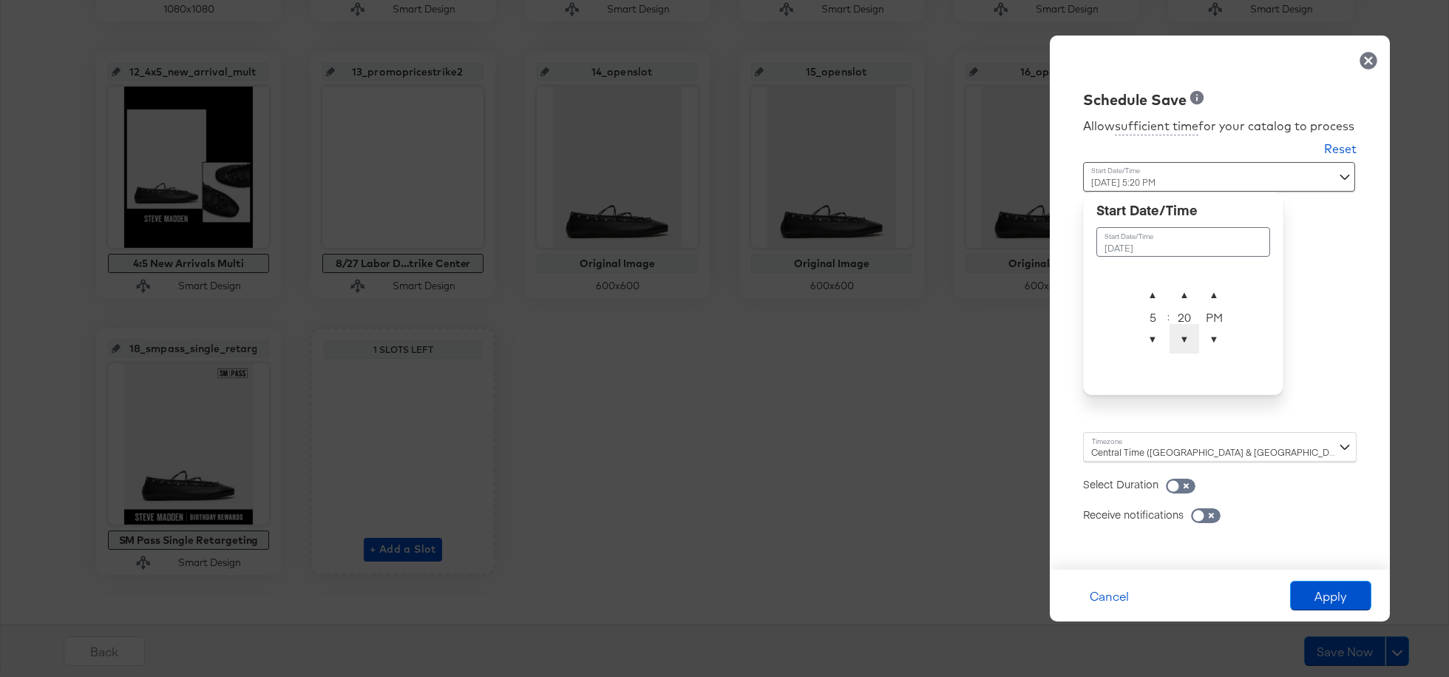
click at [1086, 339] on span "▼" at bounding box center [1185, 339] width 30 height 30
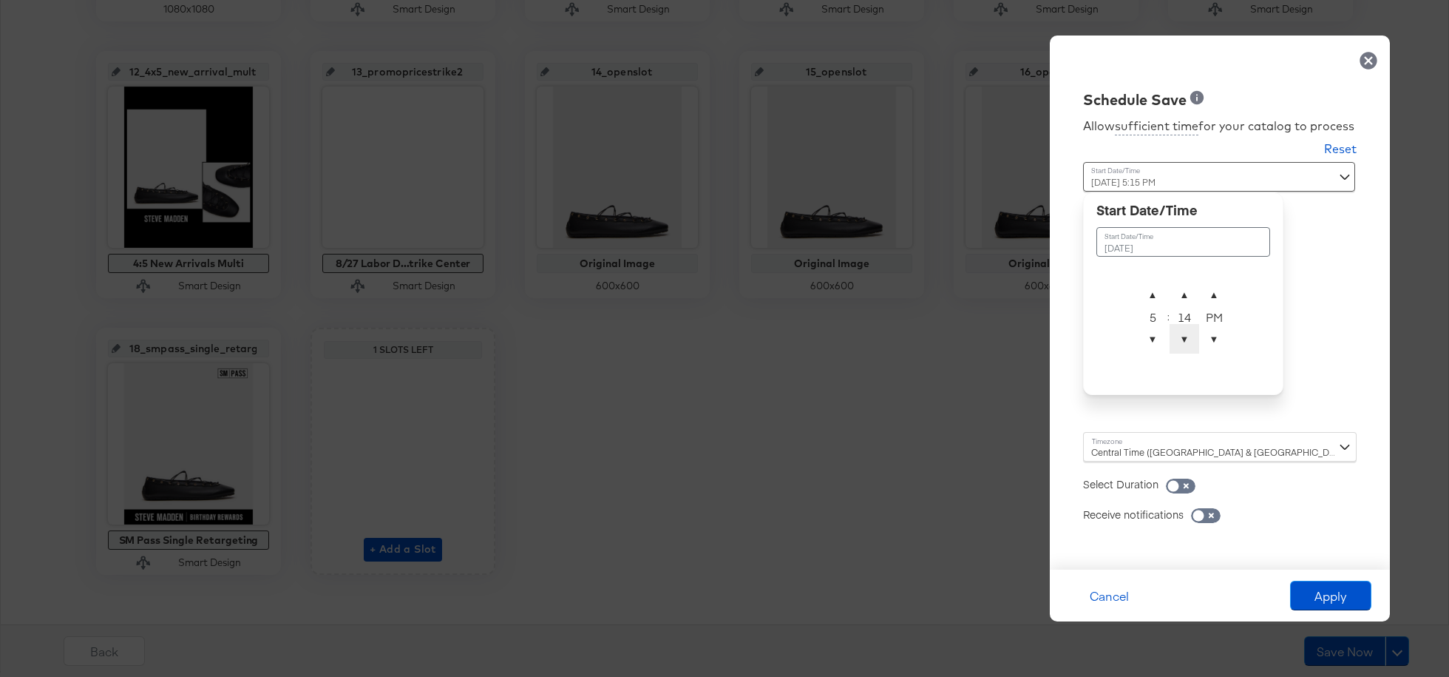
click at [1086, 339] on span "▼" at bounding box center [1185, 339] width 30 height 30
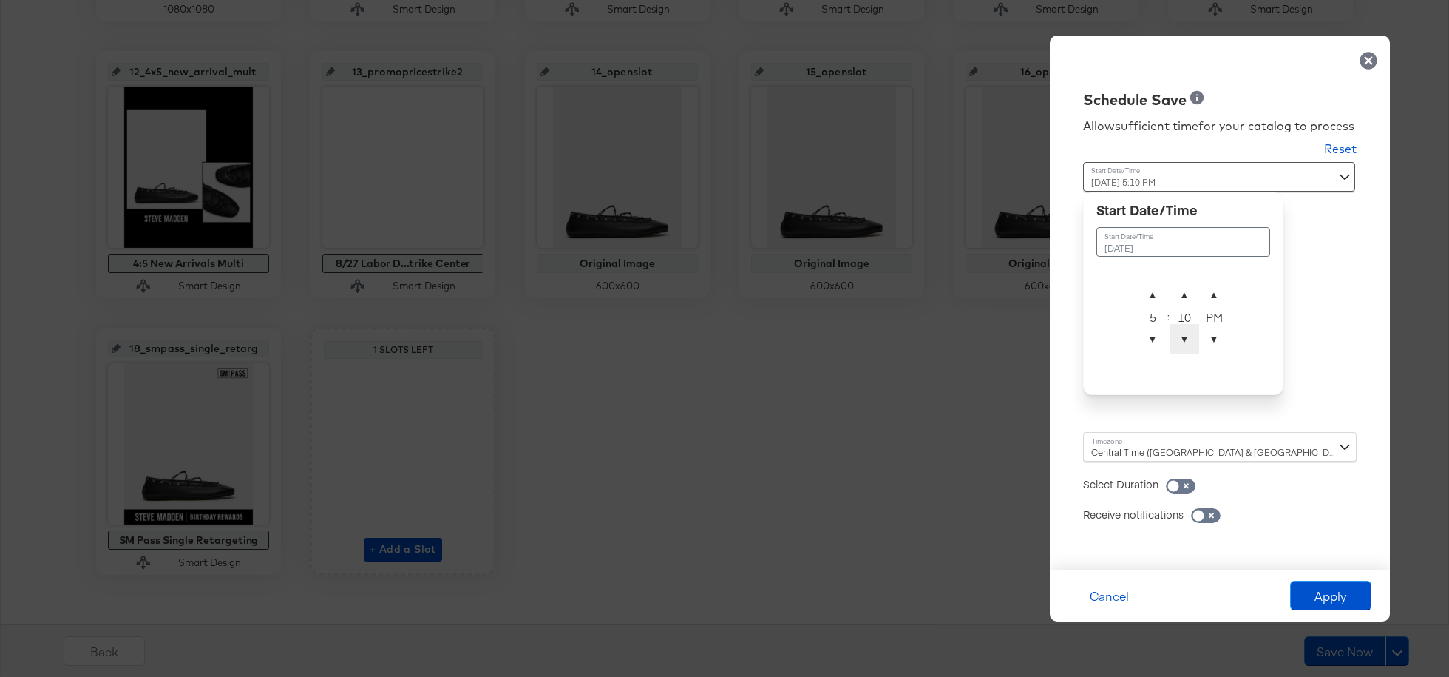
click at [1086, 339] on span "▼" at bounding box center [1185, 339] width 30 height 30
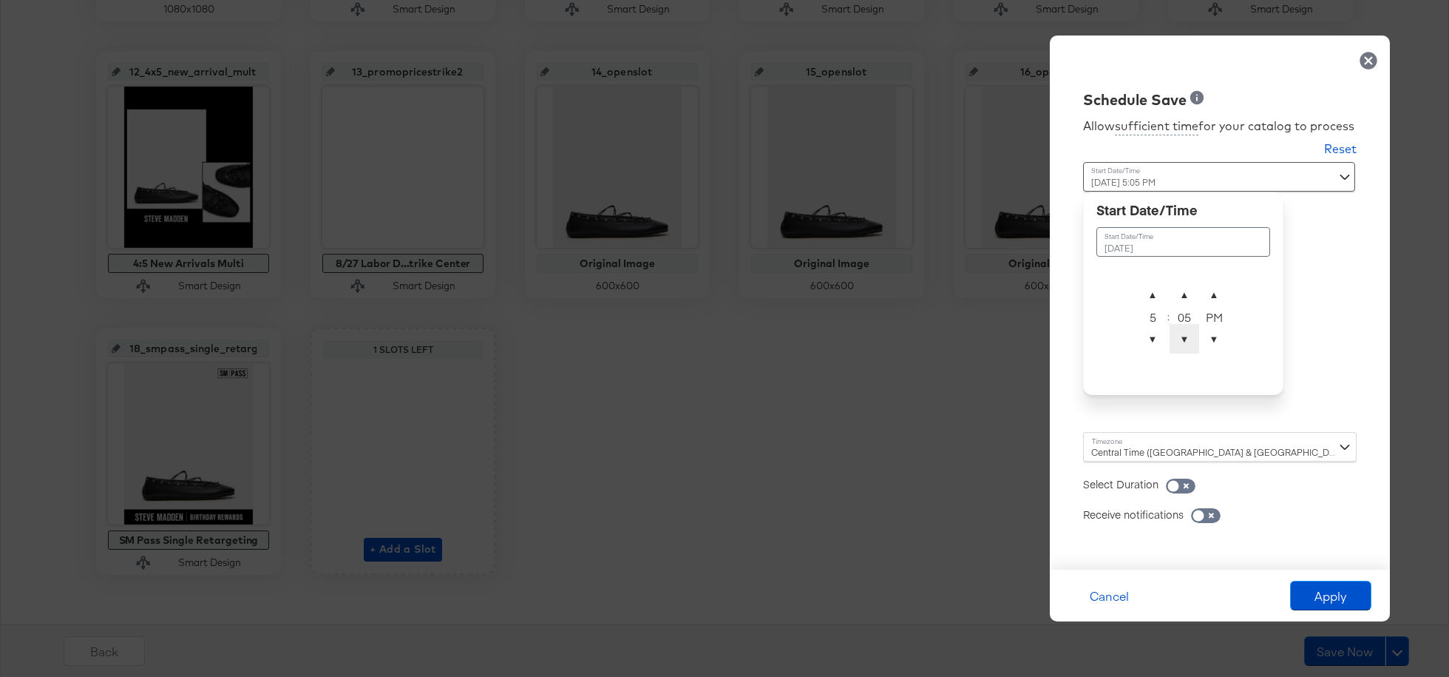
click at [1086, 339] on span "▼" at bounding box center [1185, 339] width 30 height 30
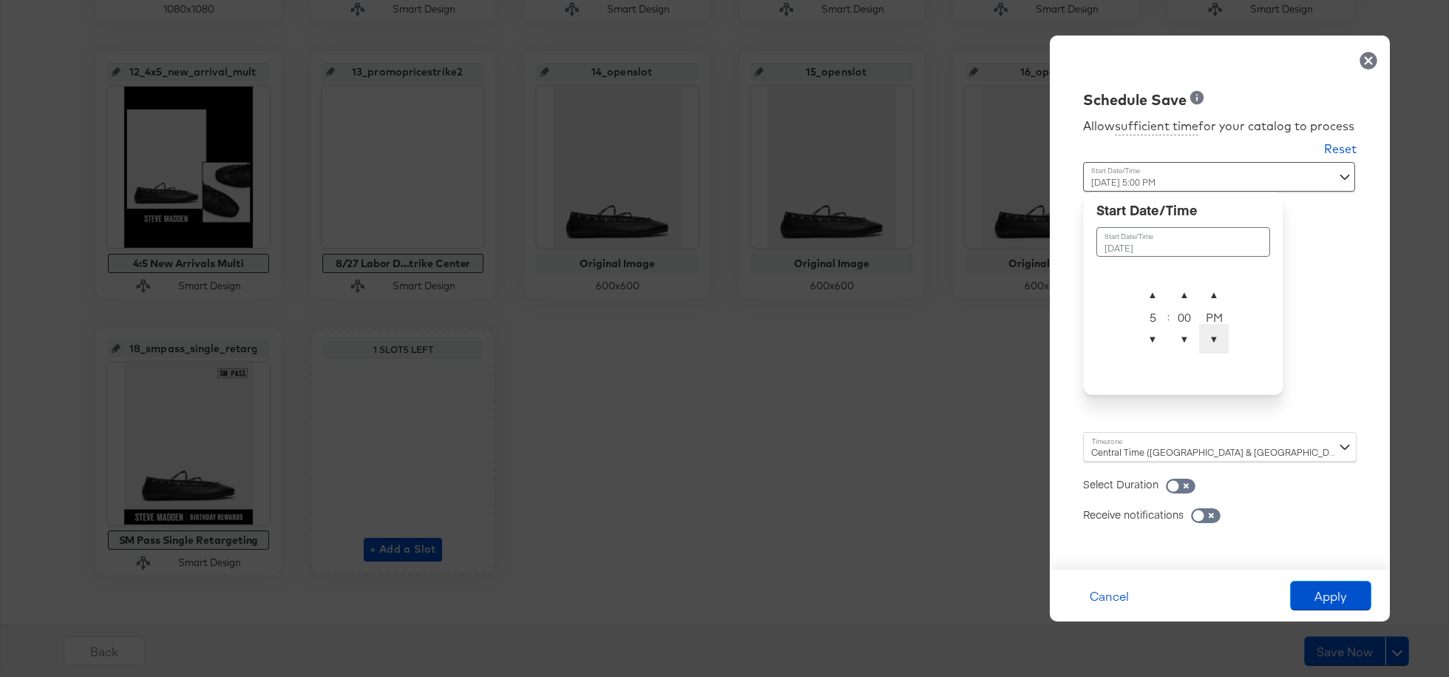
click at [1086, 336] on span "▼" at bounding box center [1214, 339] width 30 height 30
type input "[DATE] 5:00 AM"
click at [1086, 245] on td "[DATE]" at bounding box center [1184, 242] width 174 height 30
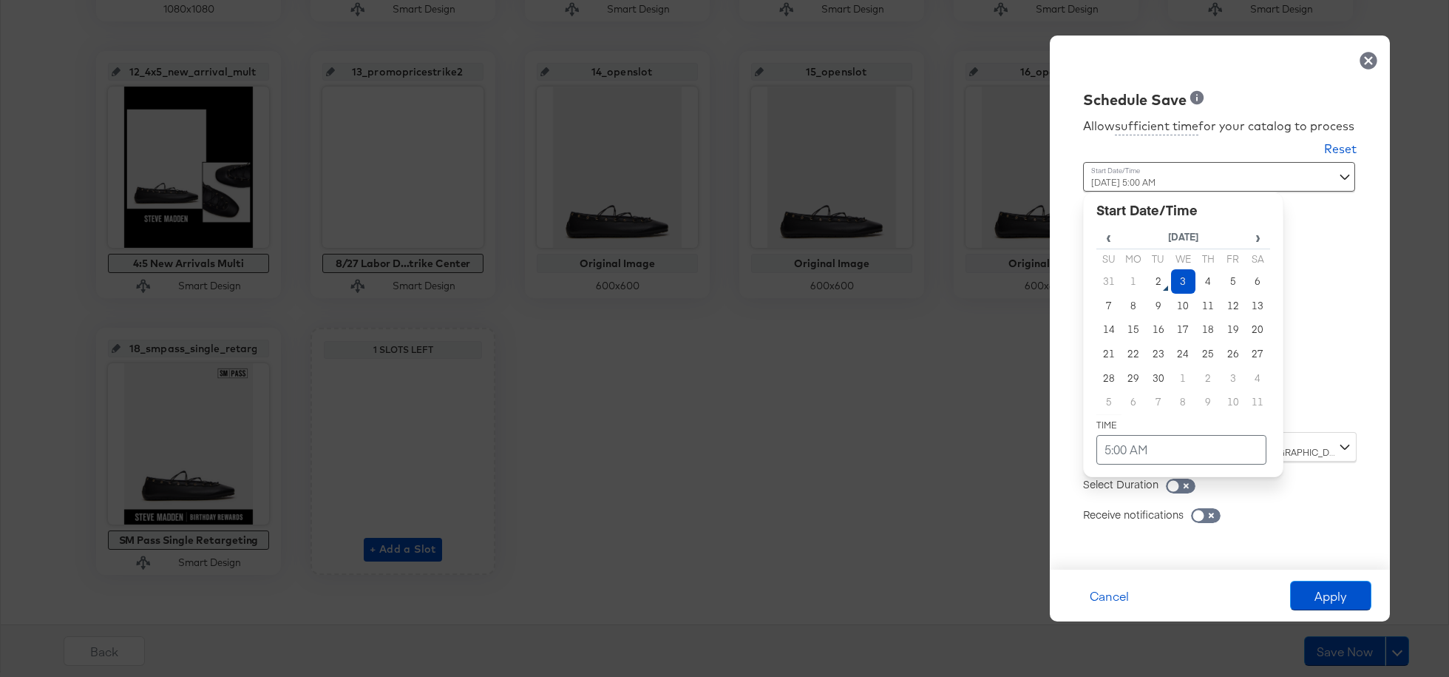
click at [1086, 375] on div "Allow sufficient time for your catalog to process Reset Time : [DATE] 5:00 AM ‹…" at bounding box center [1220, 332] width 318 height 444
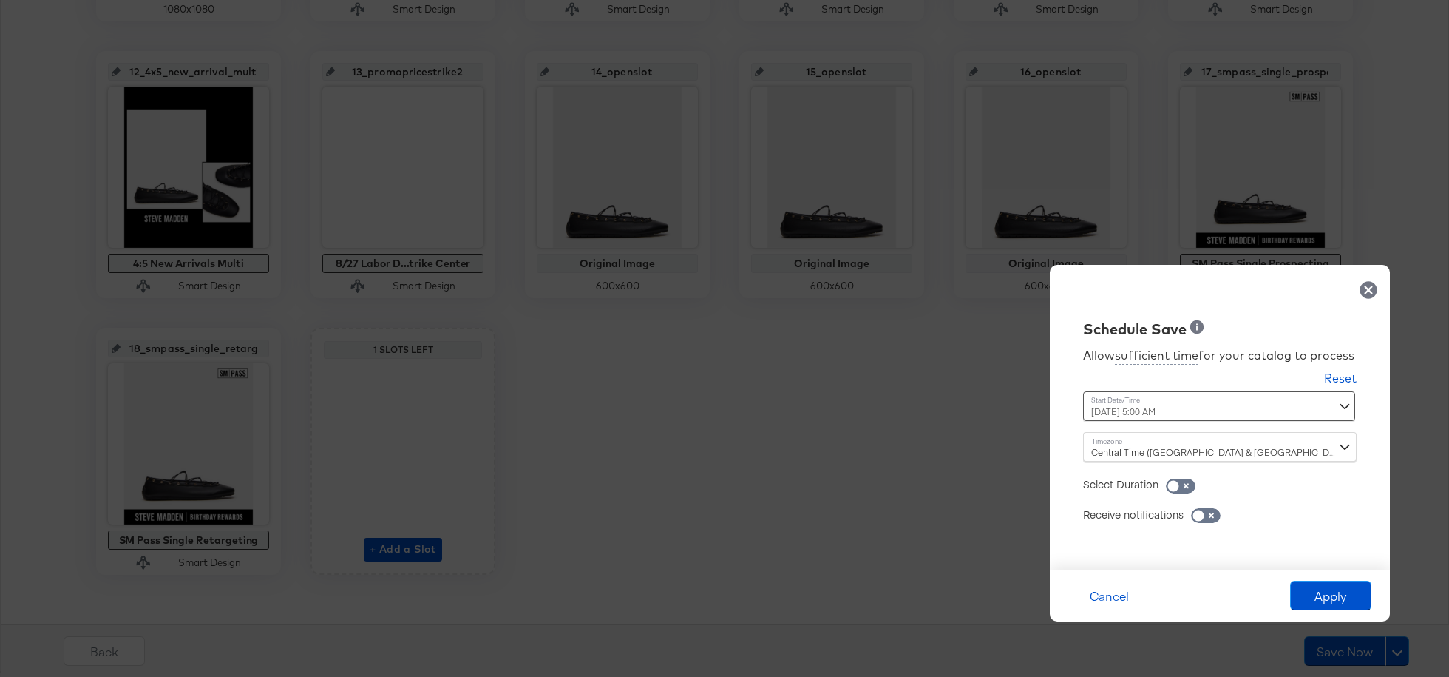
click at [1086, 453] on div "Central Time ([GEOGRAPHIC_DATA] & [GEOGRAPHIC_DATA]) ([GEOGRAPHIC_DATA]/[GEOGRA…" at bounding box center [1220, 447] width 274 height 30
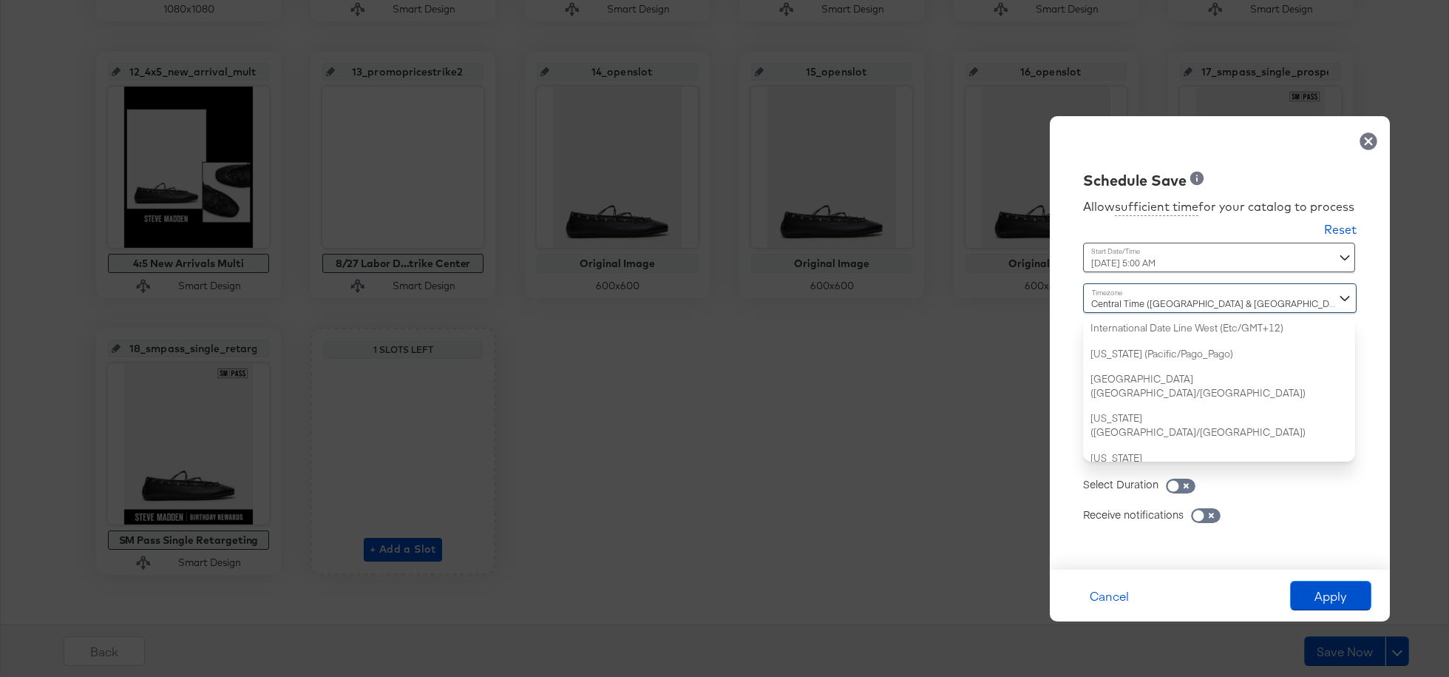
scroll to position [358, 0]
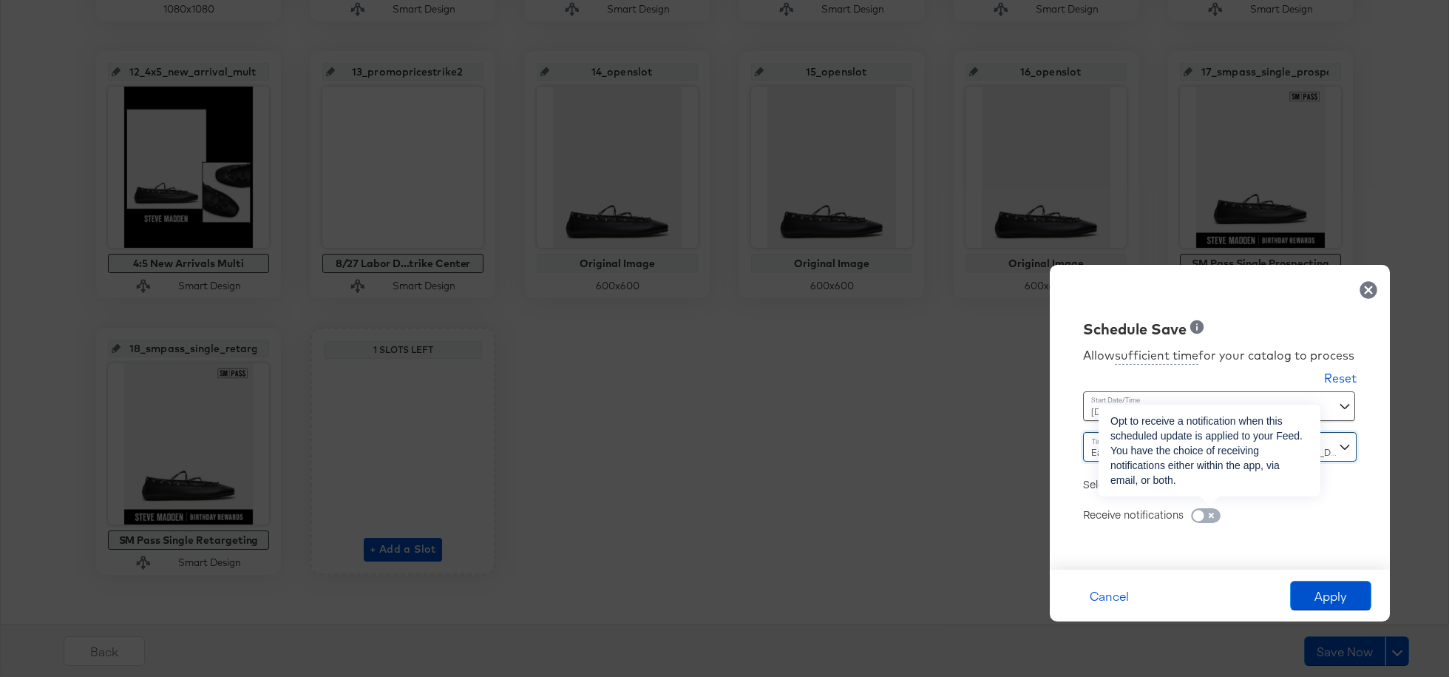
click at [1086, 507] on input "checkbox" at bounding box center [1198, 519] width 44 height 15
checkbox input "true"
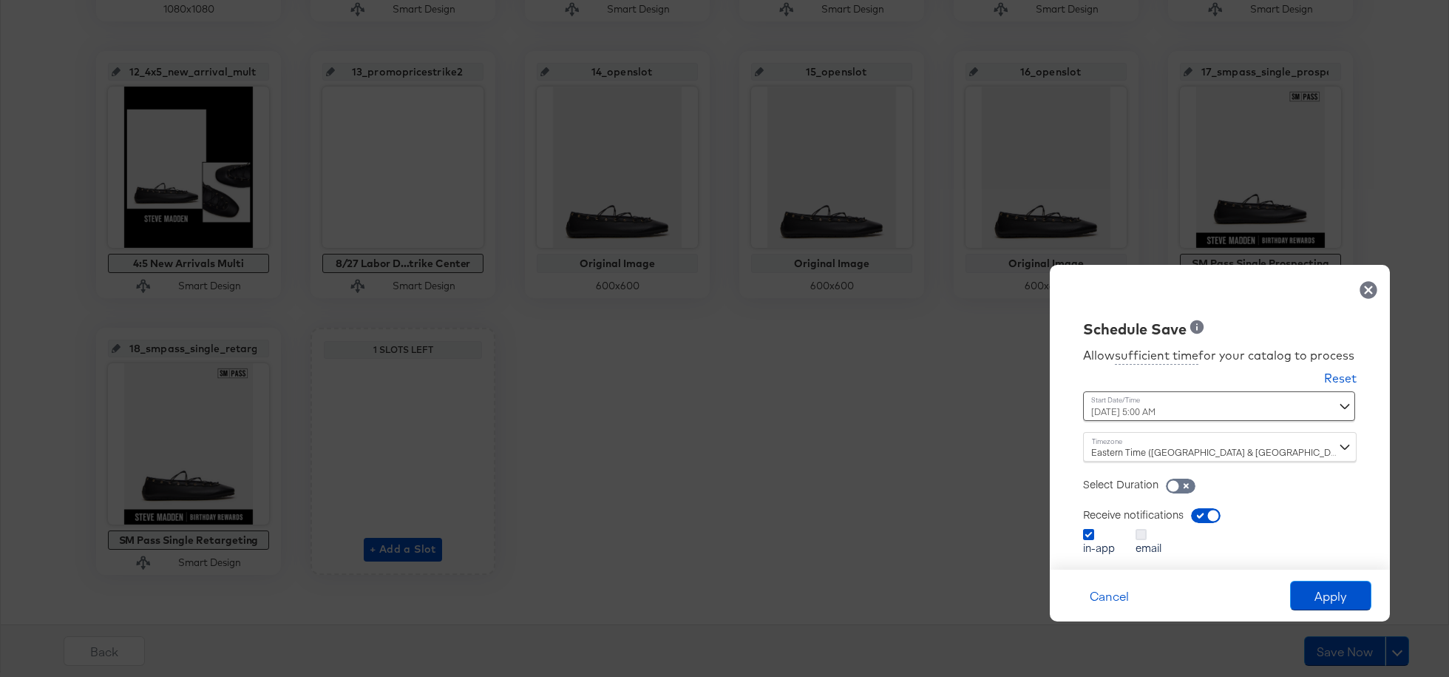
click at [1086, 507] on icon at bounding box center [1141, 534] width 11 height 11
click at [0, 0] on input "email" at bounding box center [0, 0] width 0 height 0
click at [1086, 507] on button "Apply" at bounding box center [1330, 595] width 81 height 30
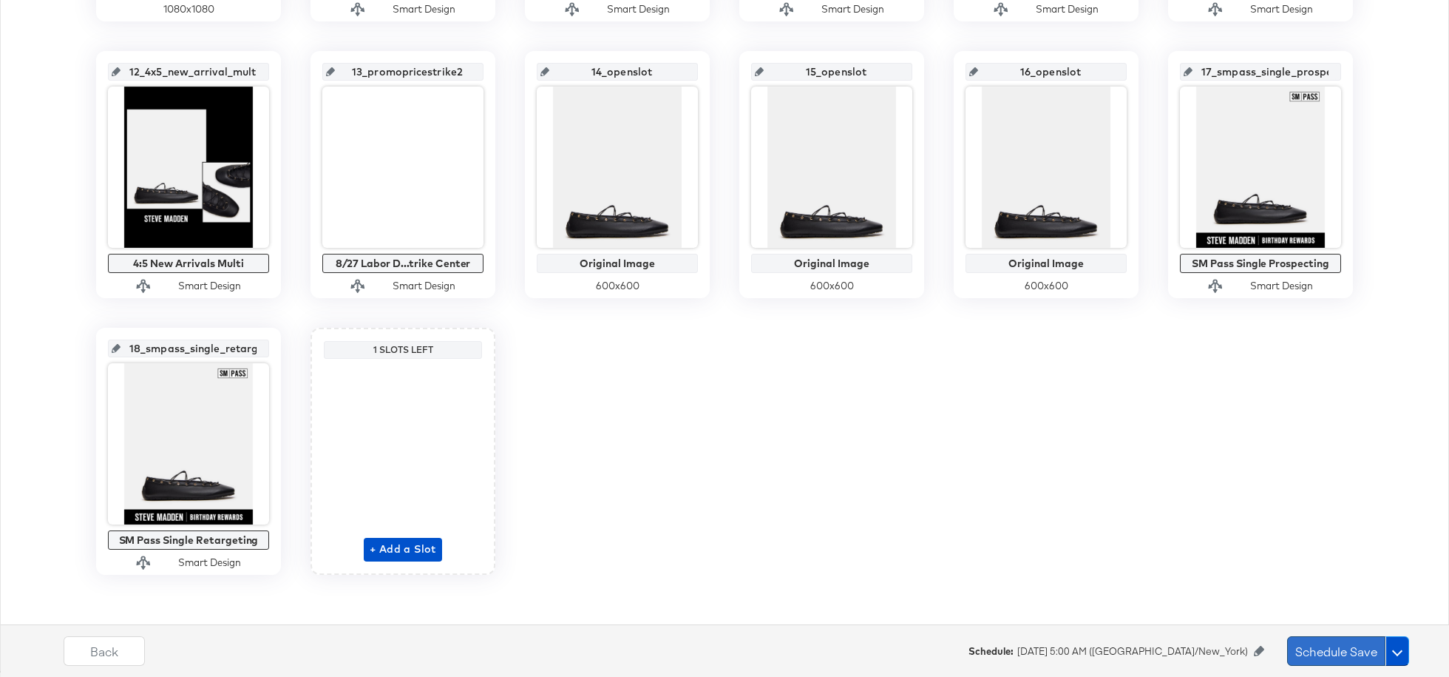
click at [1086, 507] on button "Schedule Save" at bounding box center [1336, 651] width 98 height 30
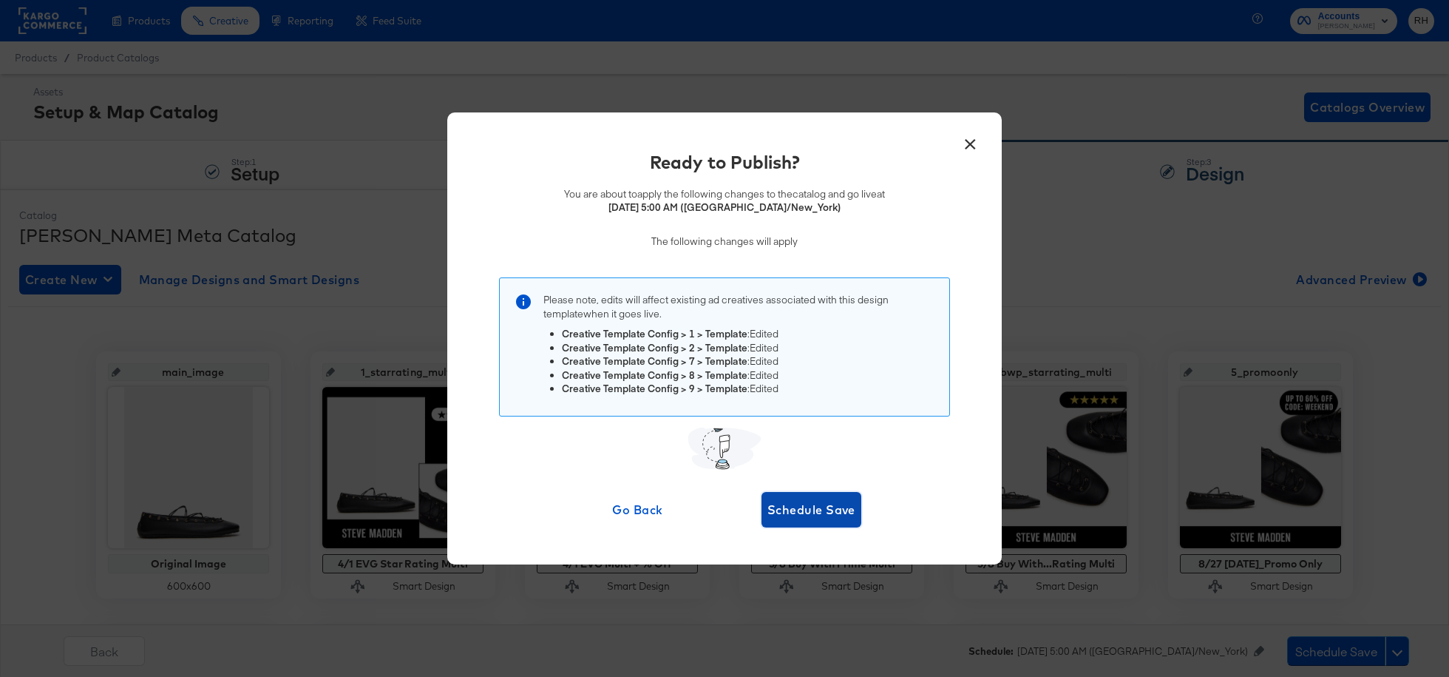
click at [810, 507] on span "Schedule Save" at bounding box center [812, 509] width 88 height 21
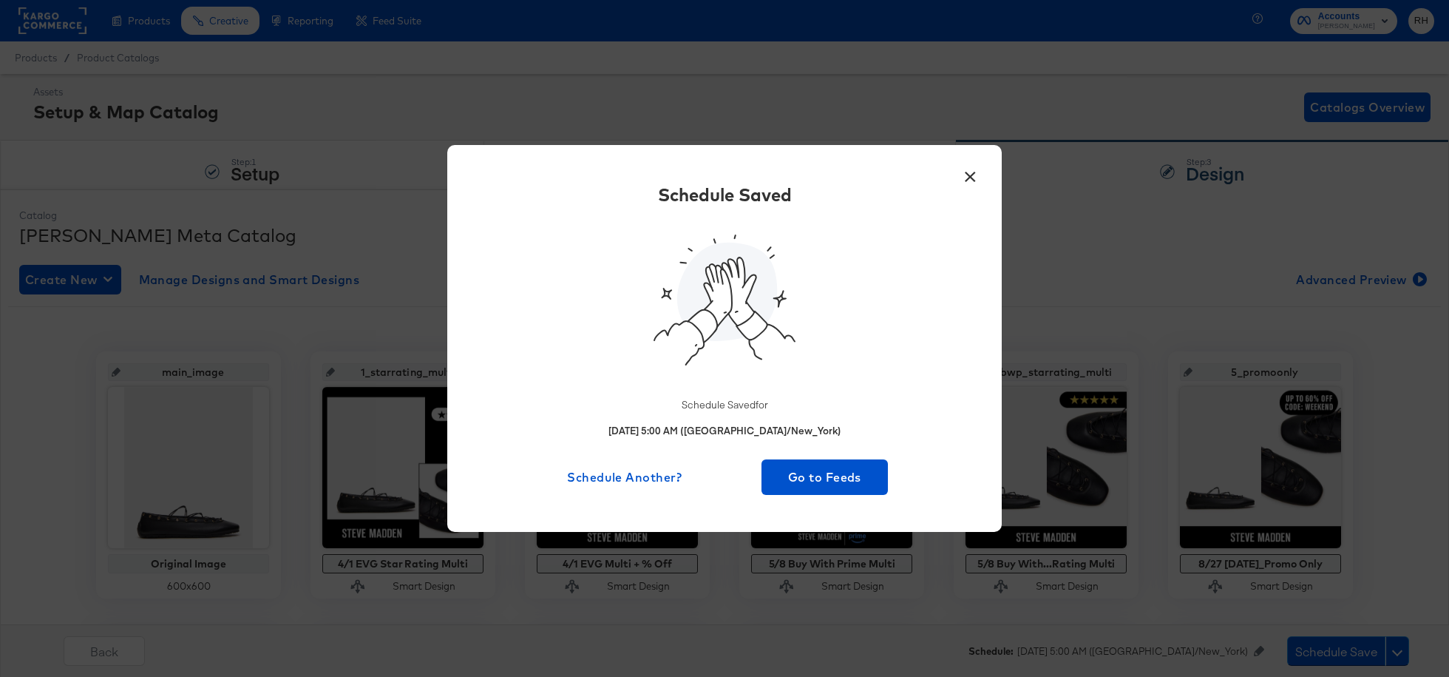
click at [970, 177] on button "×" at bounding box center [970, 173] width 27 height 27
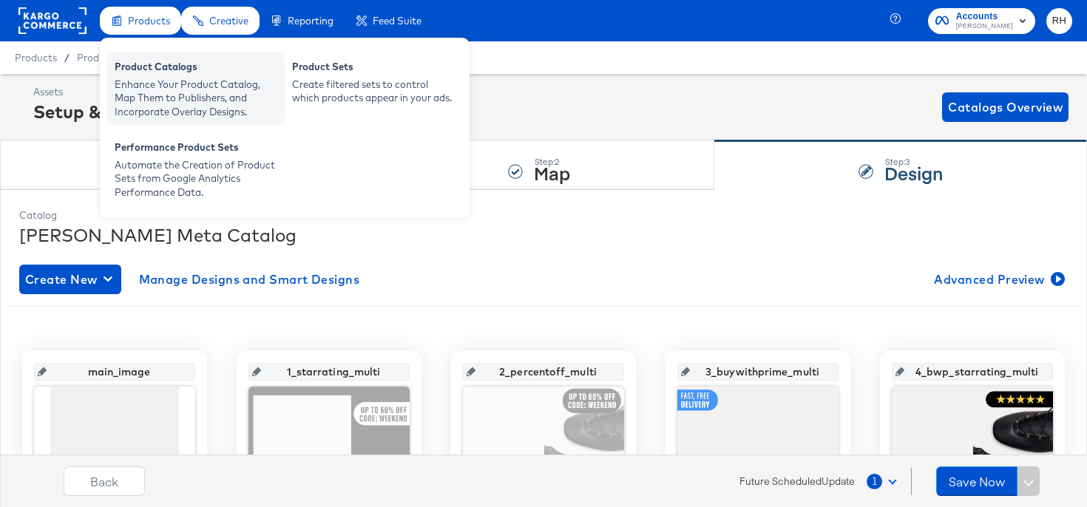
click at [150, 75] on div "Product Catalogs" at bounding box center [196, 69] width 163 height 18
